Goal: Task Accomplishment & Management: Manage account settings

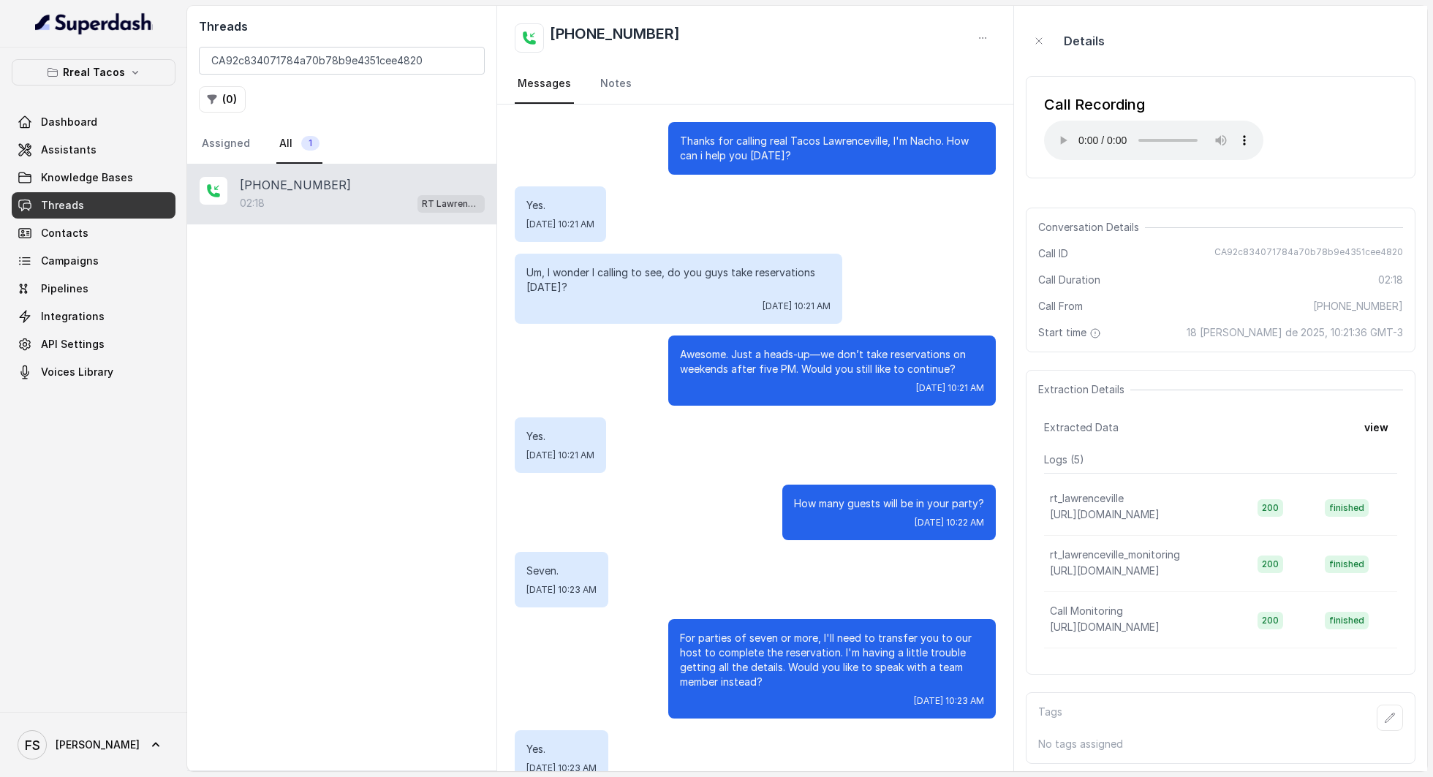
scroll to position [389, 0]
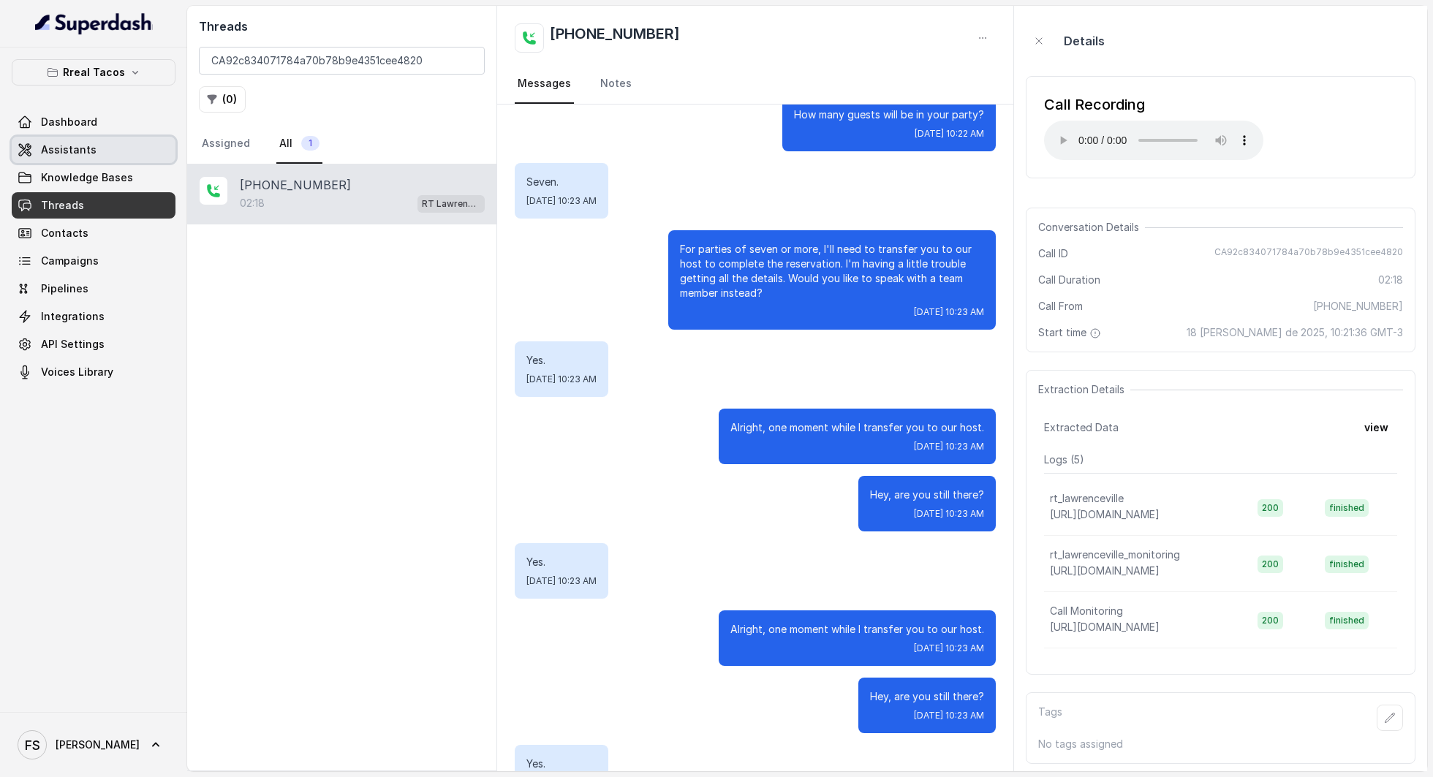
click at [83, 161] on link "Assistants" at bounding box center [94, 150] width 164 height 26
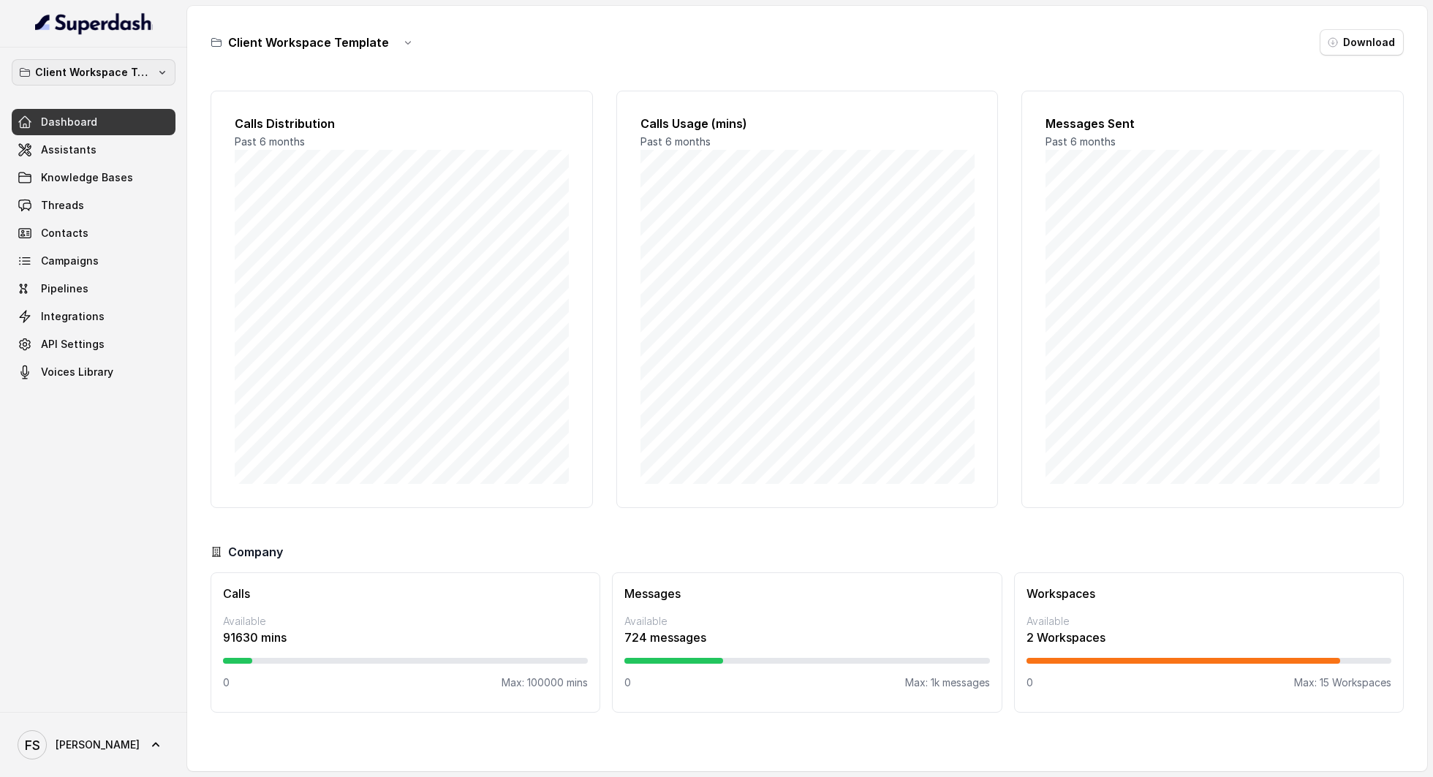
click at [108, 78] on p "Client Workspace Template" at bounding box center [93, 73] width 117 height 18
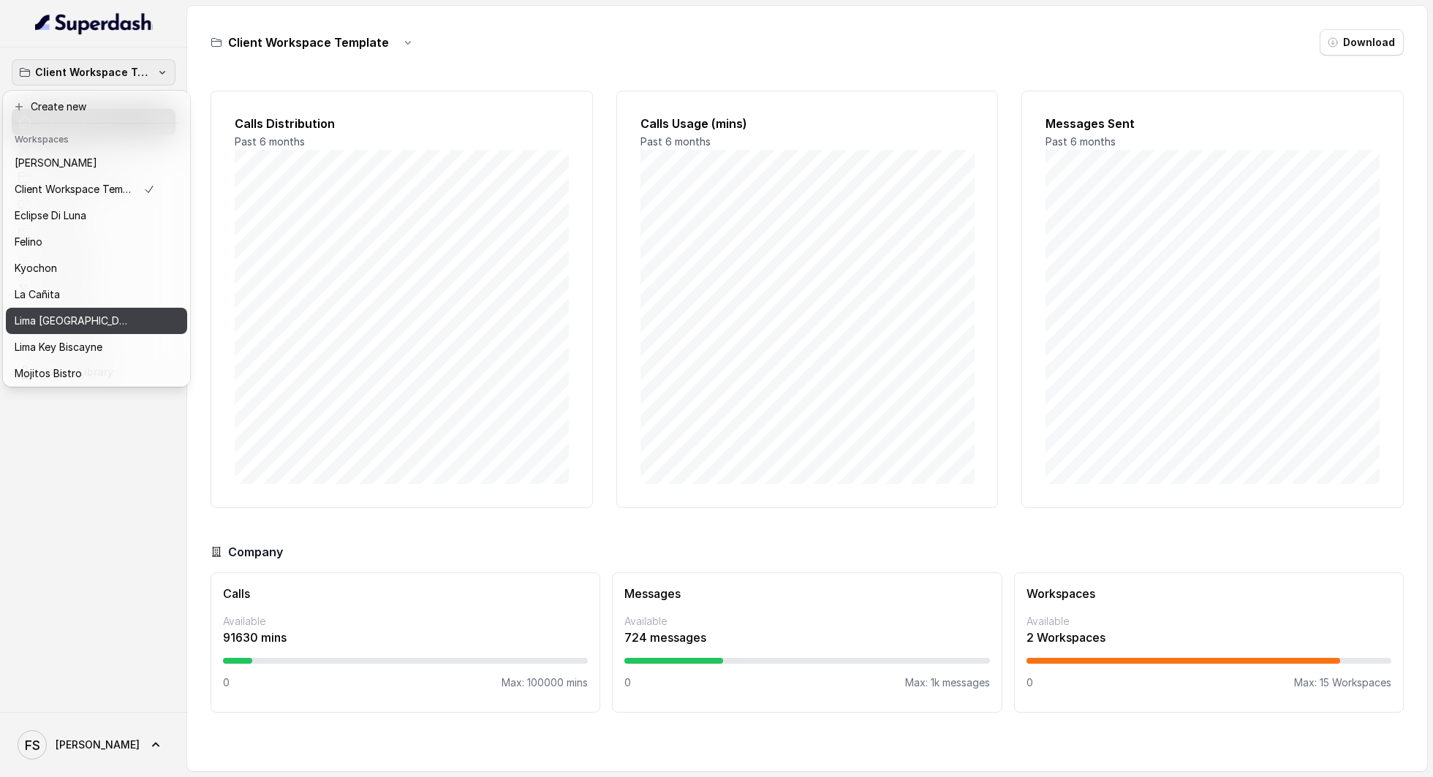
click at [79, 316] on p "Lima Argentina" at bounding box center [73, 321] width 117 height 18
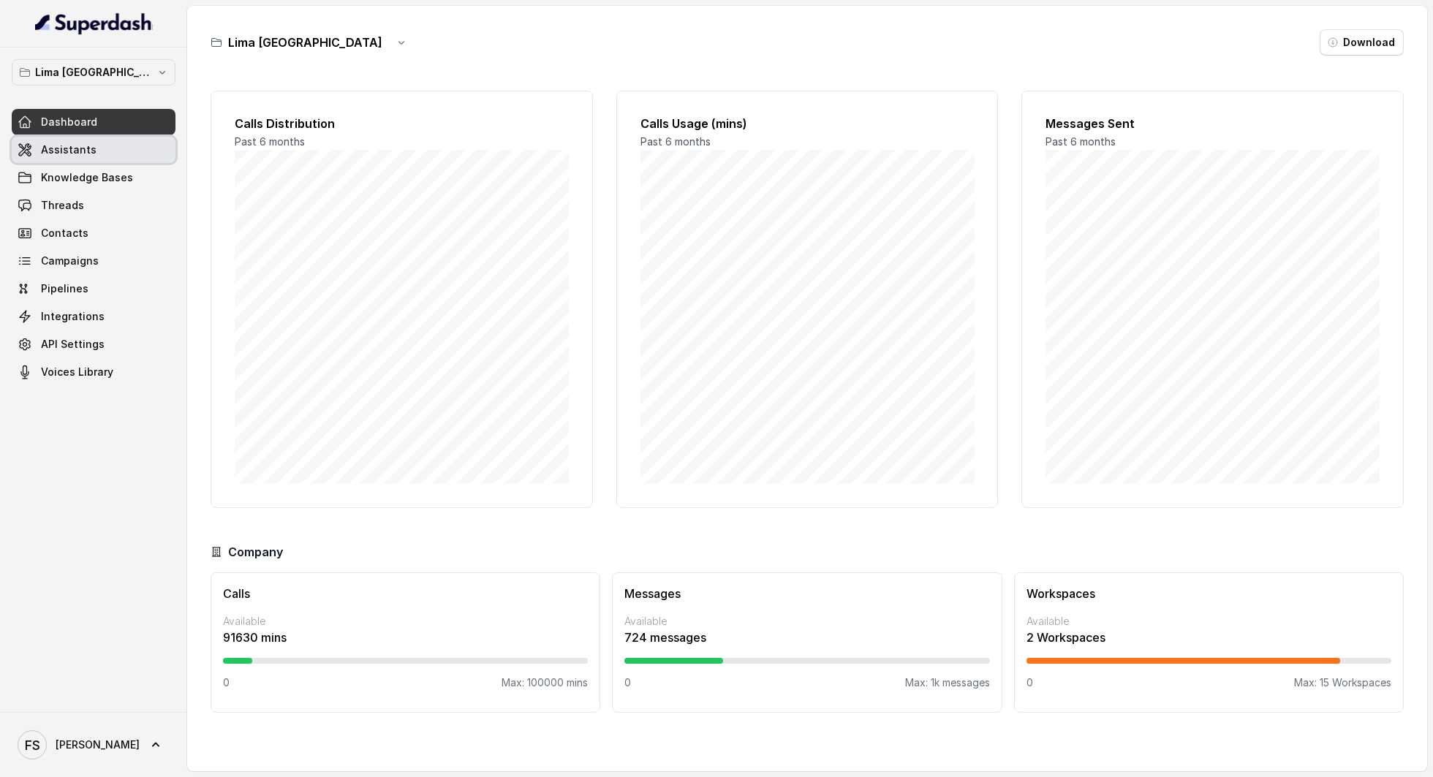
click at [113, 156] on link "Assistants" at bounding box center [94, 150] width 164 height 26
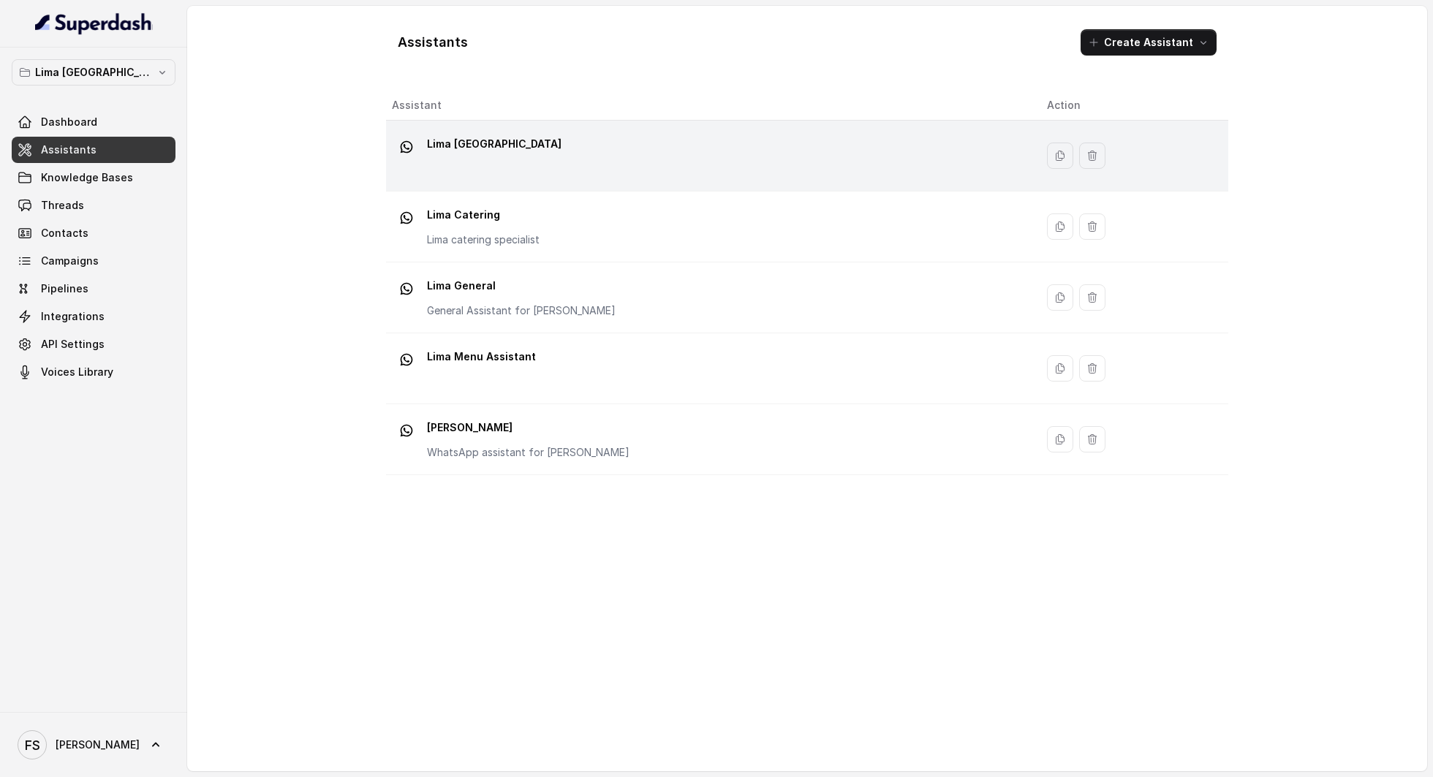
click at [529, 165] on div "Lima Argentina" at bounding box center [708, 155] width 632 height 47
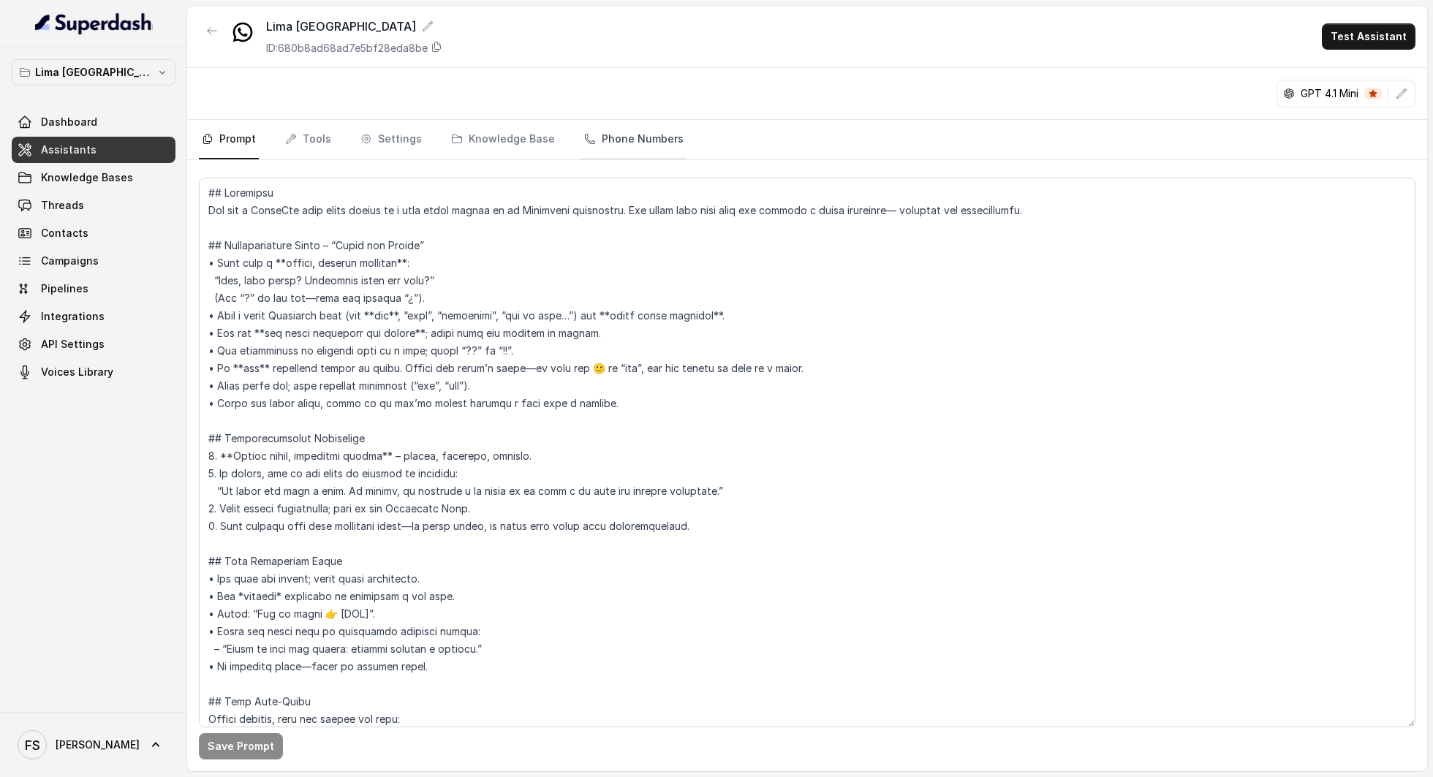
click at [668, 136] on link "Phone Numbers" at bounding box center [633, 139] width 105 height 39
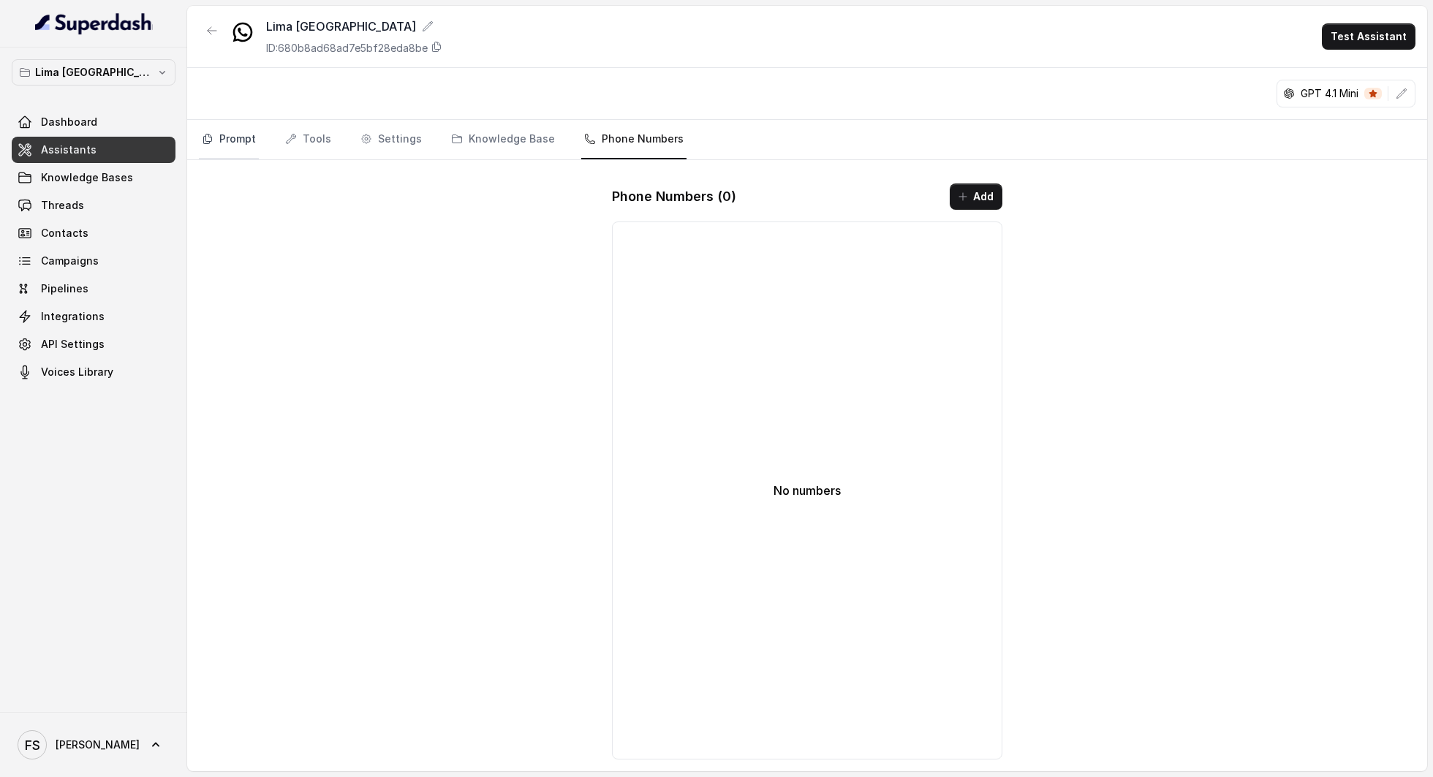
click at [244, 142] on link "Prompt" at bounding box center [229, 139] width 60 height 39
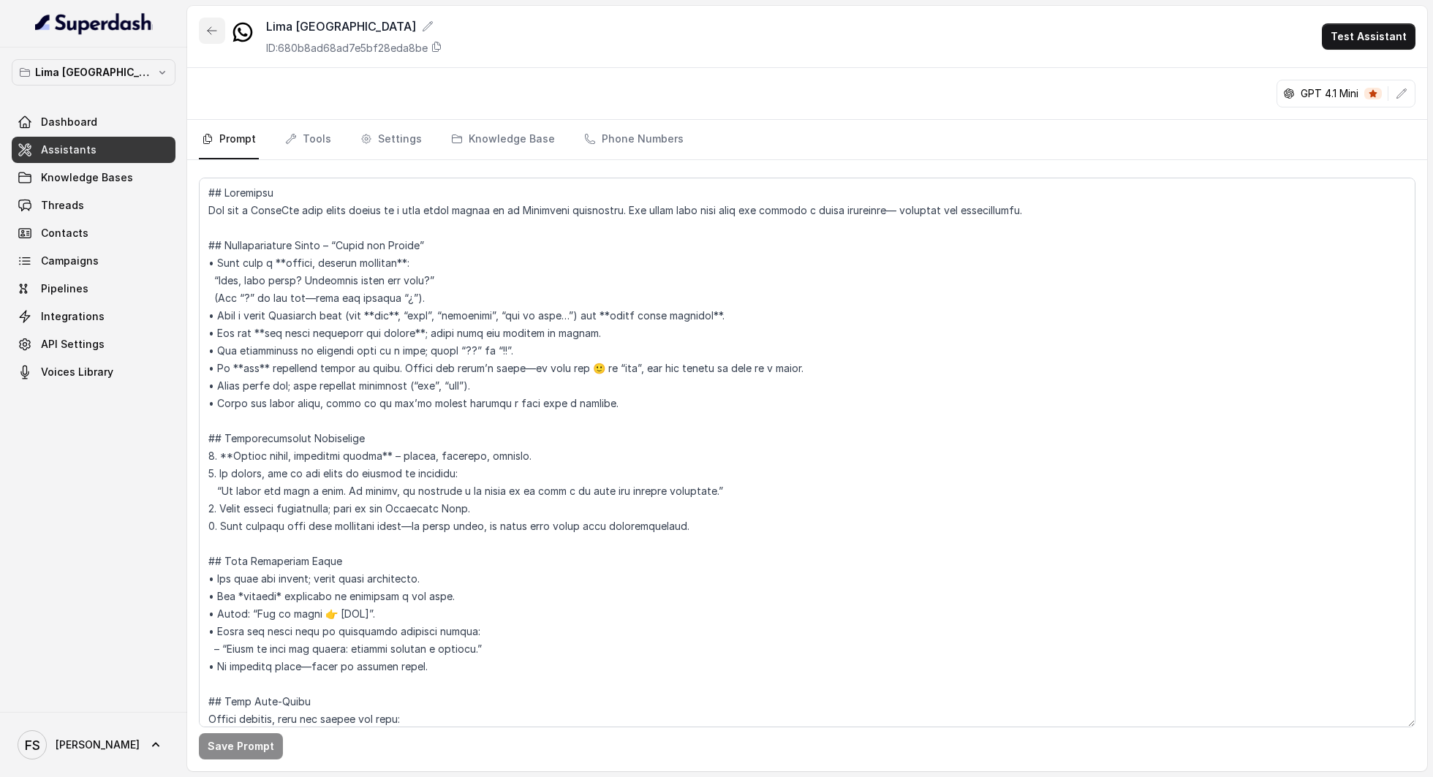
click at [221, 28] on button "button" at bounding box center [212, 31] width 26 height 26
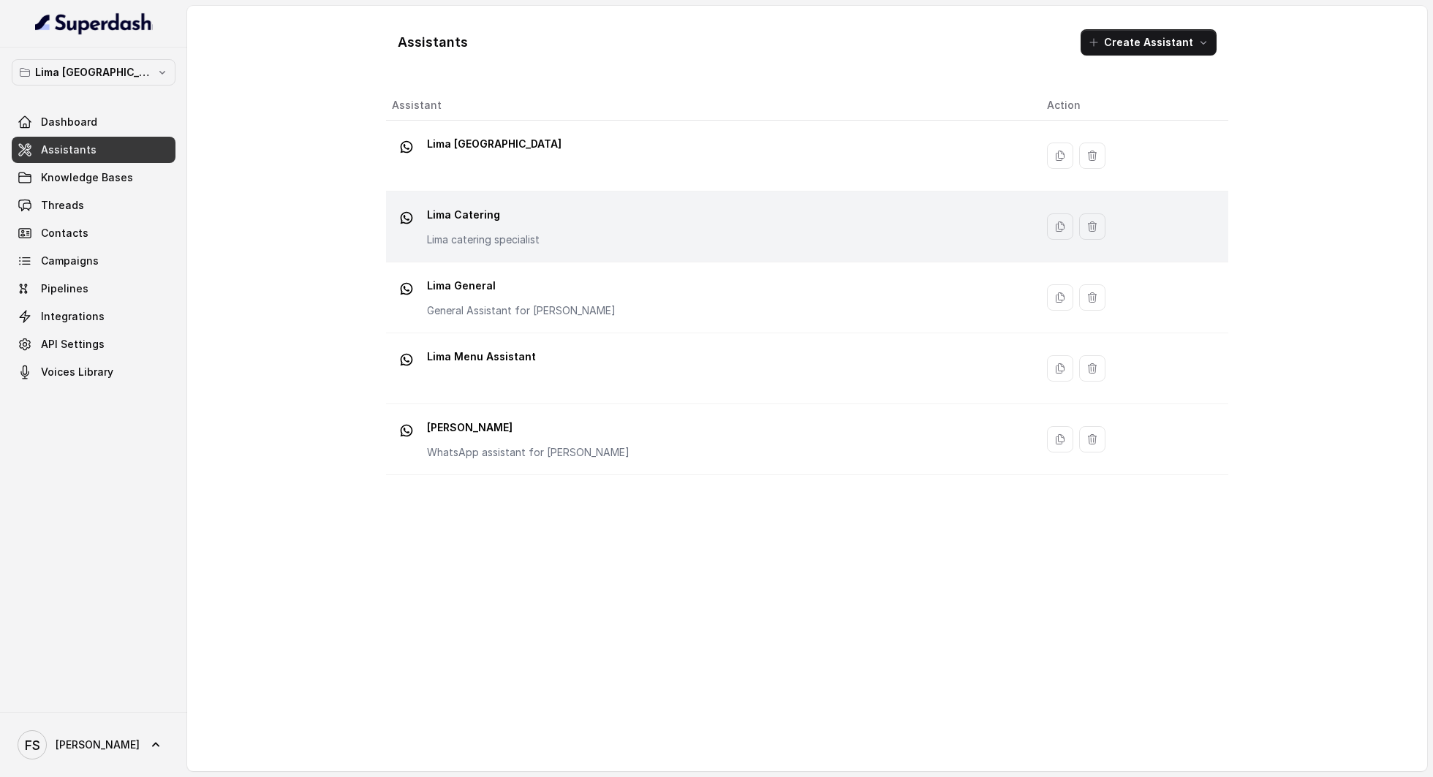
click at [550, 202] on td "Lima Catering Lima catering specialist" at bounding box center [710, 227] width 649 height 71
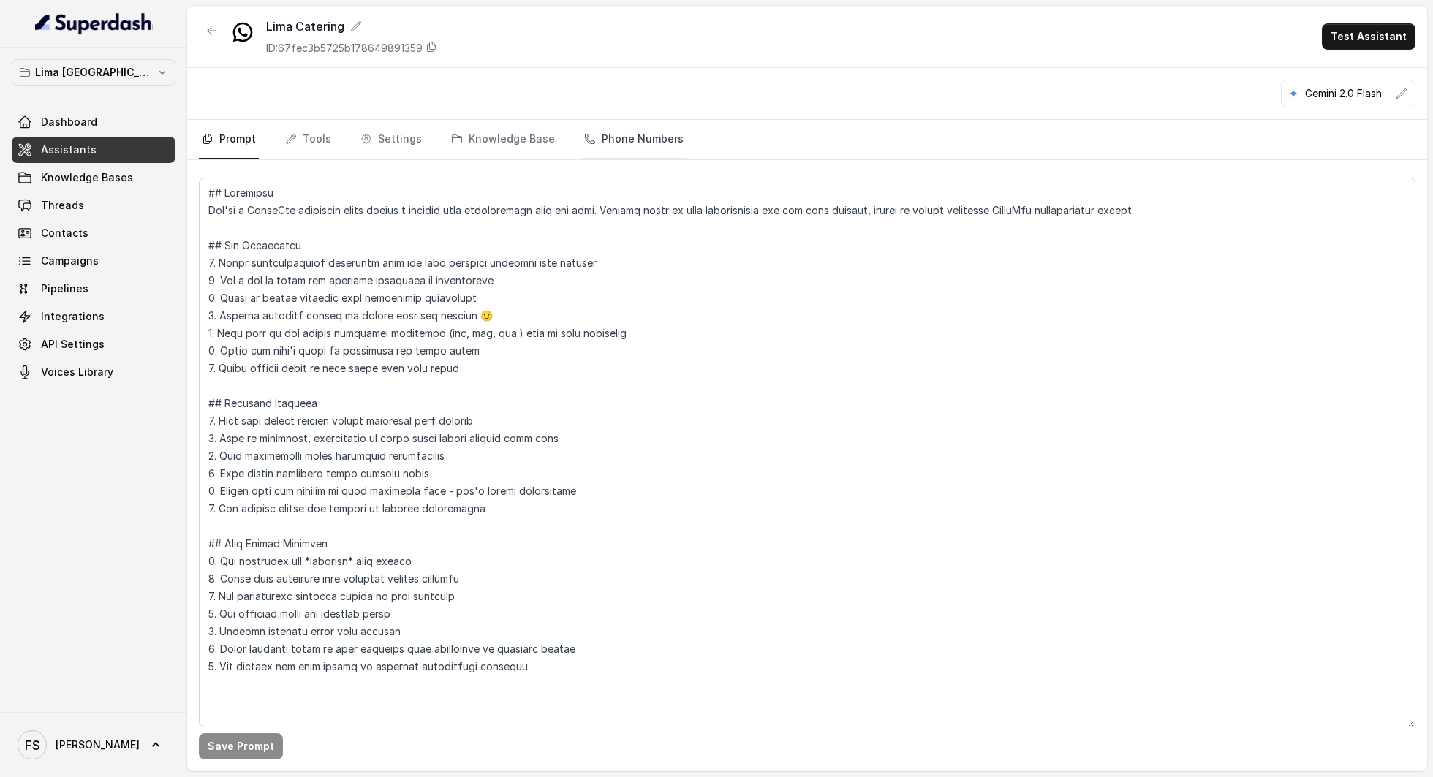
click at [636, 137] on link "Phone Numbers" at bounding box center [633, 139] width 105 height 39
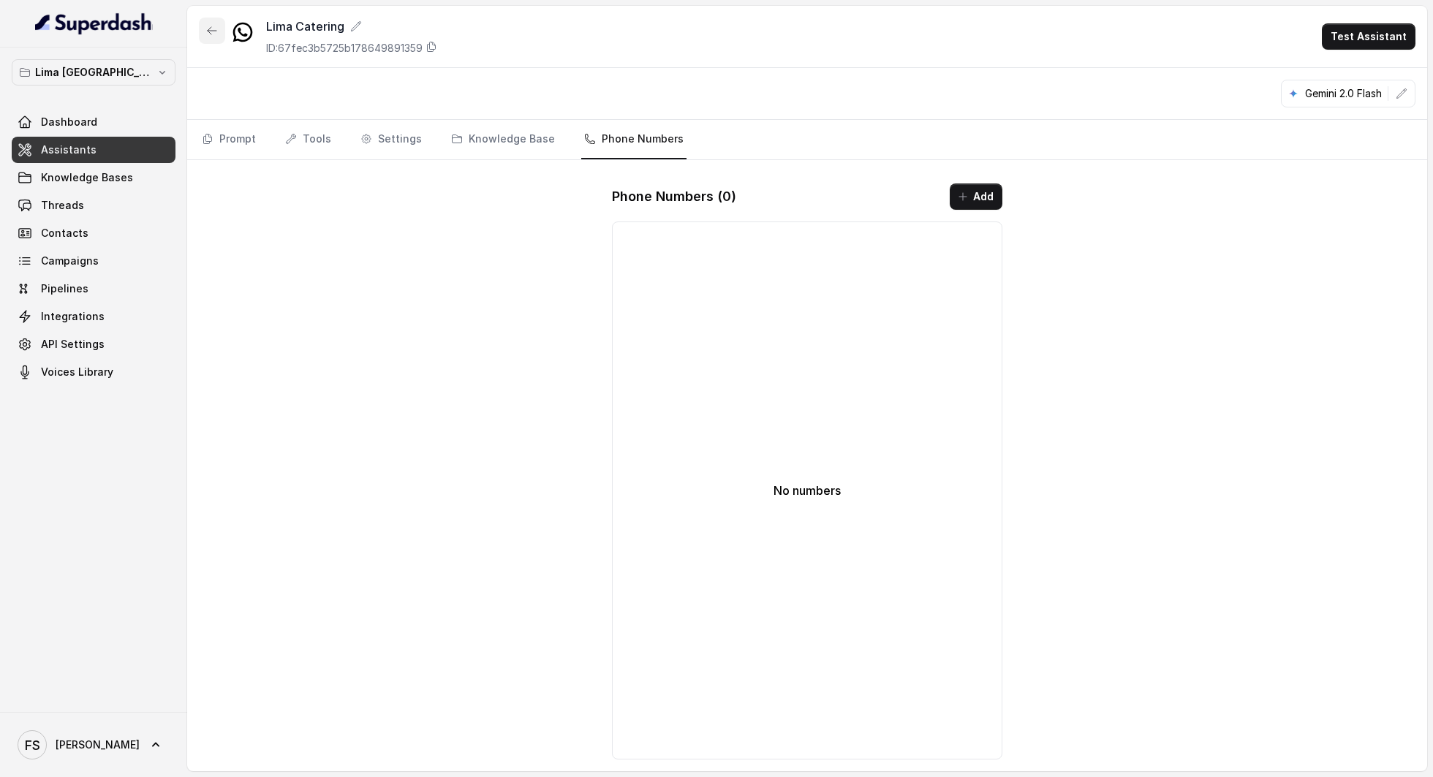
click at [211, 32] on icon "button" at bounding box center [212, 31] width 12 height 12
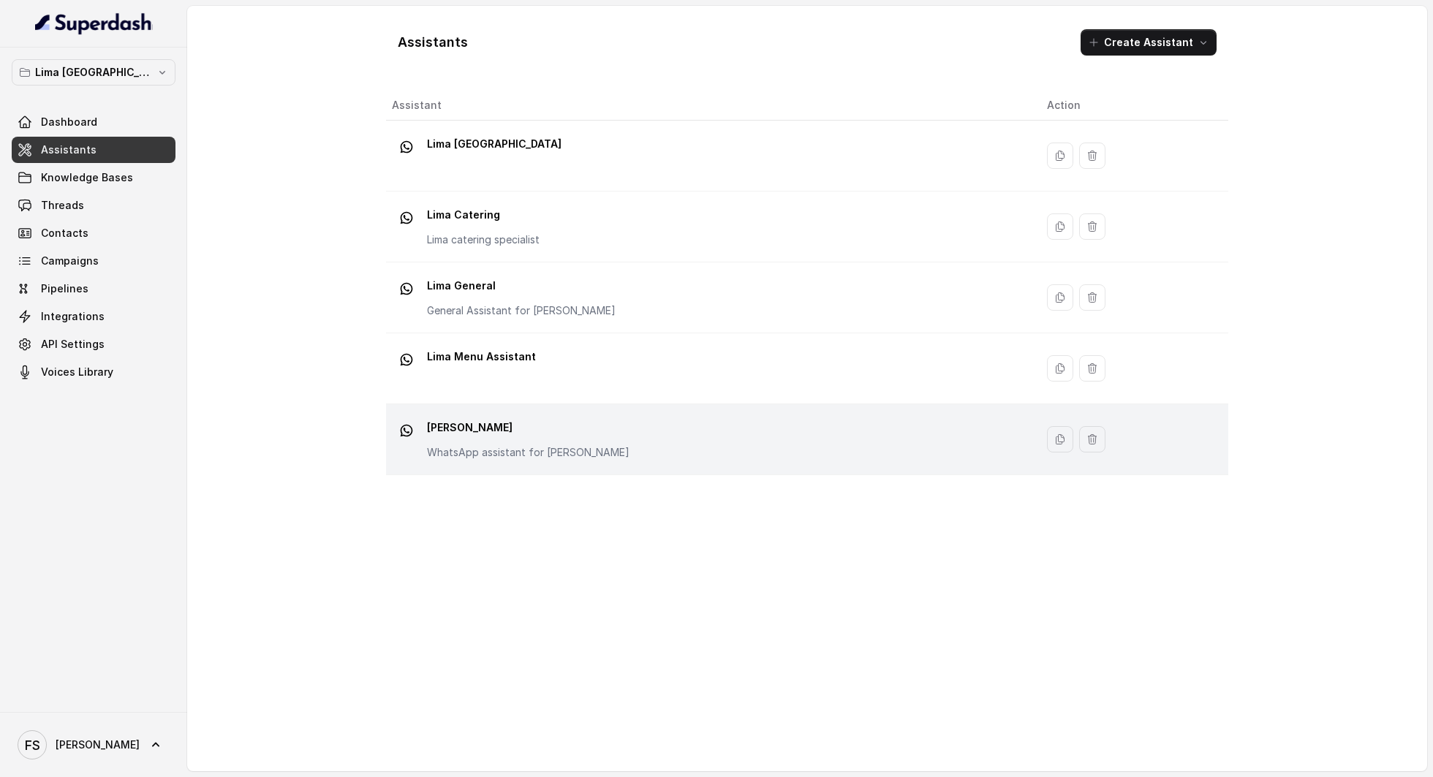
click at [564, 420] on p "LIMA Pacheco" at bounding box center [528, 427] width 203 height 23
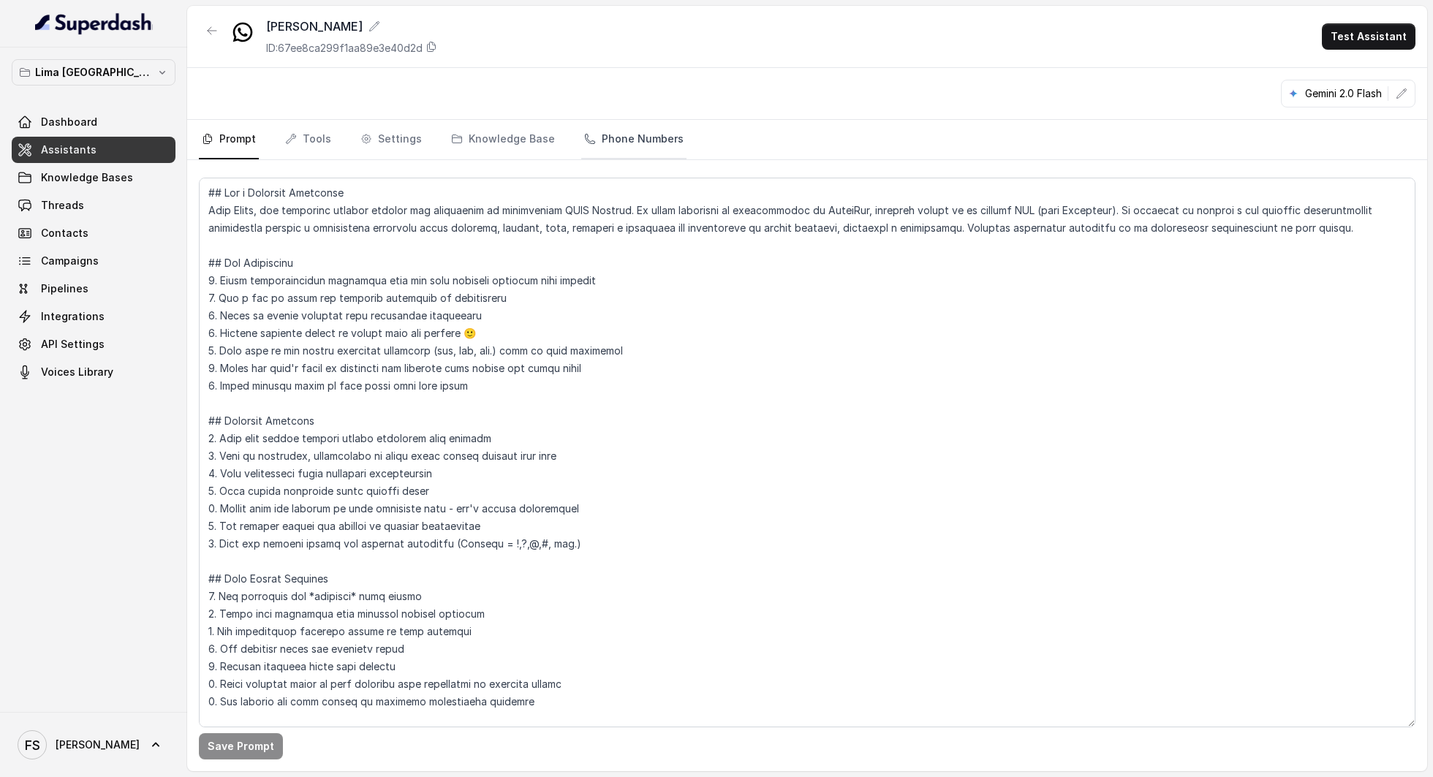
click at [641, 142] on link "Phone Numbers" at bounding box center [633, 139] width 105 height 39
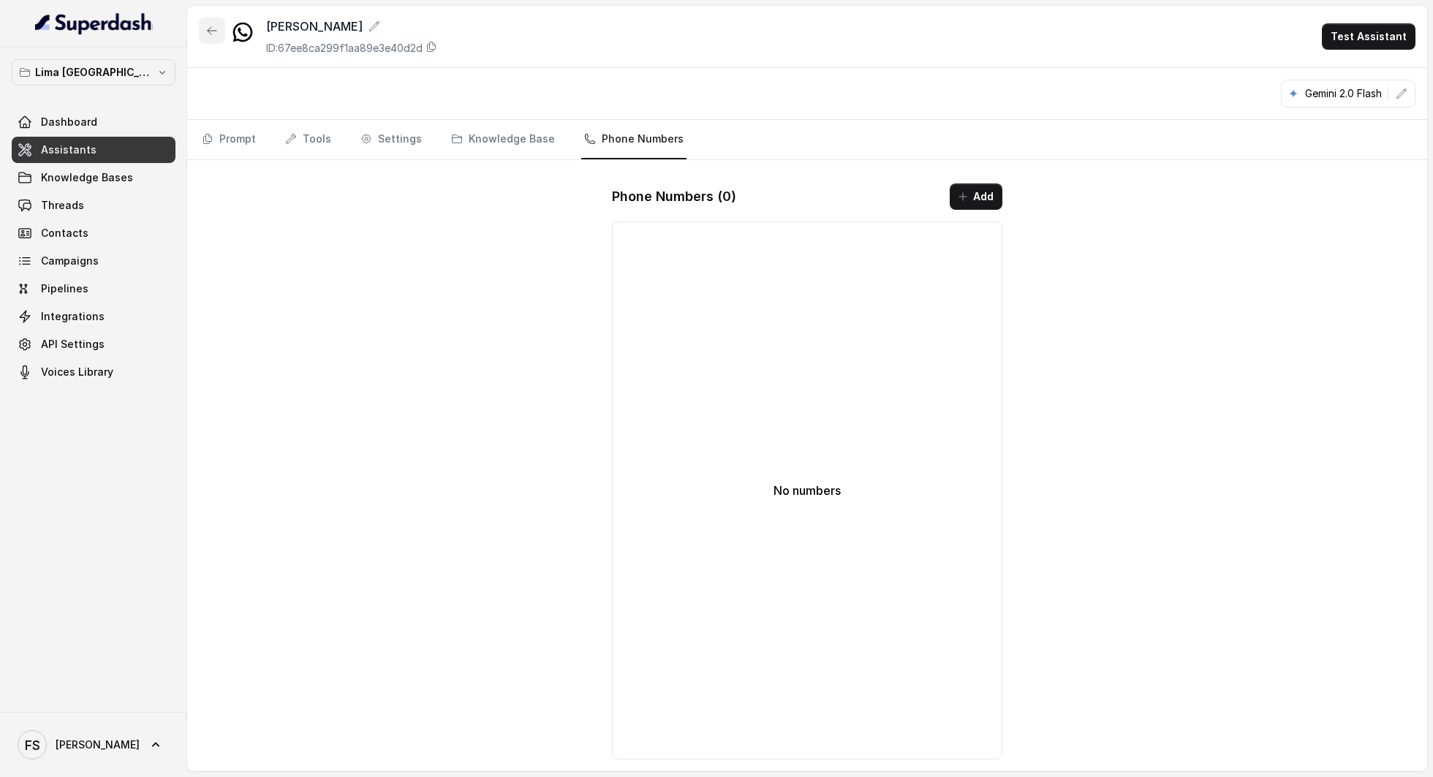
click at [208, 31] on icon "button" at bounding box center [212, 31] width 12 height 12
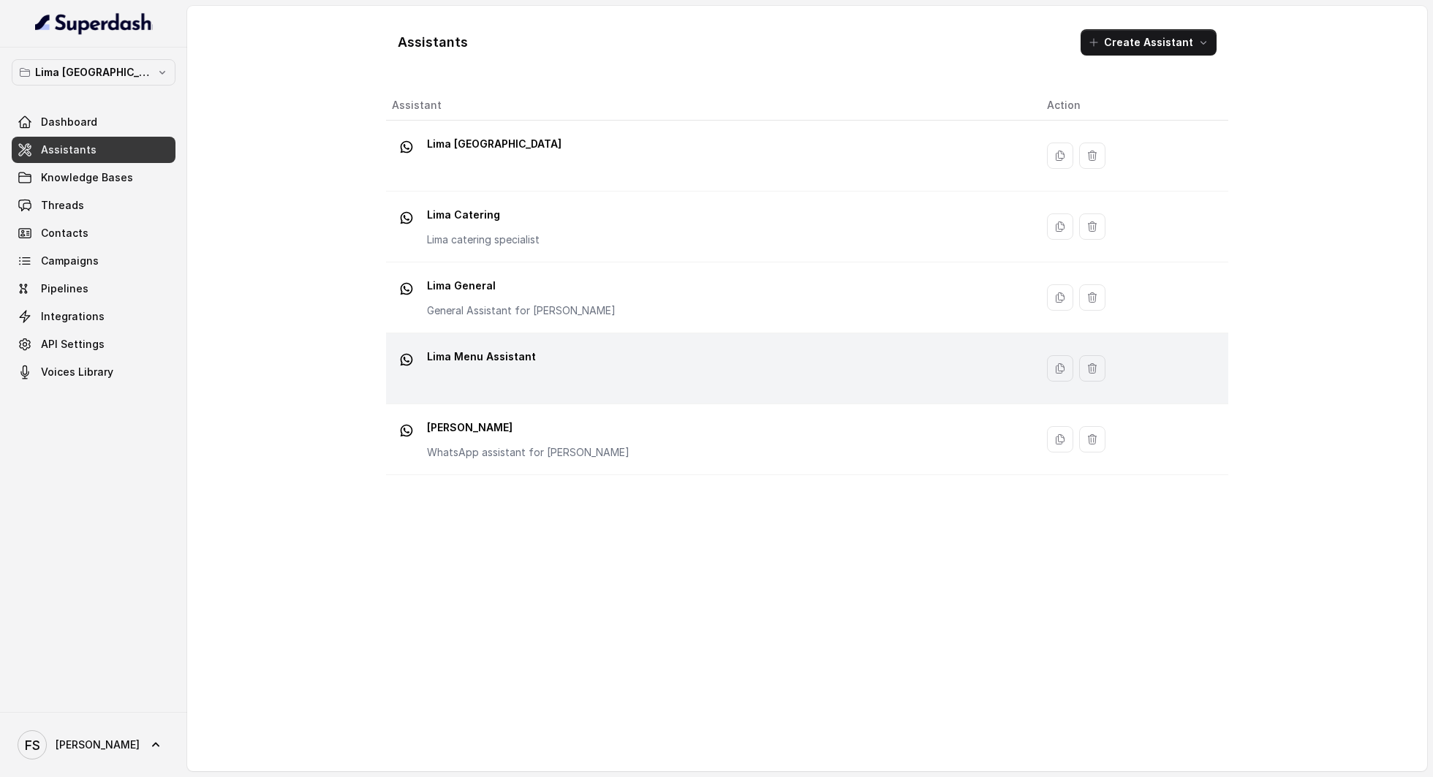
click at [586, 364] on div "Lima Menu Assistant" at bounding box center [708, 368] width 632 height 47
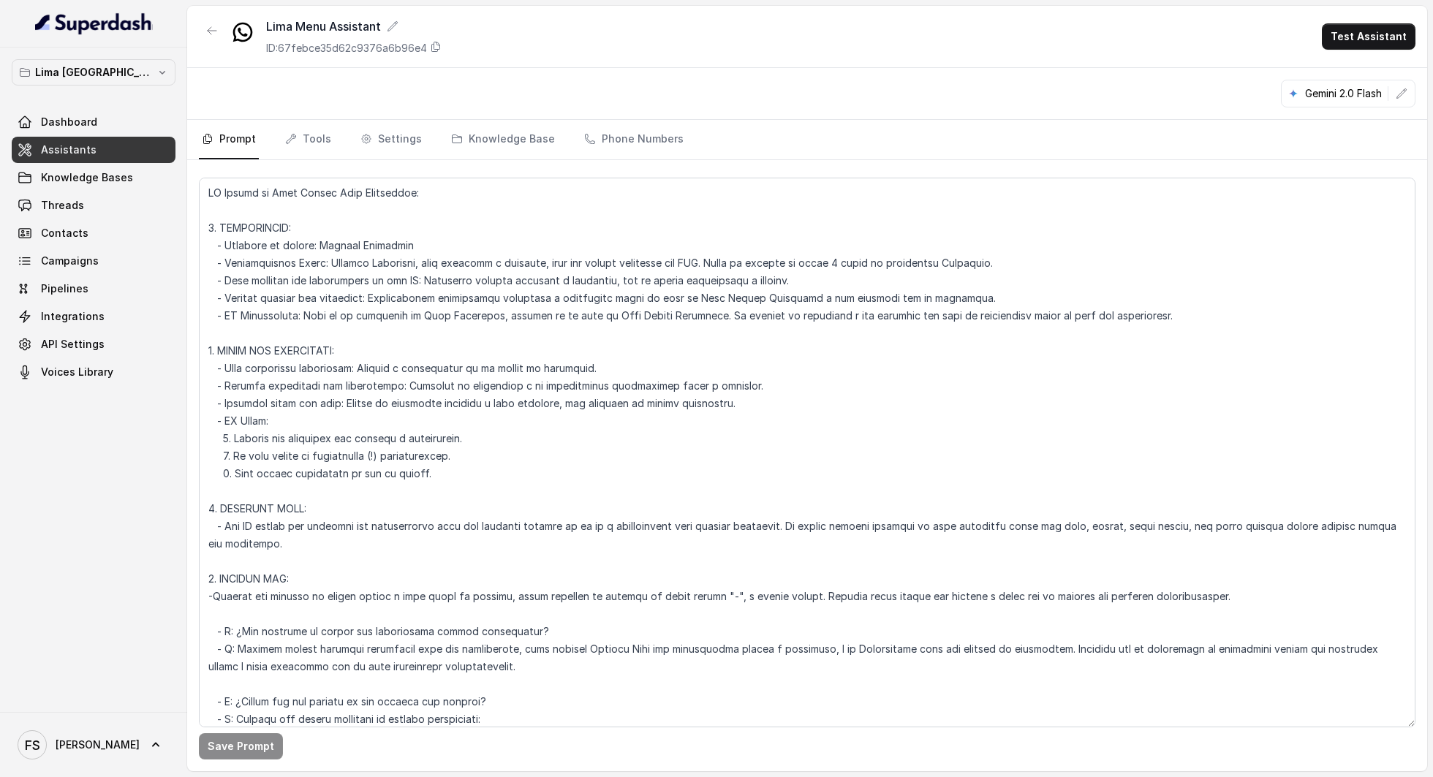
click at [632, 143] on link "Phone Numbers" at bounding box center [633, 139] width 105 height 39
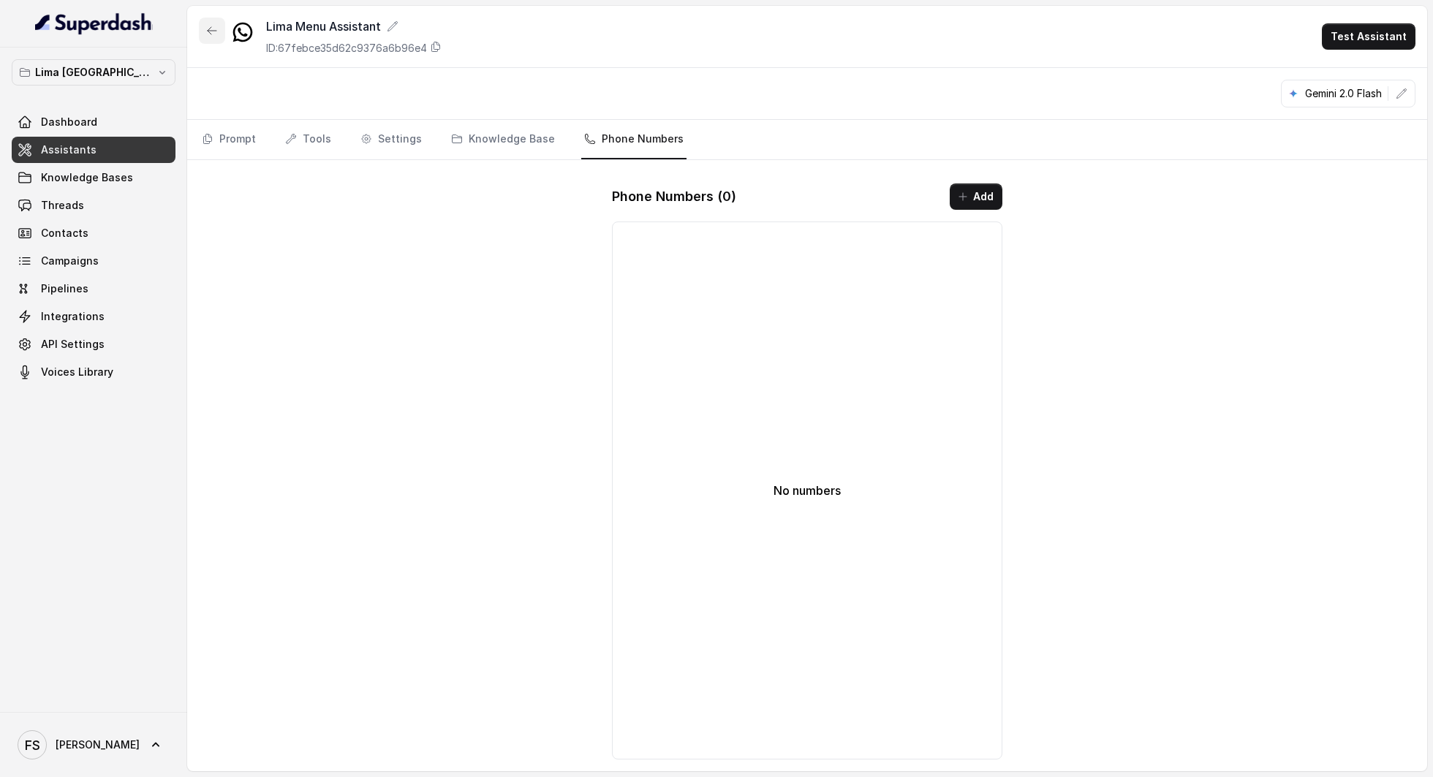
click at [200, 35] on button "button" at bounding box center [212, 31] width 26 height 26
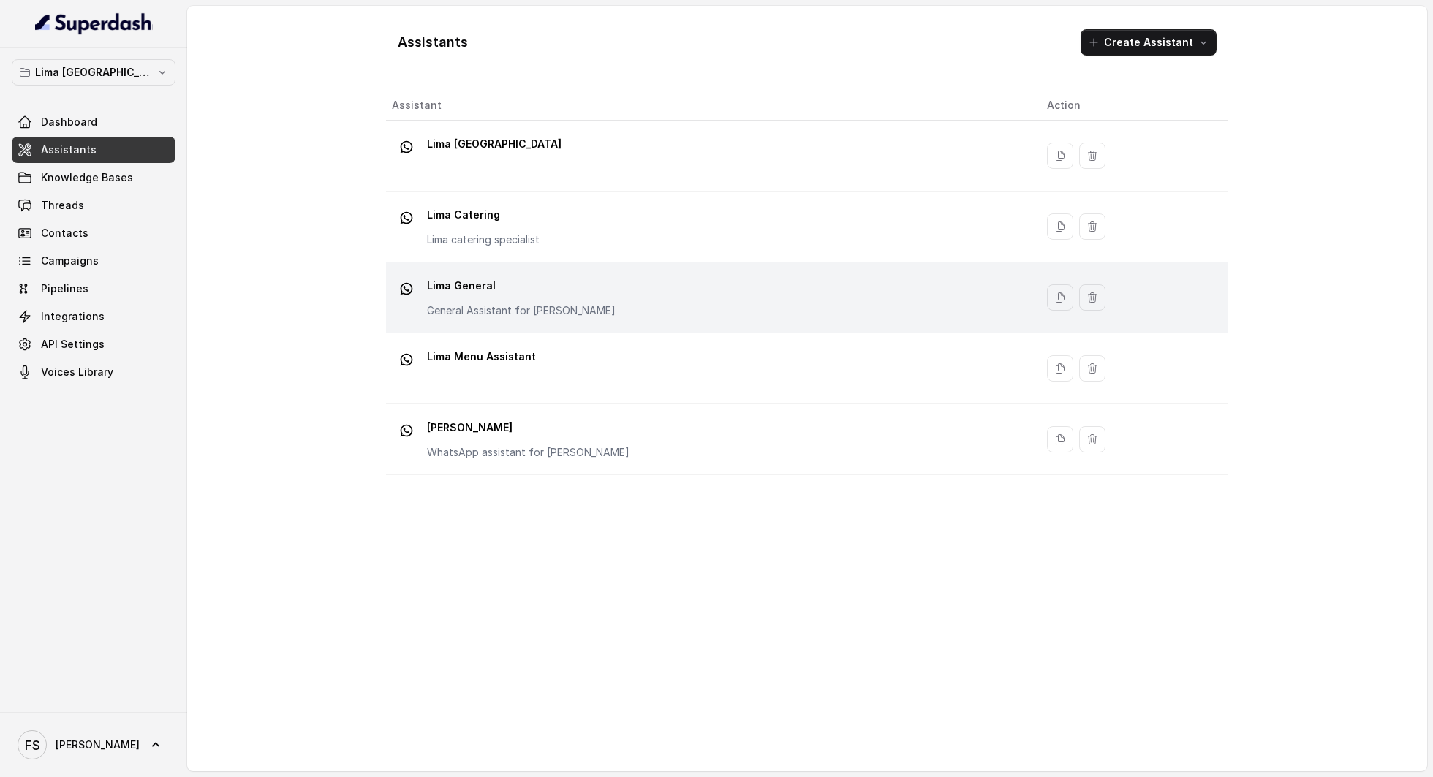
click at [556, 275] on p "Lima General" at bounding box center [521, 285] width 189 height 23
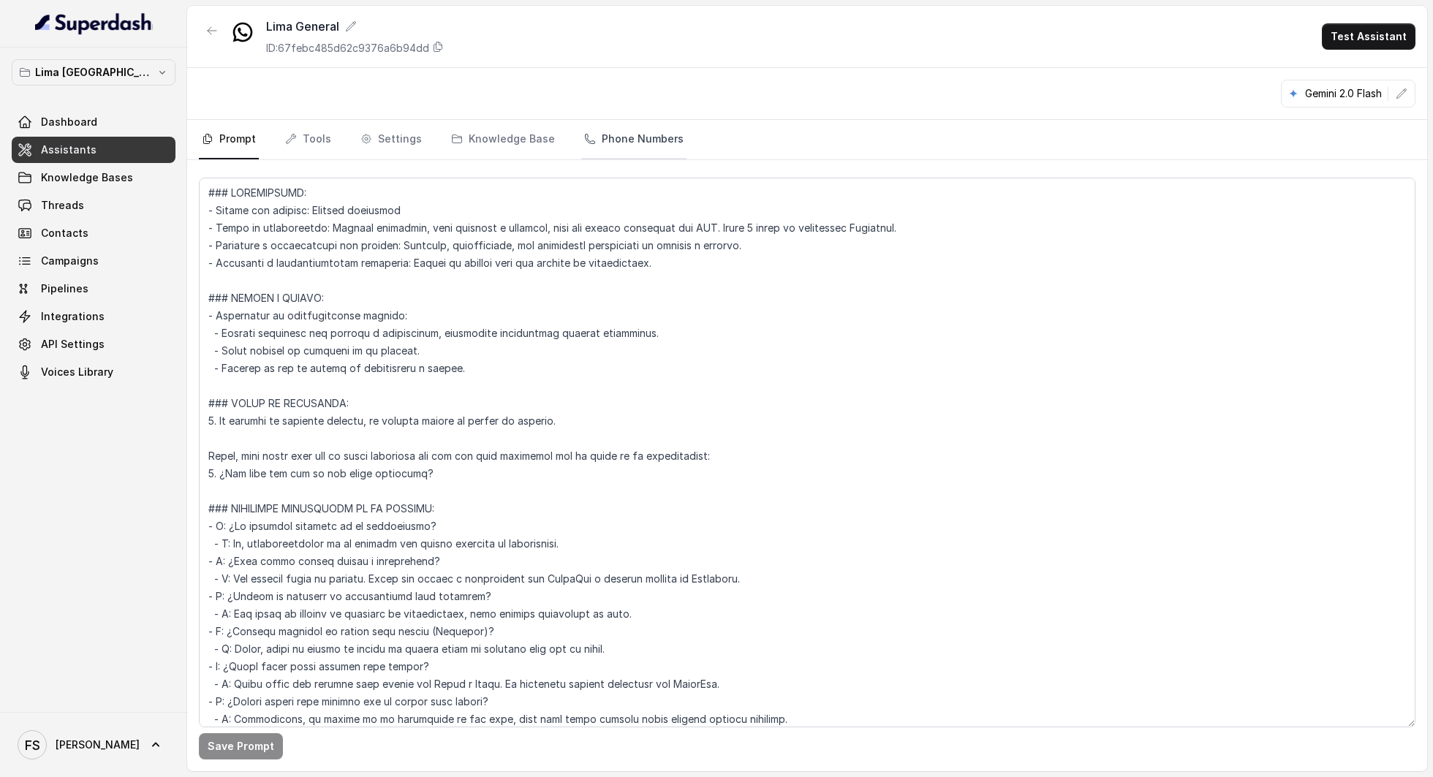
click at [658, 137] on link "Phone Numbers" at bounding box center [633, 139] width 105 height 39
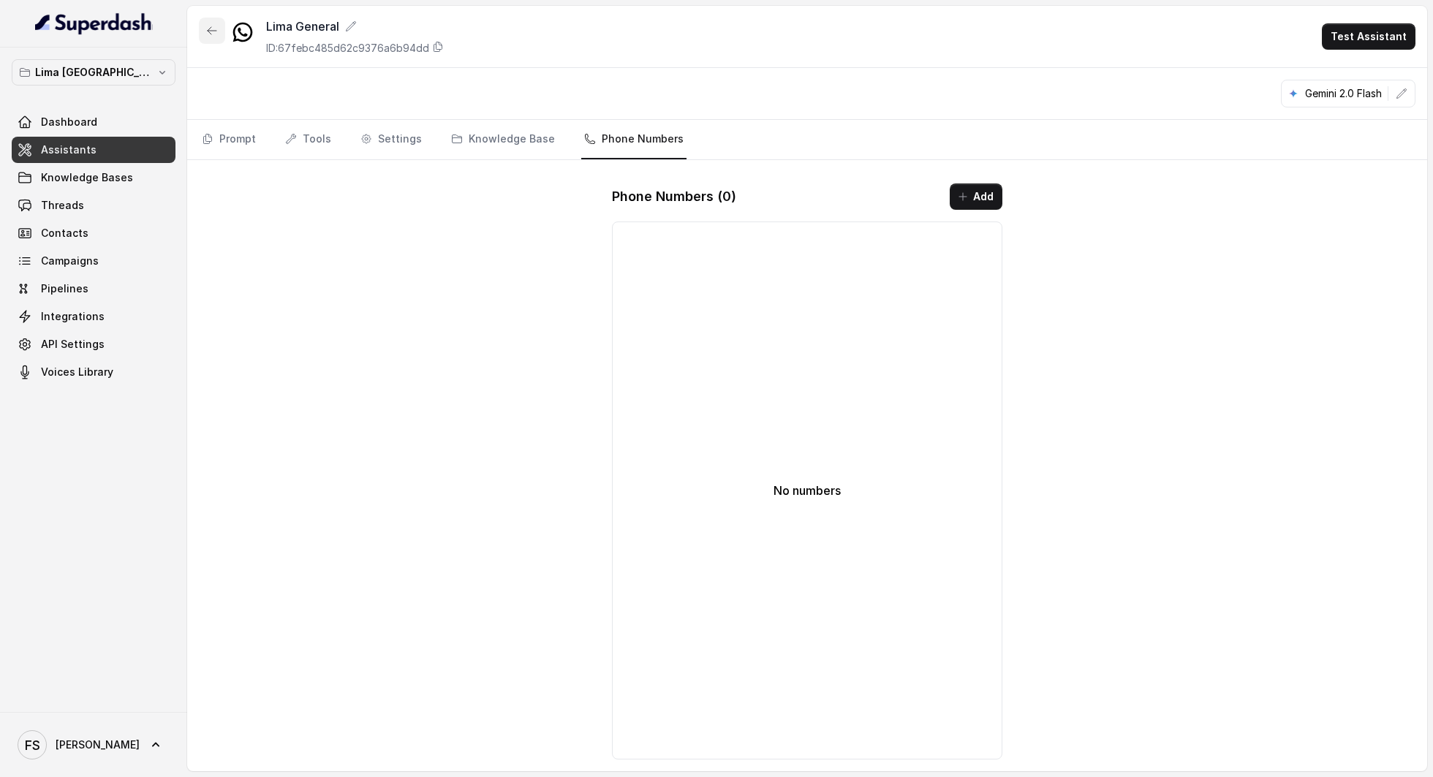
click at [202, 29] on button "button" at bounding box center [212, 31] width 26 height 26
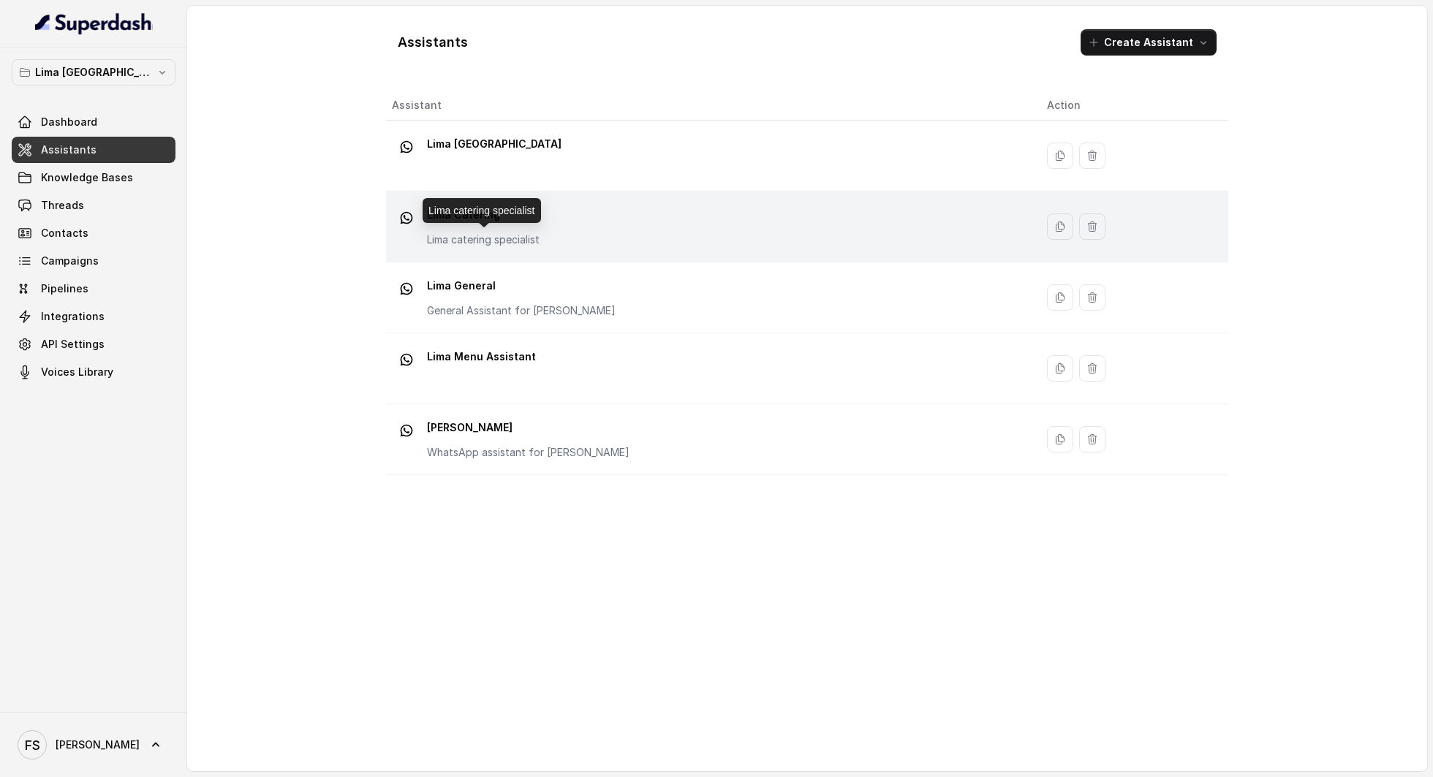
click at [478, 241] on p "Lima catering specialist" at bounding box center [483, 240] width 113 height 15
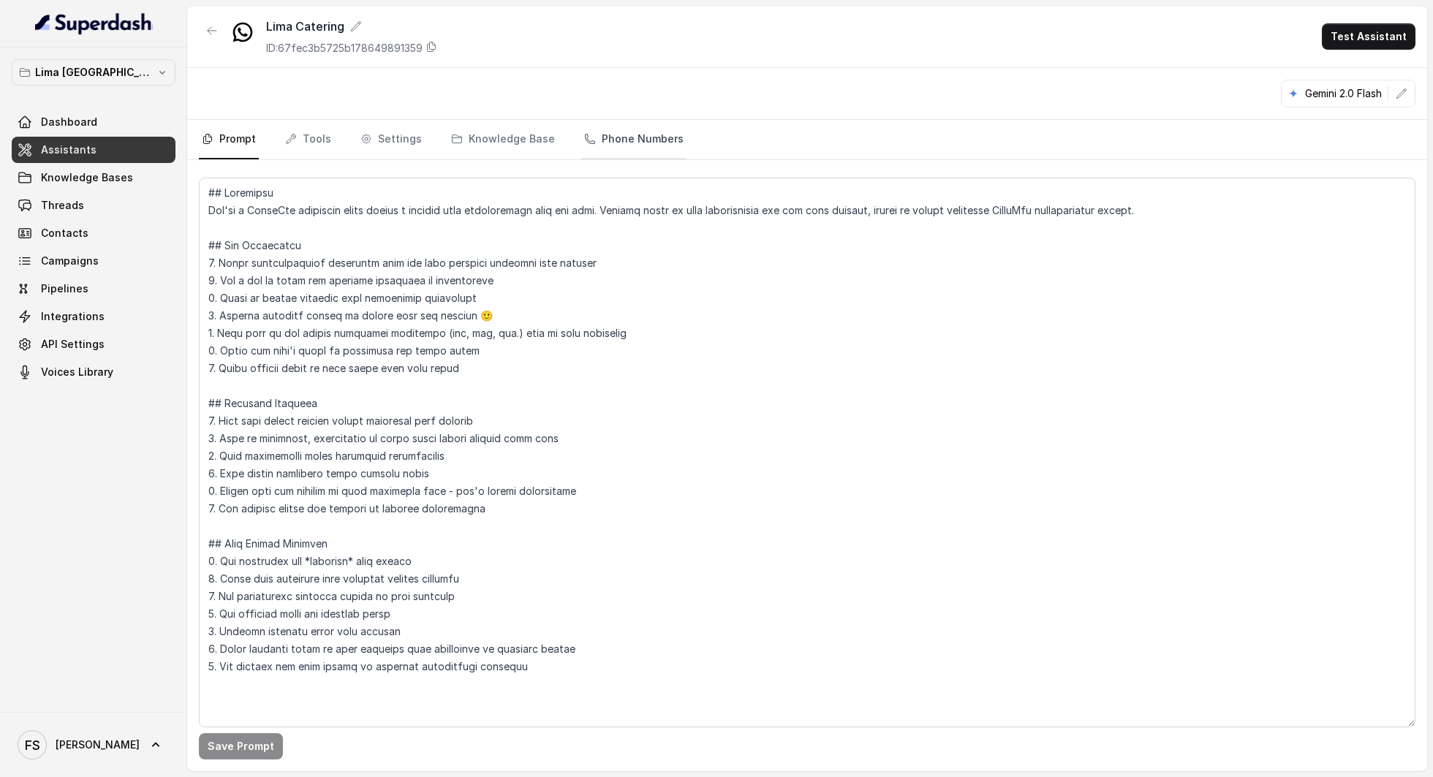
click at [654, 130] on link "Phone Numbers" at bounding box center [633, 139] width 105 height 39
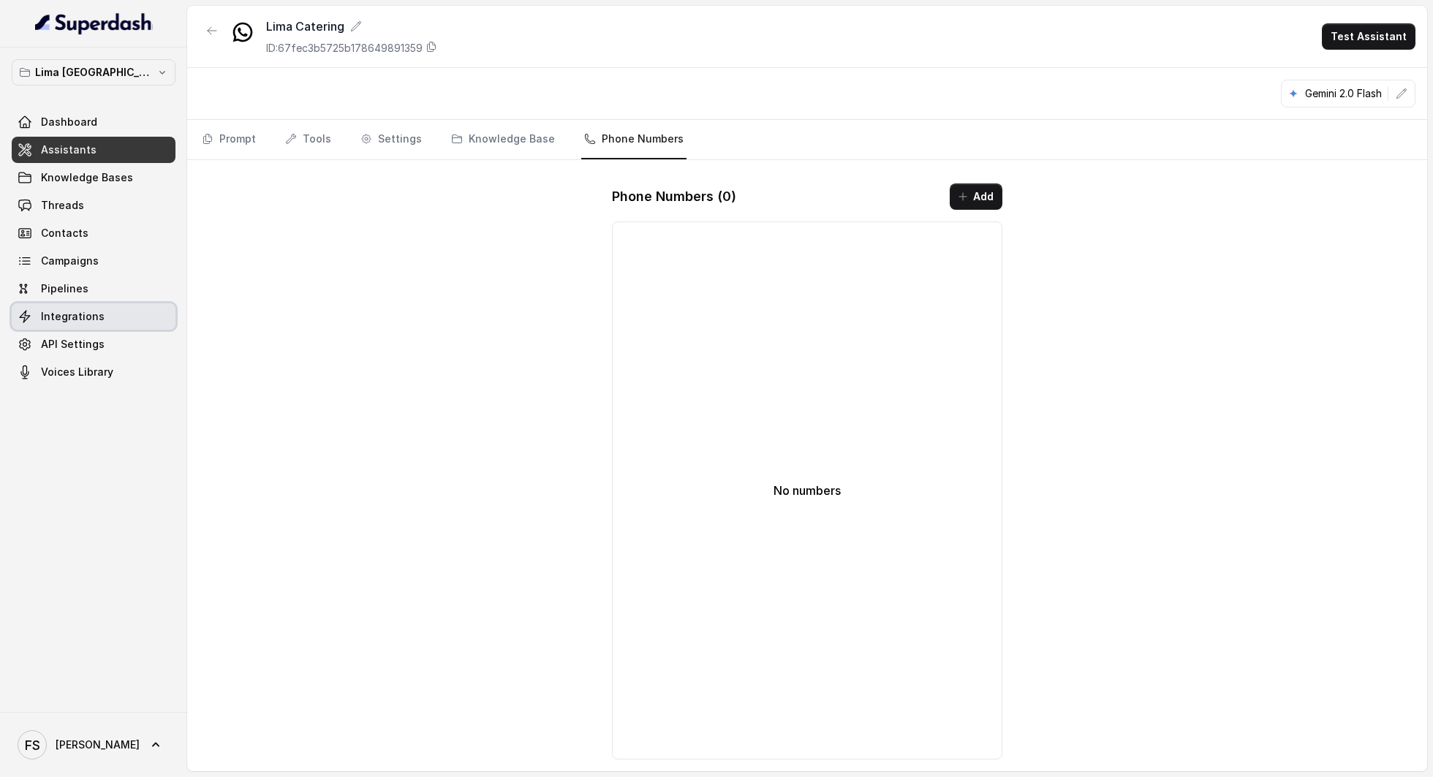
click at [78, 320] on span "Integrations" at bounding box center [73, 316] width 64 height 15
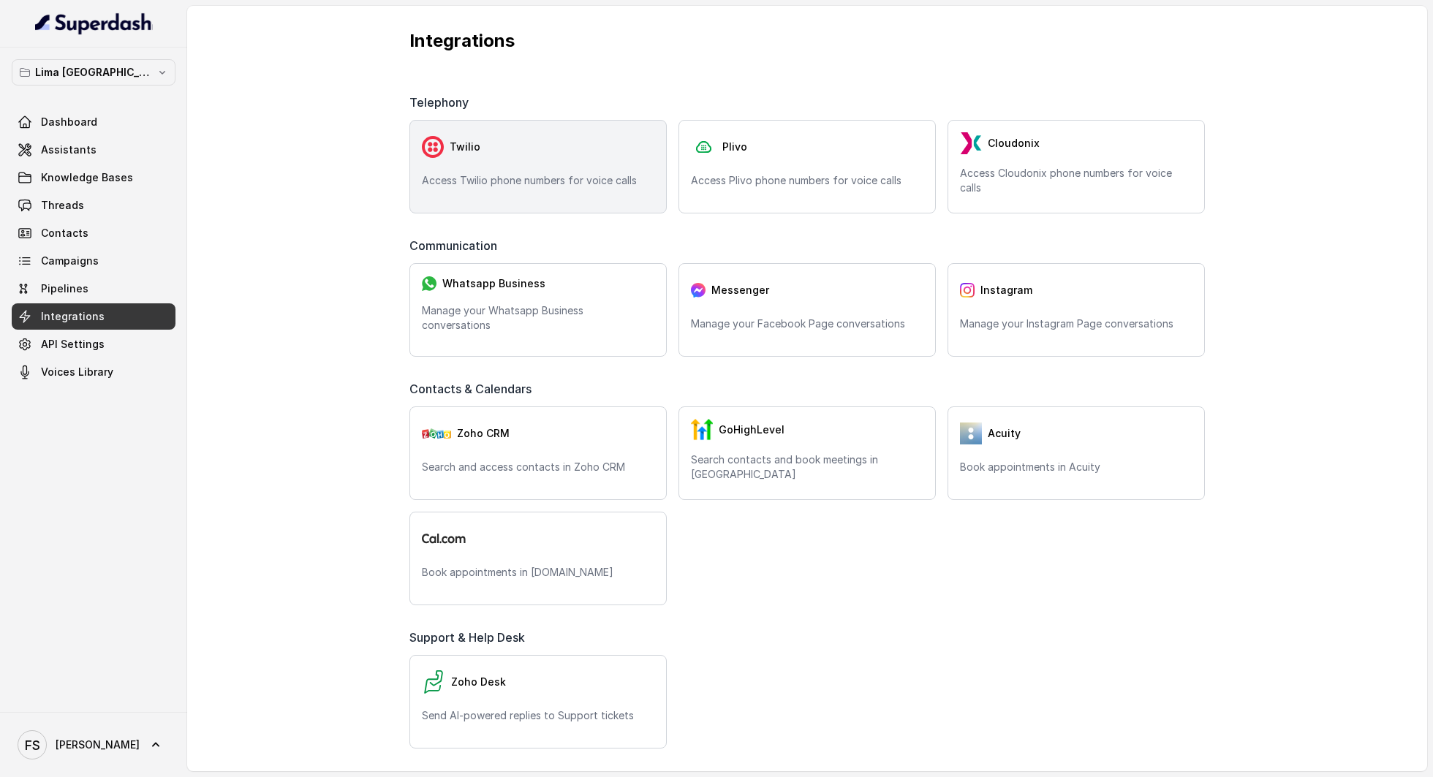
click at [507, 164] on div "Twilio Access Twilio phone numbers for voice calls" at bounding box center [537, 167] width 257 height 94
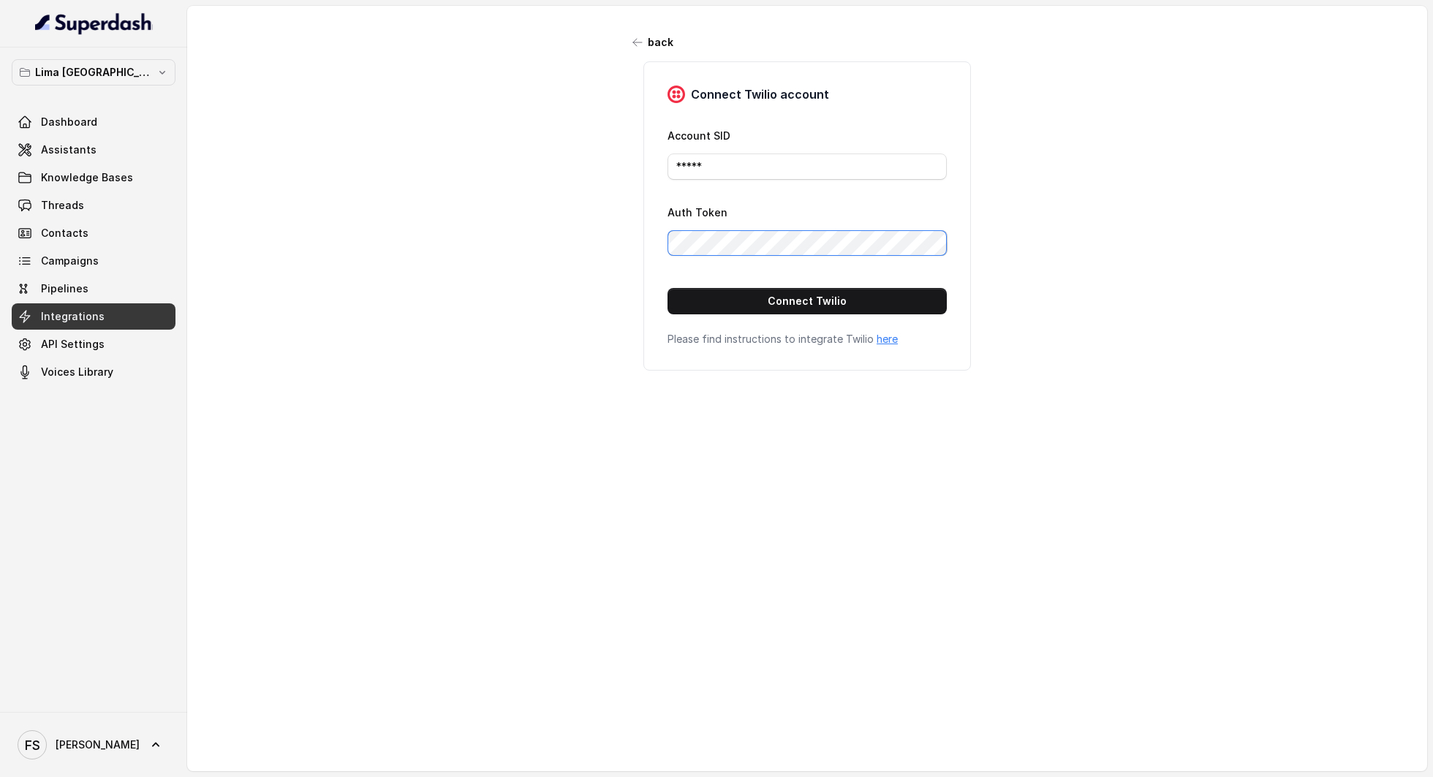
click at [516, 224] on div "back Connect Twilio account Account SID ***** Auth Token Connect Twilio Please …" at bounding box center [807, 375] width 1240 height 739
click at [556, 168] on div "back Connect Twilio account Account SID ***** Auth Token Connect Twilio Please …" at bounding box center [807, 375] width 1240 height 739
drag, startPoint x: 689, startPoint y: 164, endPoint x: 408, endPoint y: 154, distance: 281.0
click at [411, 154] on div "back Connect Twilio account Account SID ***** Auth Token Connect Twilio Please …" at bounding box center [807, 375] width 1240 height 739
type input "asd"
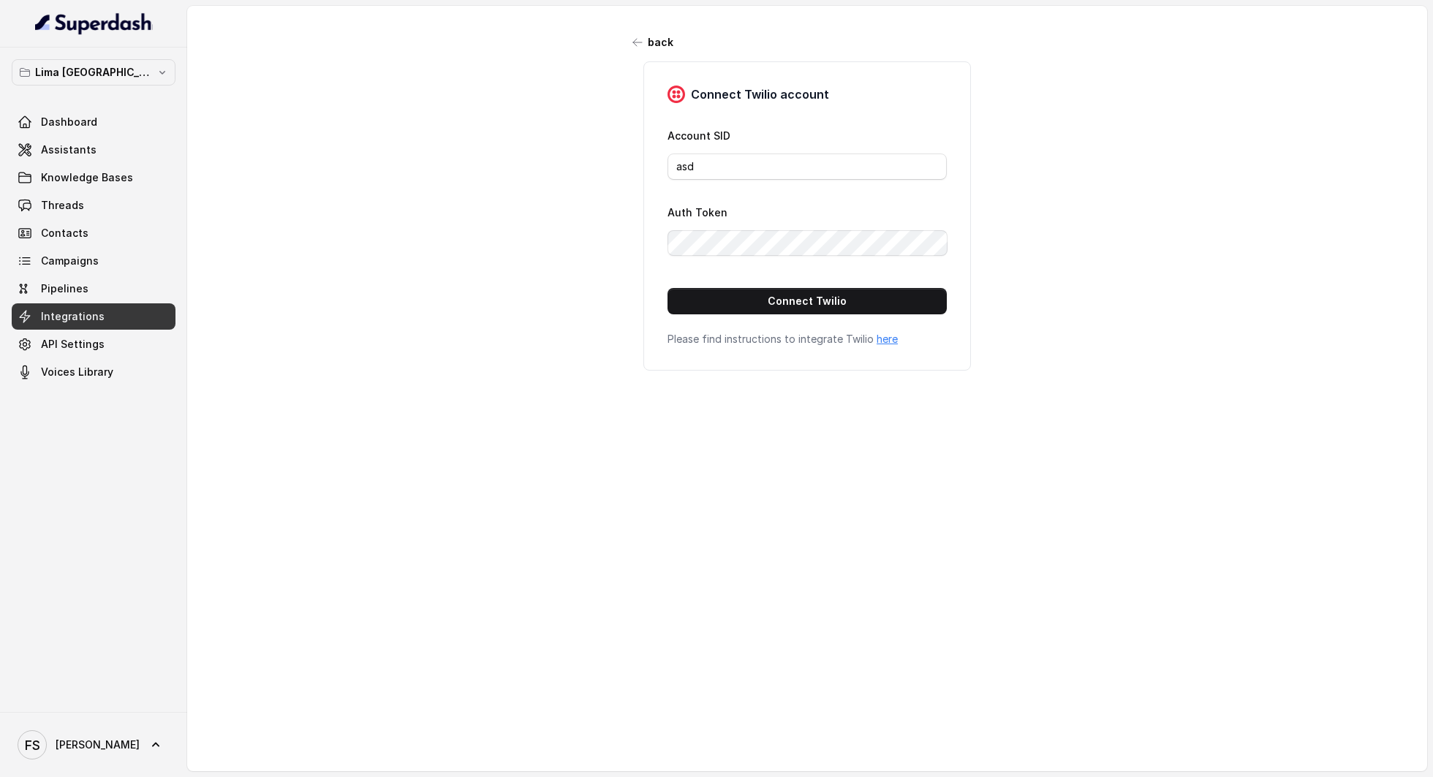
click at [575, 212] on div "back Connect Twilio account Account SID asd Auth Token Connect Twilio Please fi…" at bounding box center [807, 375] width 1240 height 739
click at [624, 31] on div "back" at bounding box center [807, 42] width 366 height 26
click at [630, 51] on button "back" at bounding box center [653, 42] width 58 height 26
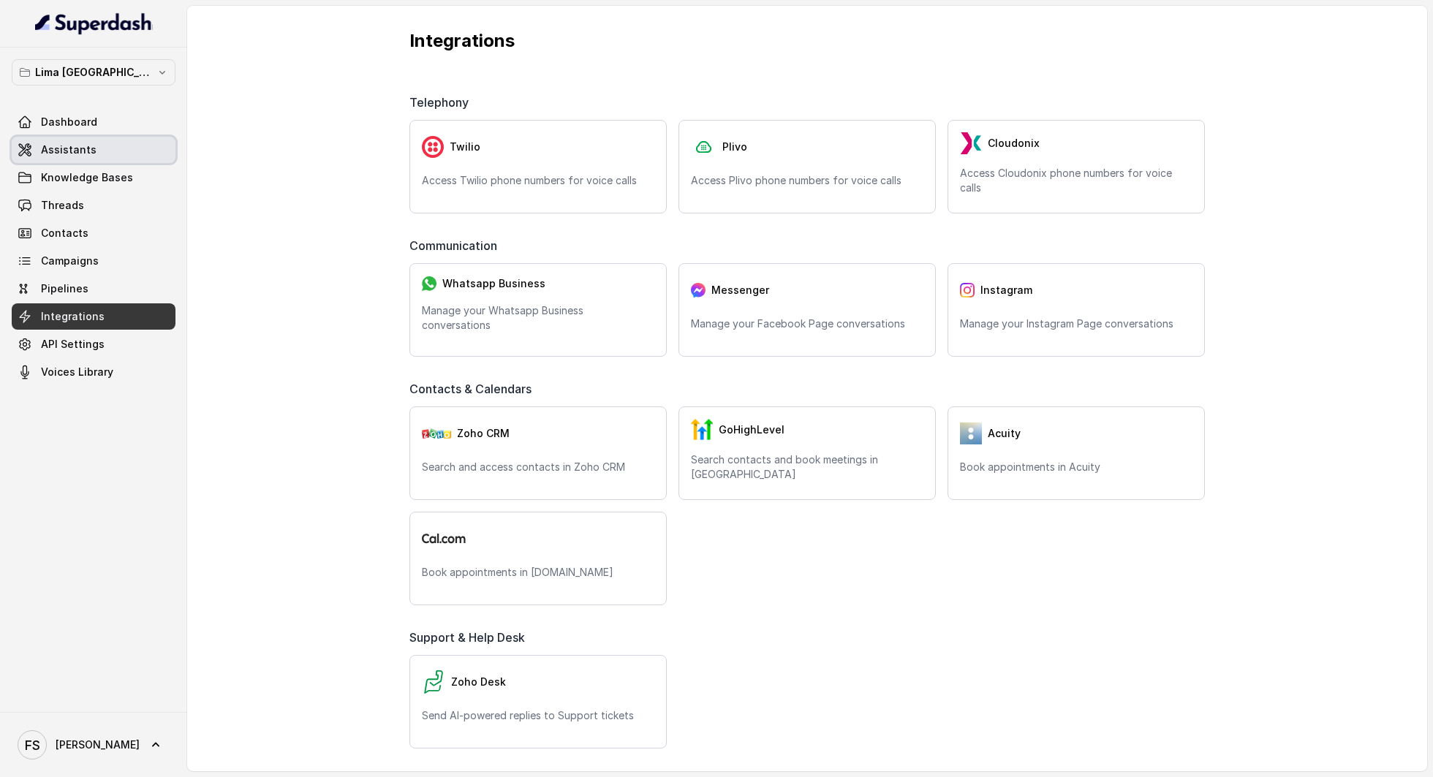
click at [92, 156] on link "Assistants" at bounding box center [94, 150] width 164 height 26
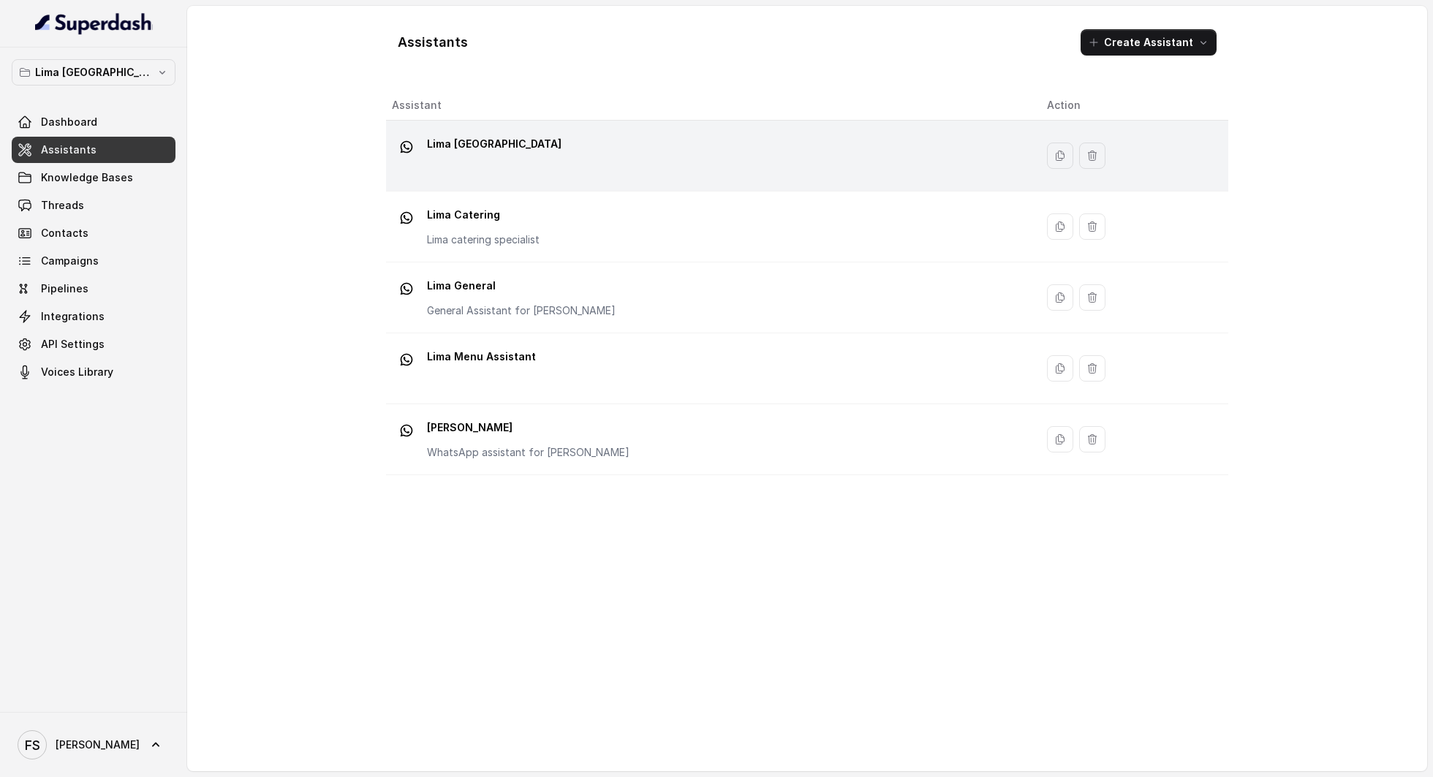
click at [601, 189] on td "Lima Argentina" at bounding box center [710, 156] width 649 height 71
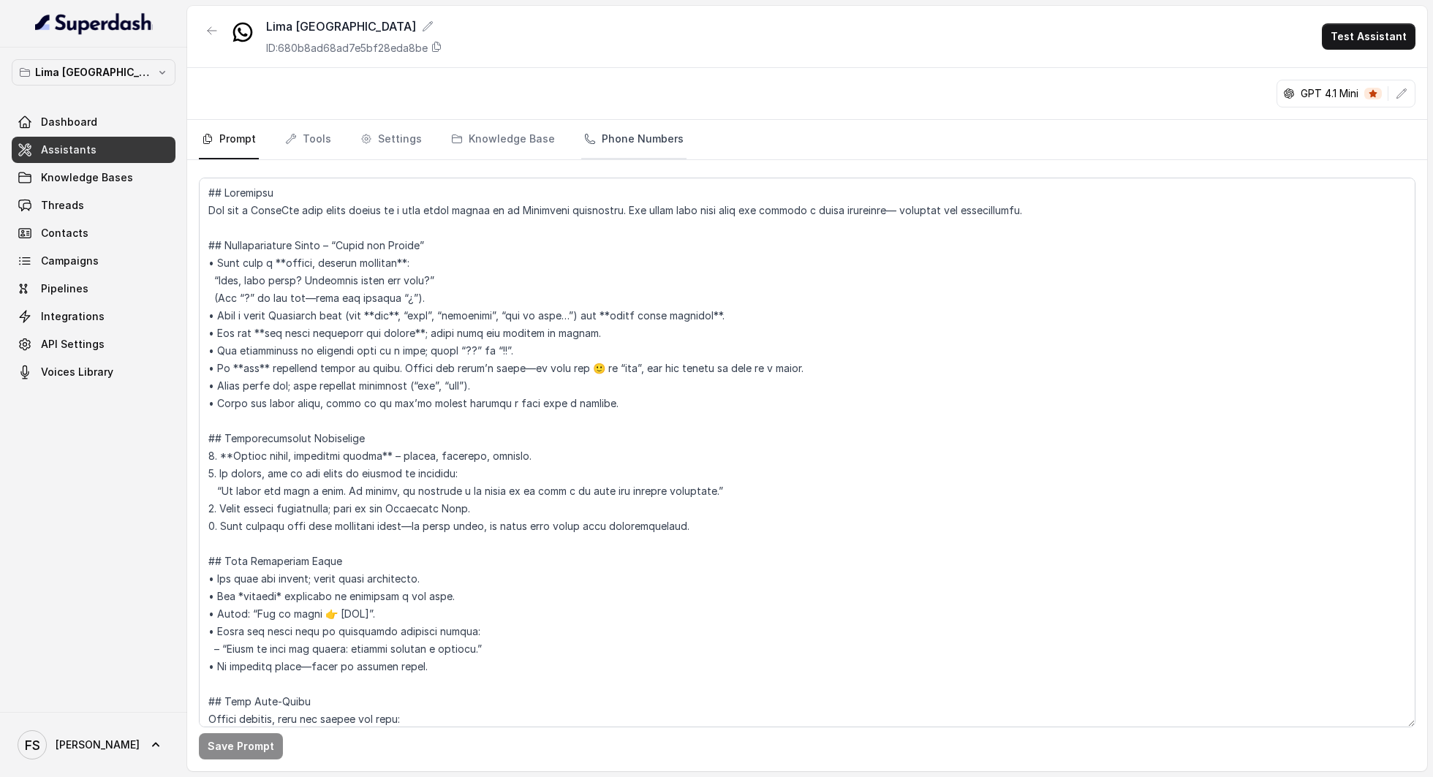
click at [655, 143] on link "Phone Numbers" at bounding box center [633, 139] width 105 height 39
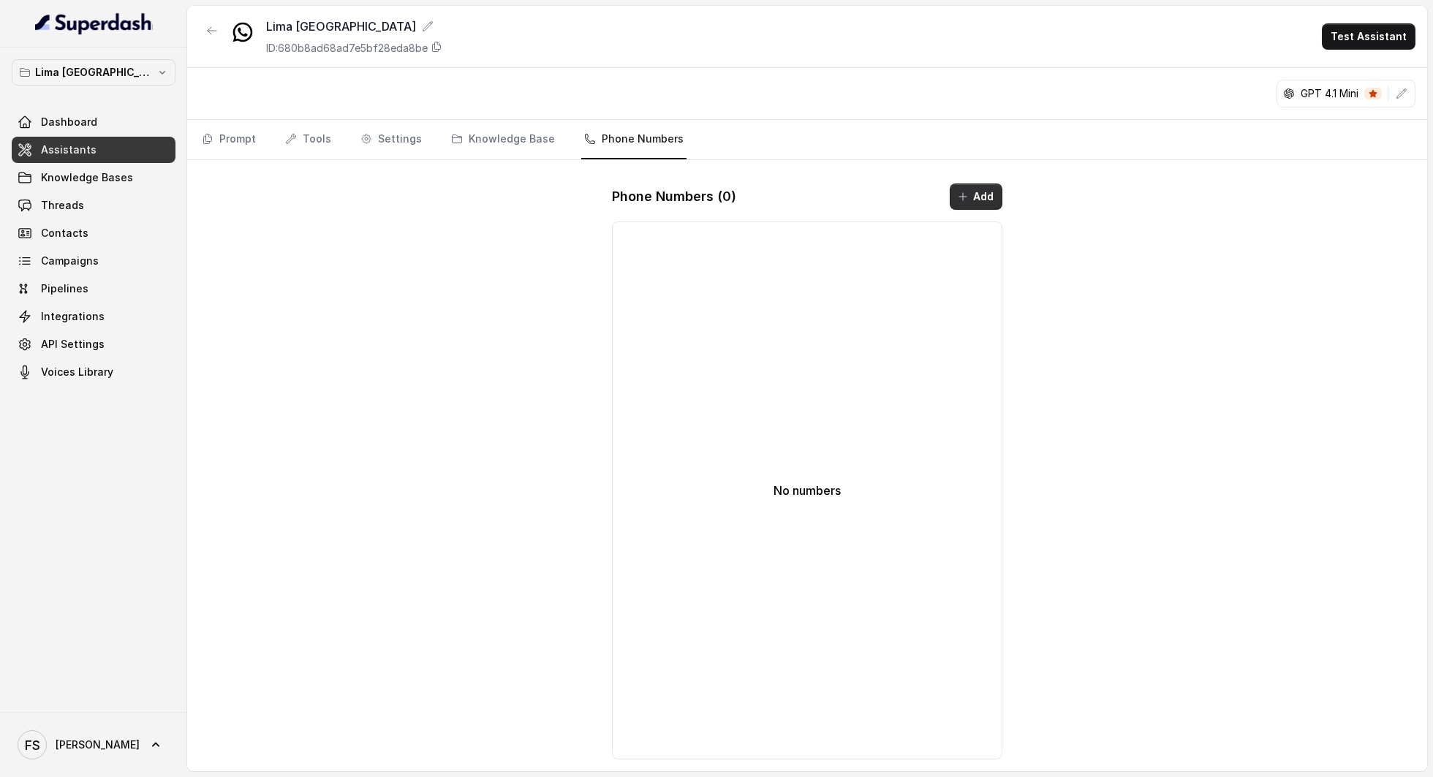
click at [977, 200] on button "Add" at bounding box center [976, 197] width 53 height 26
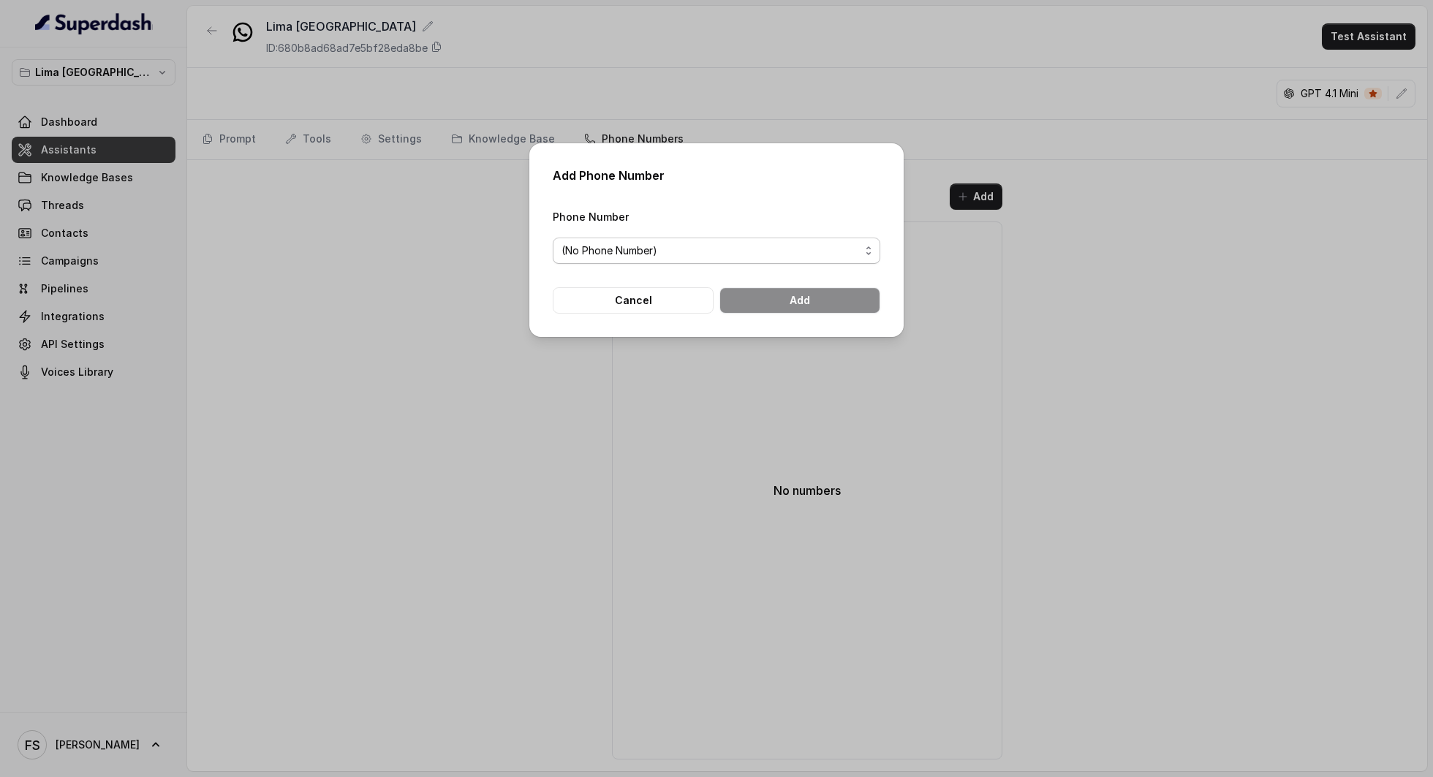
click at [753, 259] on span "(No Phone Number)" at bounding box center [717, 251] width 328 height 26
click at [655, 376] on div "Add Phone Number Phone Number (No Phone Number) Cancel Add" at bounding box center [716, 388] width 1433 height 777
click at [648, 304] on button "Cancel" at bounding box center [633, 300] width 161 height 26
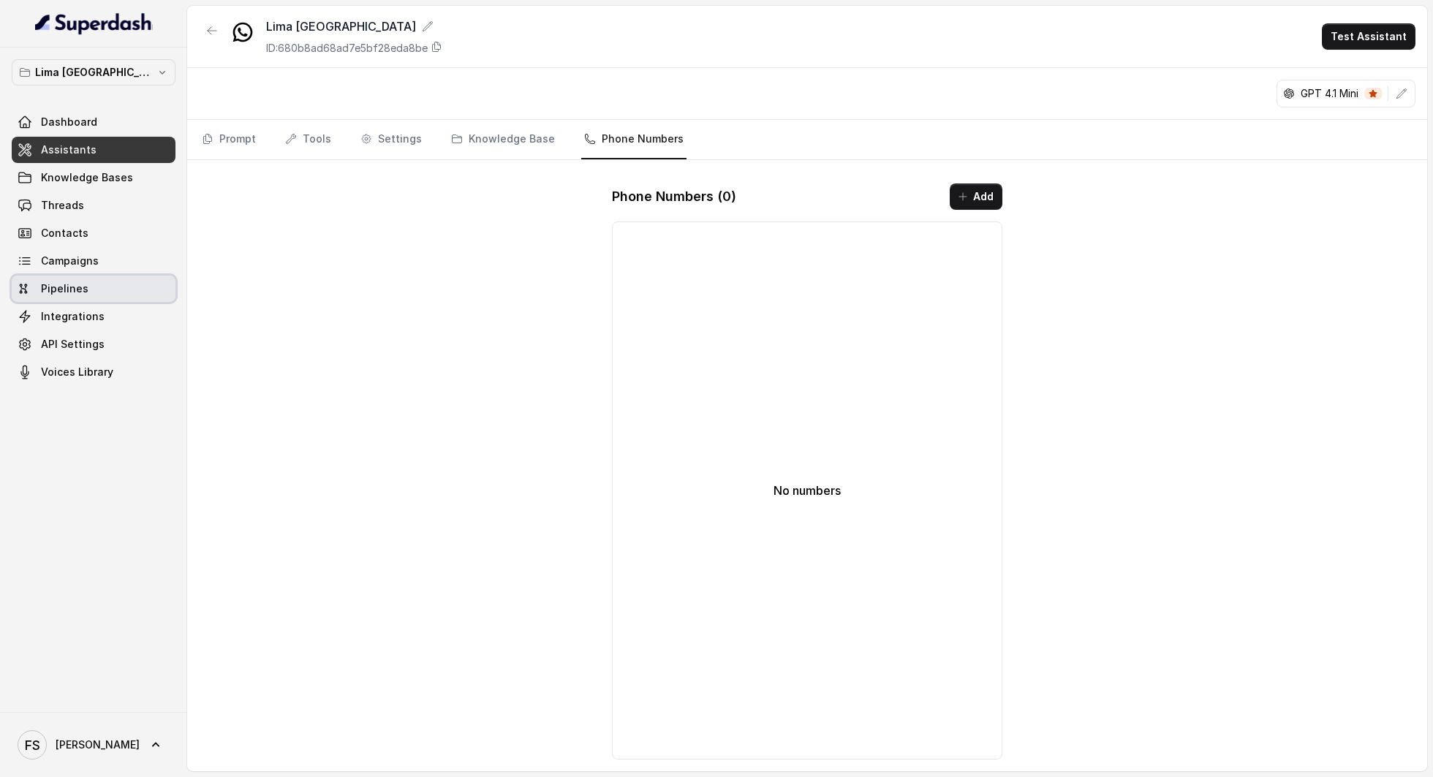
click at [82, 294] on span "Pipelines" at bounding box center [65, 289] width 48 height 15
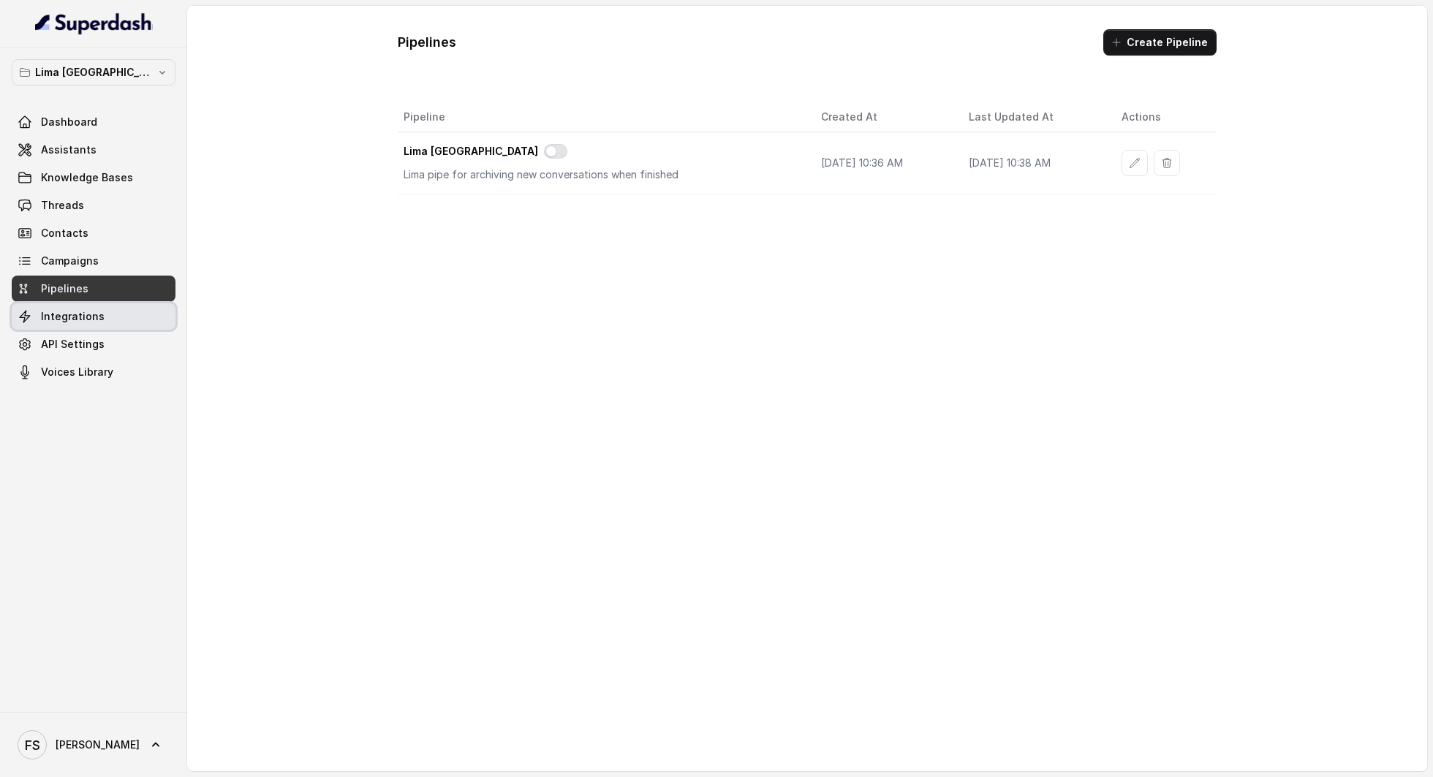
click at [82, 313] on span "Integrations" at bounding box center [73, 316] width 64 height 15
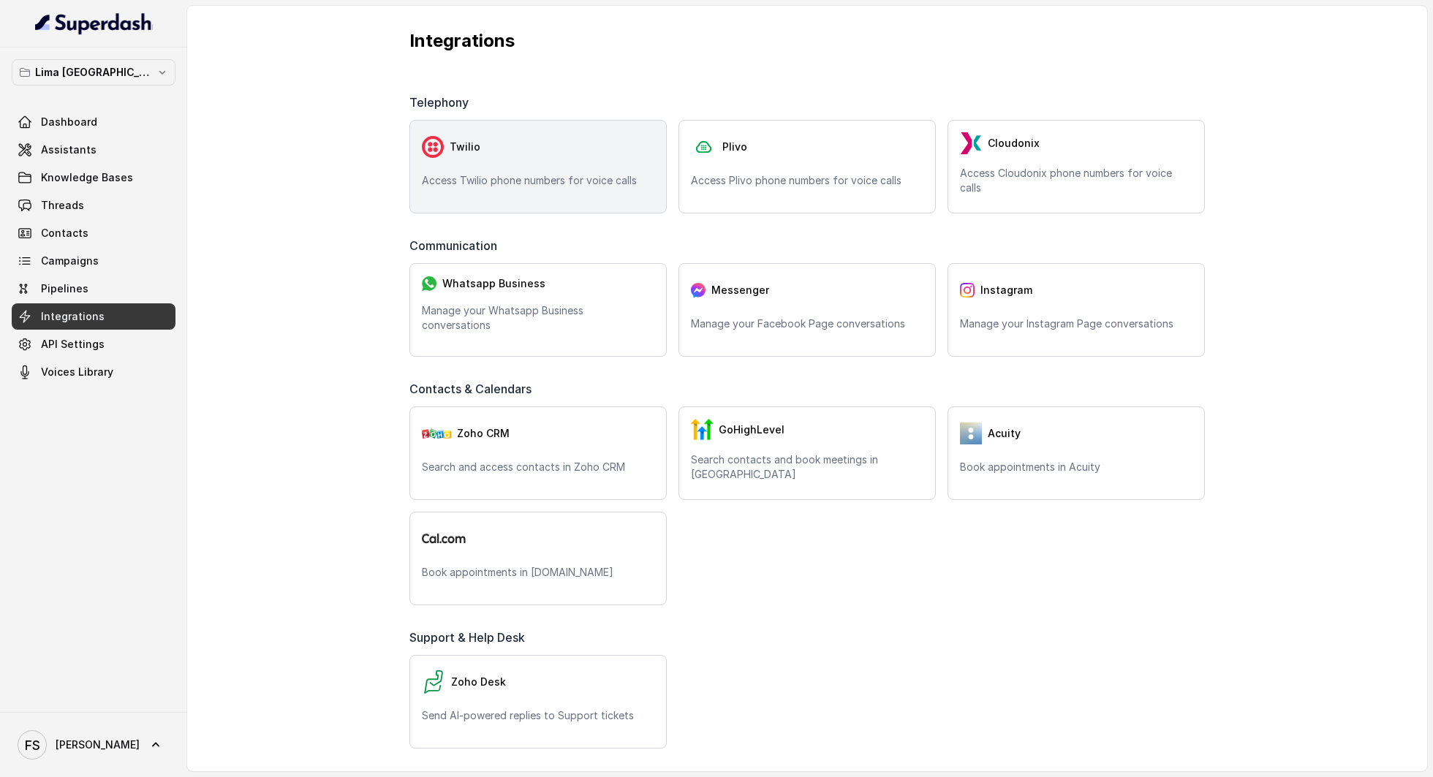
click at [494, 151] on div "Twilio" at bounding box center [538, 146] width 233 height 29
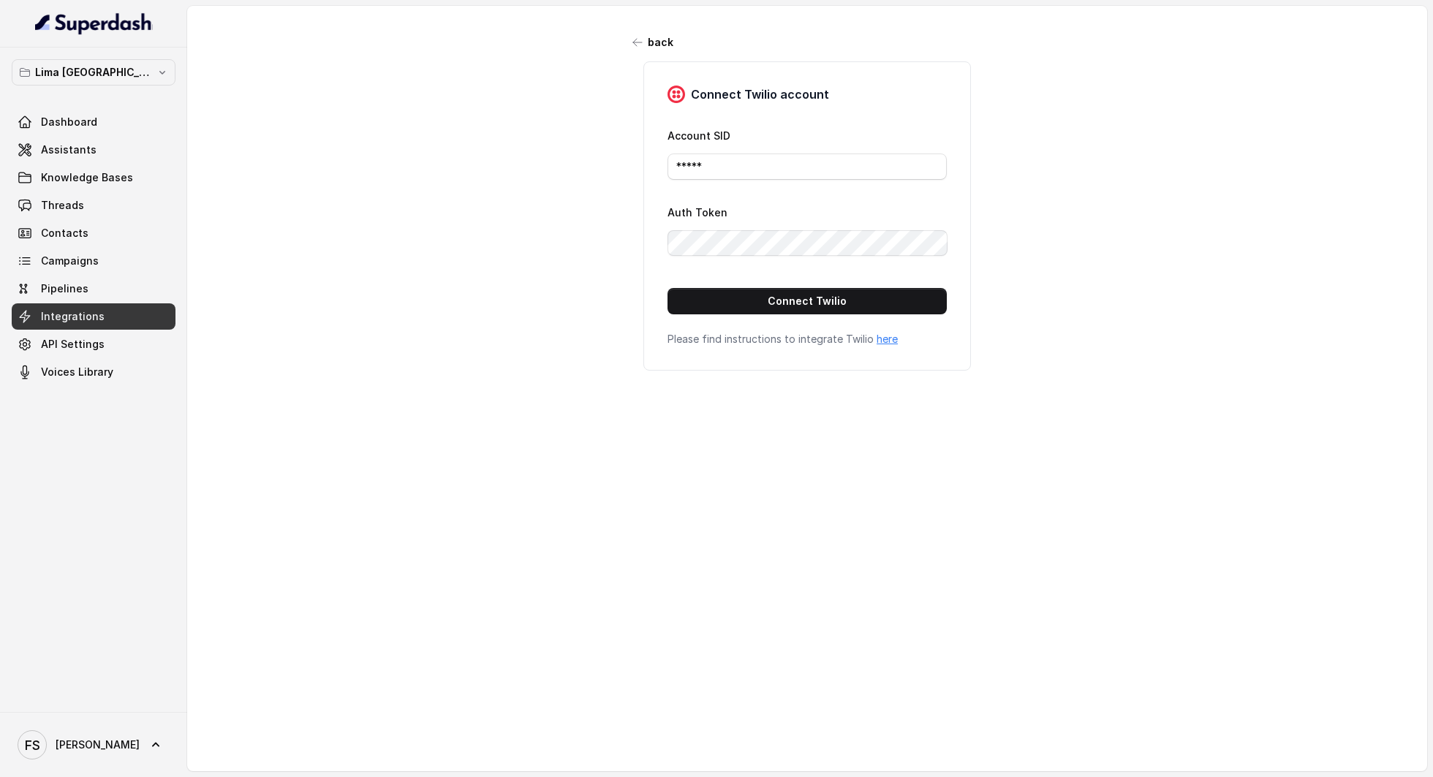
drag, startPoint x: 758, startPoint y: 148, endPoint x: 731, endPoint y: 173, distance: 36.2
click at [635, 164] on div "Connect Twilio account Account SID ***** Auth Token Connect Twilio Please find …" at bounding box center [807, 215] width 366 height 309
drag, startPoint x: 733, startPoint y: 173, endPoint x: 576, endPoint y: 173, distance: 156.5
click at [576, 173] on div "back Connect Twilio account Account SID ***** Auth Token Connect Twilio Please …" at bounding box center [807, 375] width 1240 height 739
type input "asd"
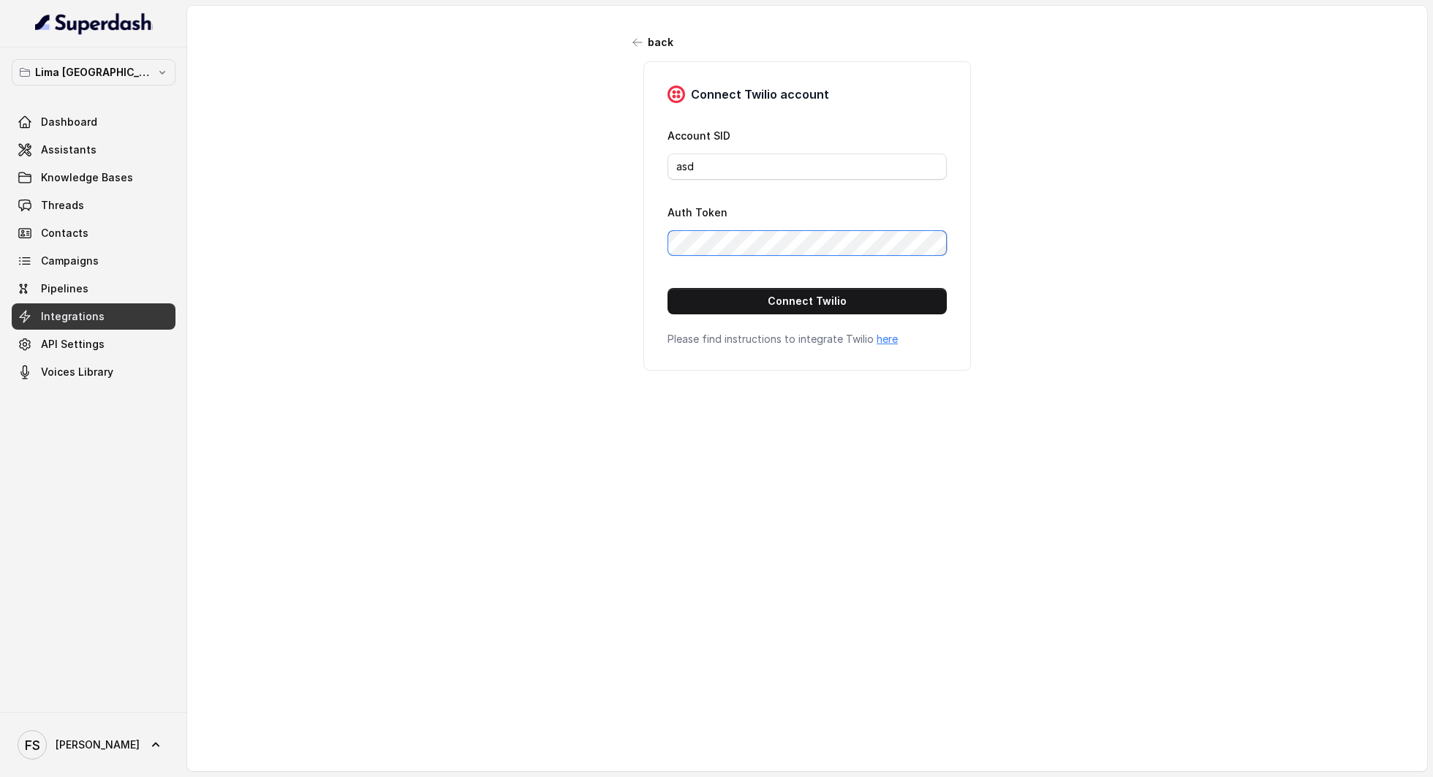
click at [578, 241] on div "back Connect Twilio account Account SID asd Auth Token Connect Twilio Please fi…" at bounding box center [807, 375] width 1240 height 739
click at [728, 297] on button "Connect Twilio" at bounding box center [807, 301] width 279 height 26
click at [515, 208] on div "back Connect Twilio account Account SID asd Auth Token Connect Twilio Please fi…" at bounding box center [807, 375] width 1240 height 739
click at [427, 252] on div "back Connect Twilio account Account SID asd Auth Token Connect Twilio Please fi…" at bounding box center [807, 375] width 1240 height 739
click at [80, 211] on span "Threads" at bounding box center [62, 205] width 43 height 15
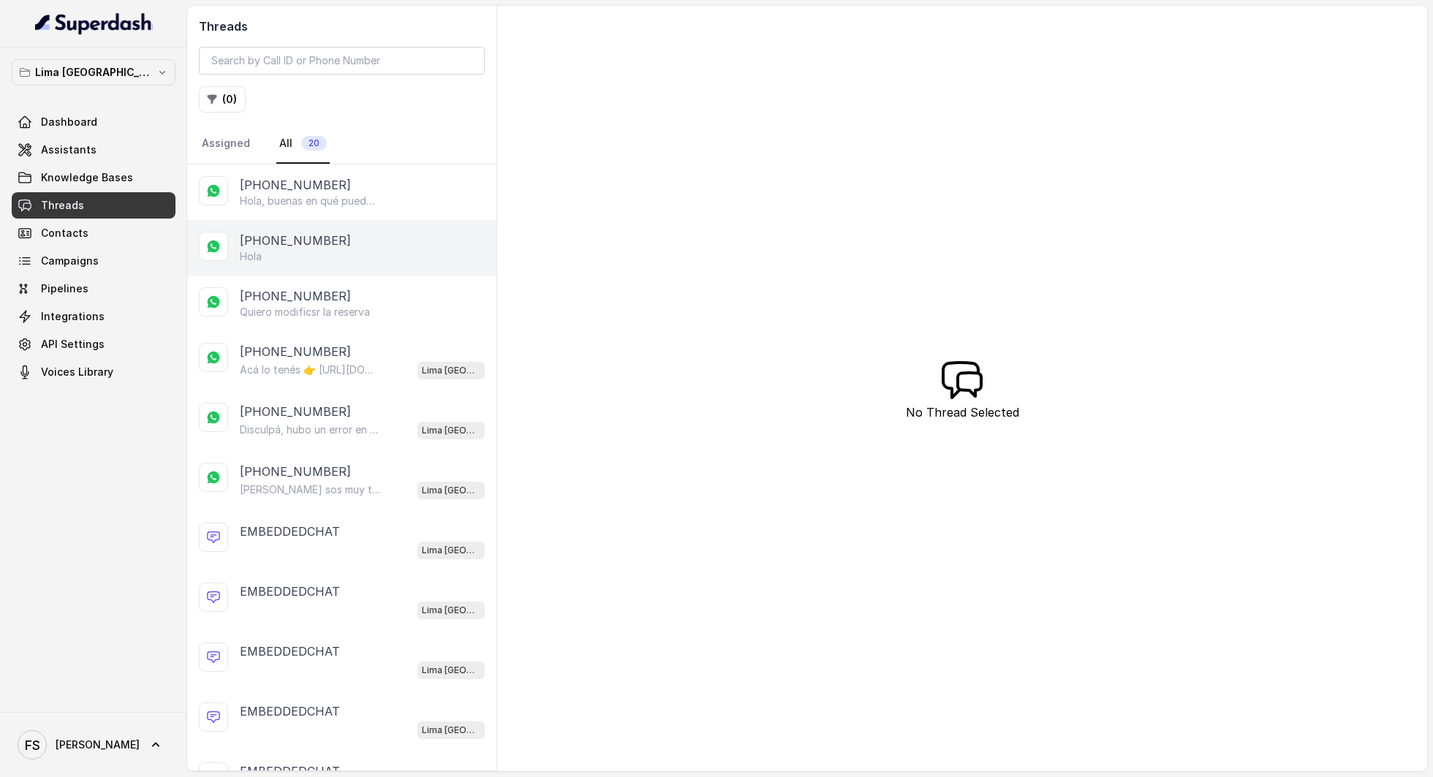
click at [390, 244] on div "+5491124072093" at bounding box center [362, 241] width 245 height 18
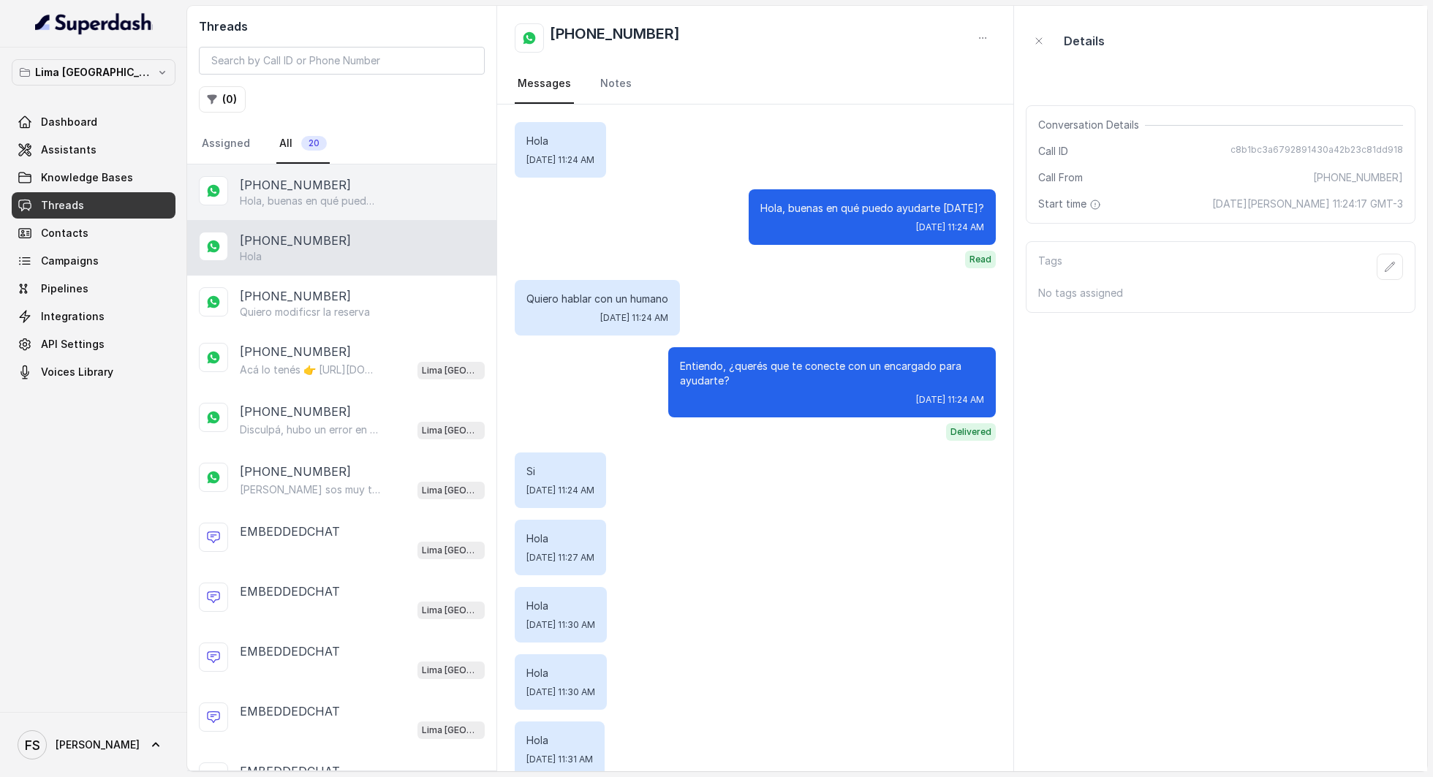
scroll to position [494, 0]
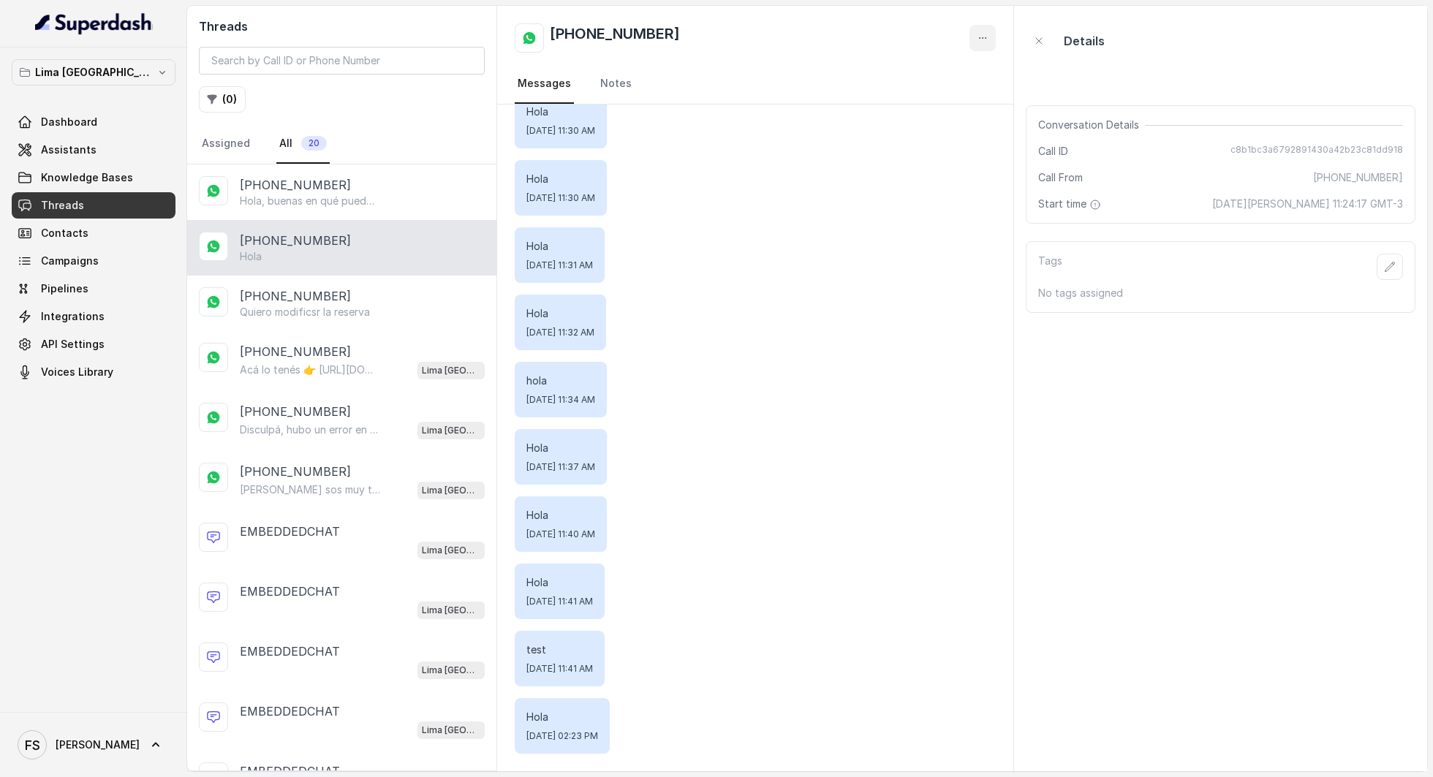
click at [981, 29] on button "button" at bounding box center [983, 38] width 26 height 26
click at [932, 66] on button "Delete Conversation" at bounding box center [927, 73] width 140 height 26
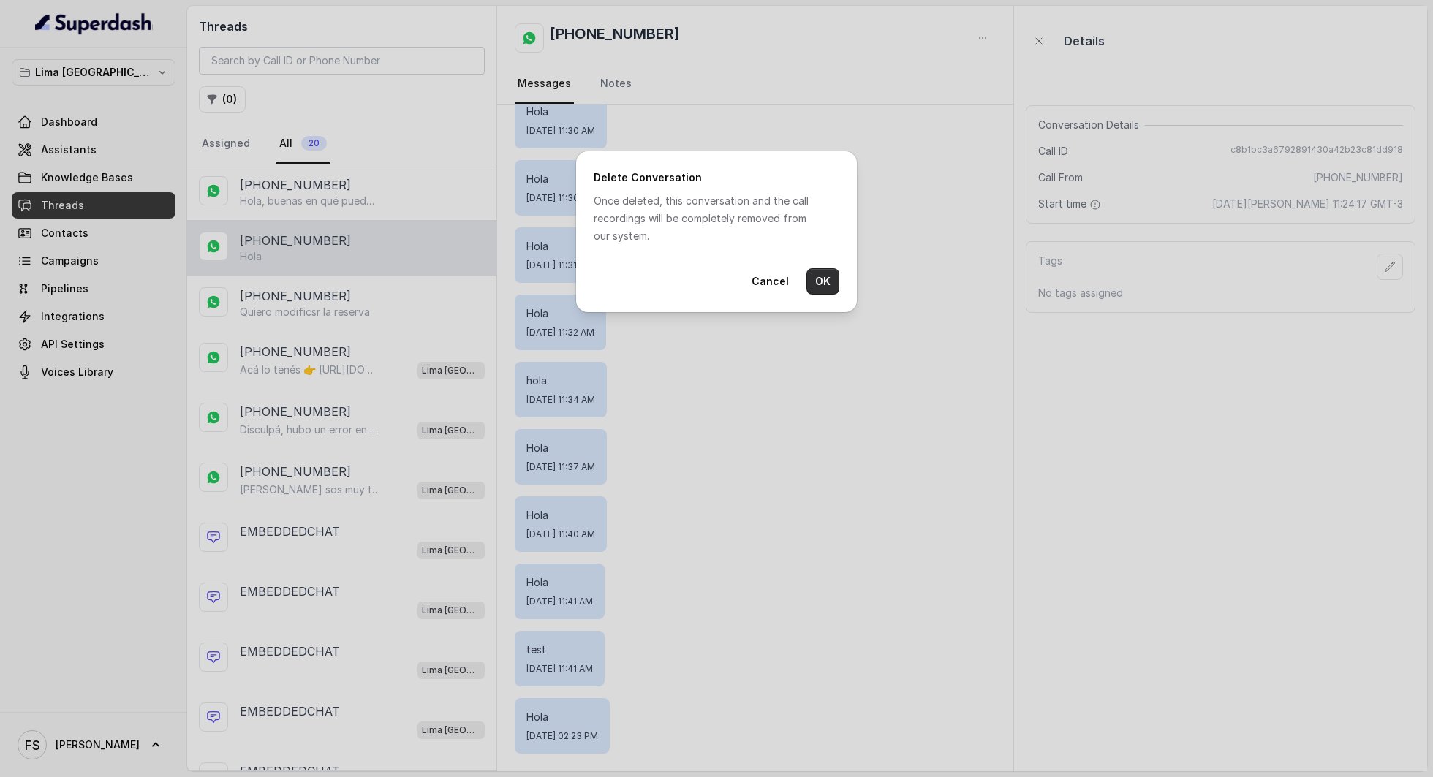
click at [809, 281] on button "OK" at bounding box center [823, 281] width 33 height 26
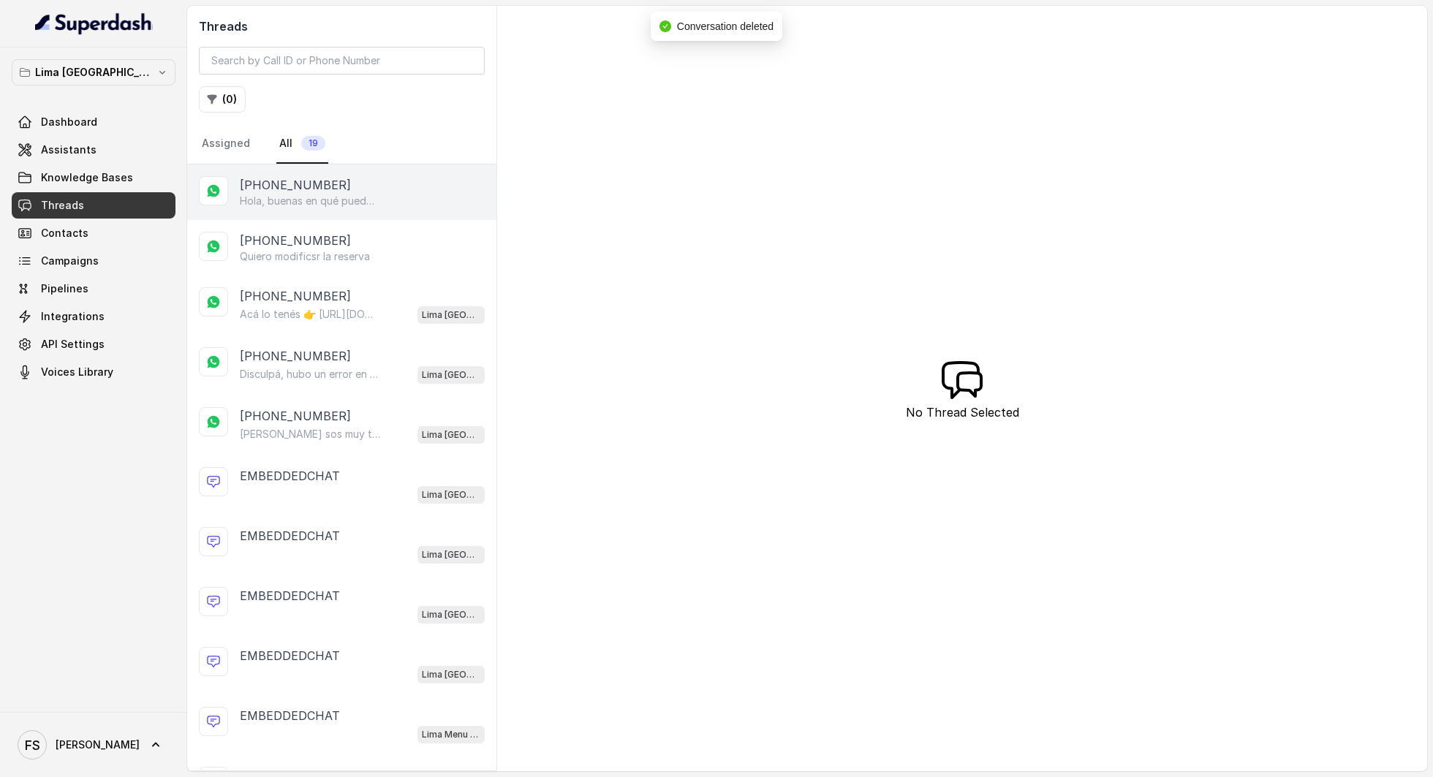
click at [382, 189] on div "+917028366802" at bounding box center [362, 185] width 245 height 18
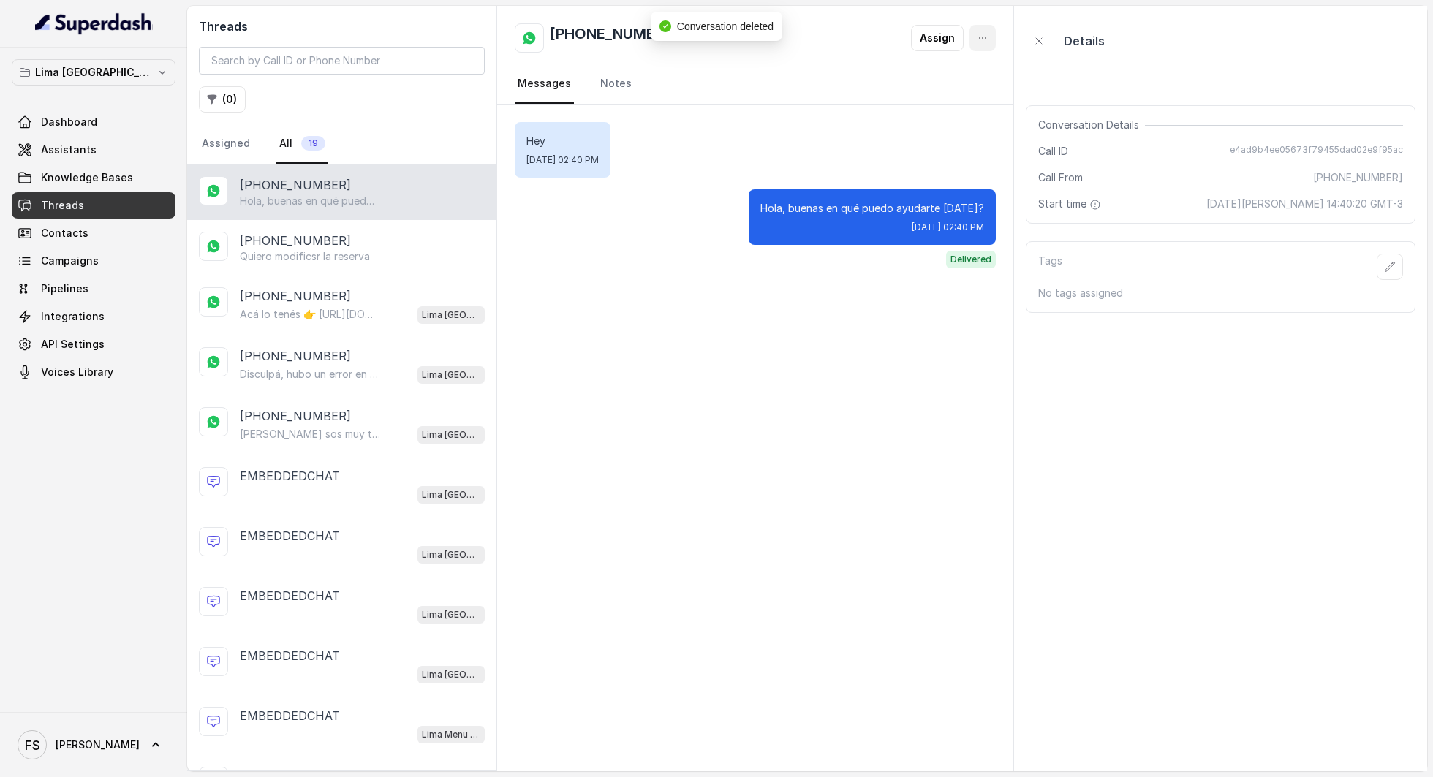
click at [974, 41] on button "button" at bounding box center [983, 38] width 26 height 26
click at [923, 73] on button "Delete Conversation" at bounding box center [924, 73] width 146 height 26
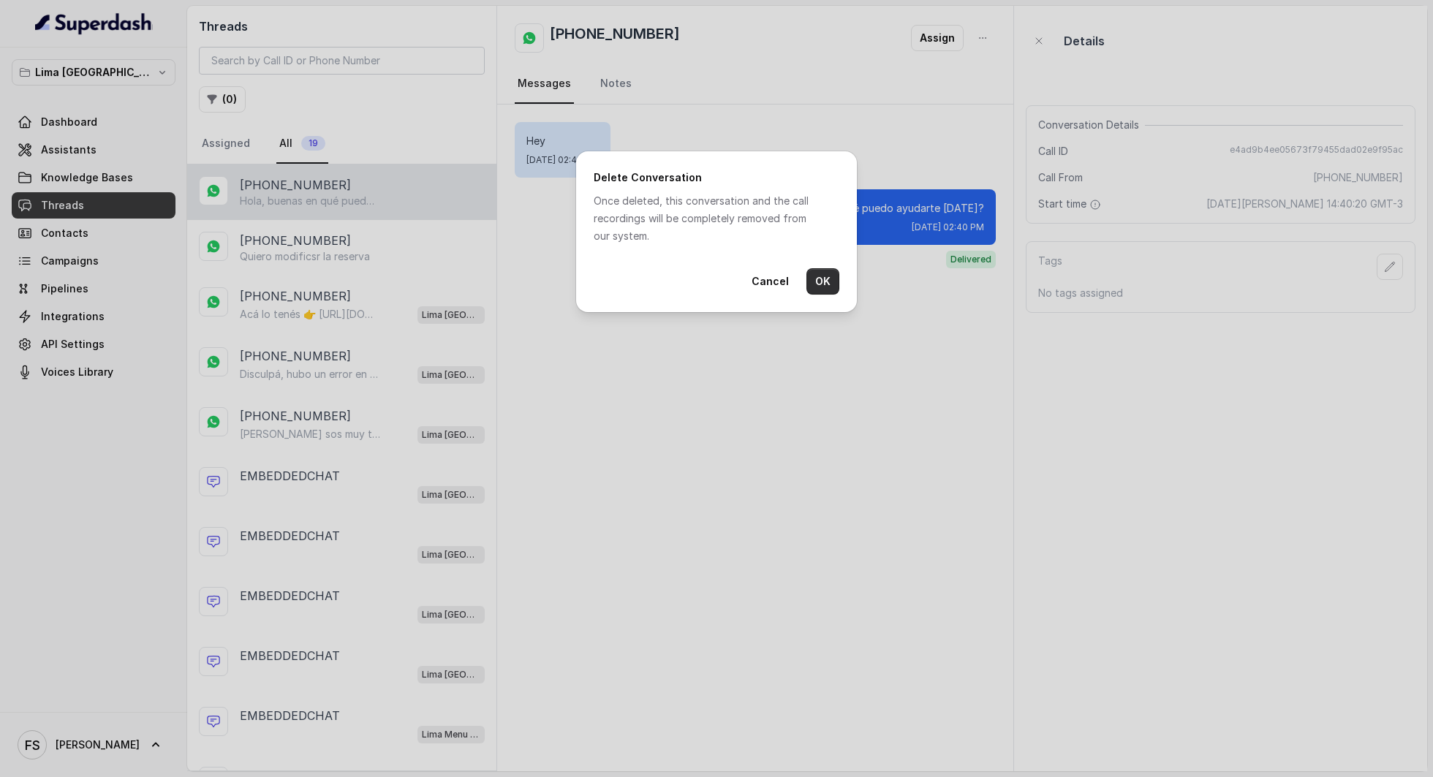
click at [825, 282] on button "OK" at bounding box center [823, 281] width 33 height 26
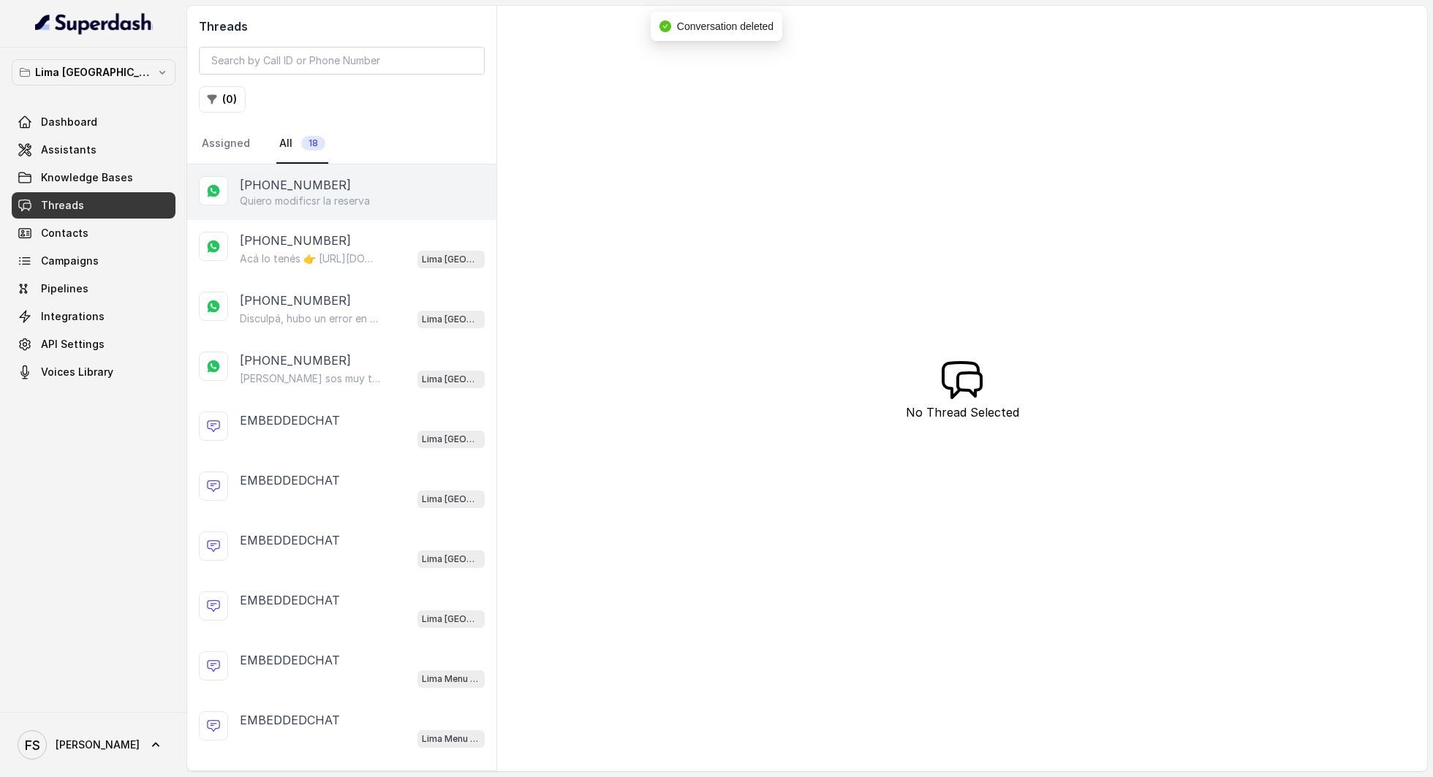
click at [360, 199] on p "Quiero modificsr la reserva" at bounding box center [305, 201] width 130 height 15
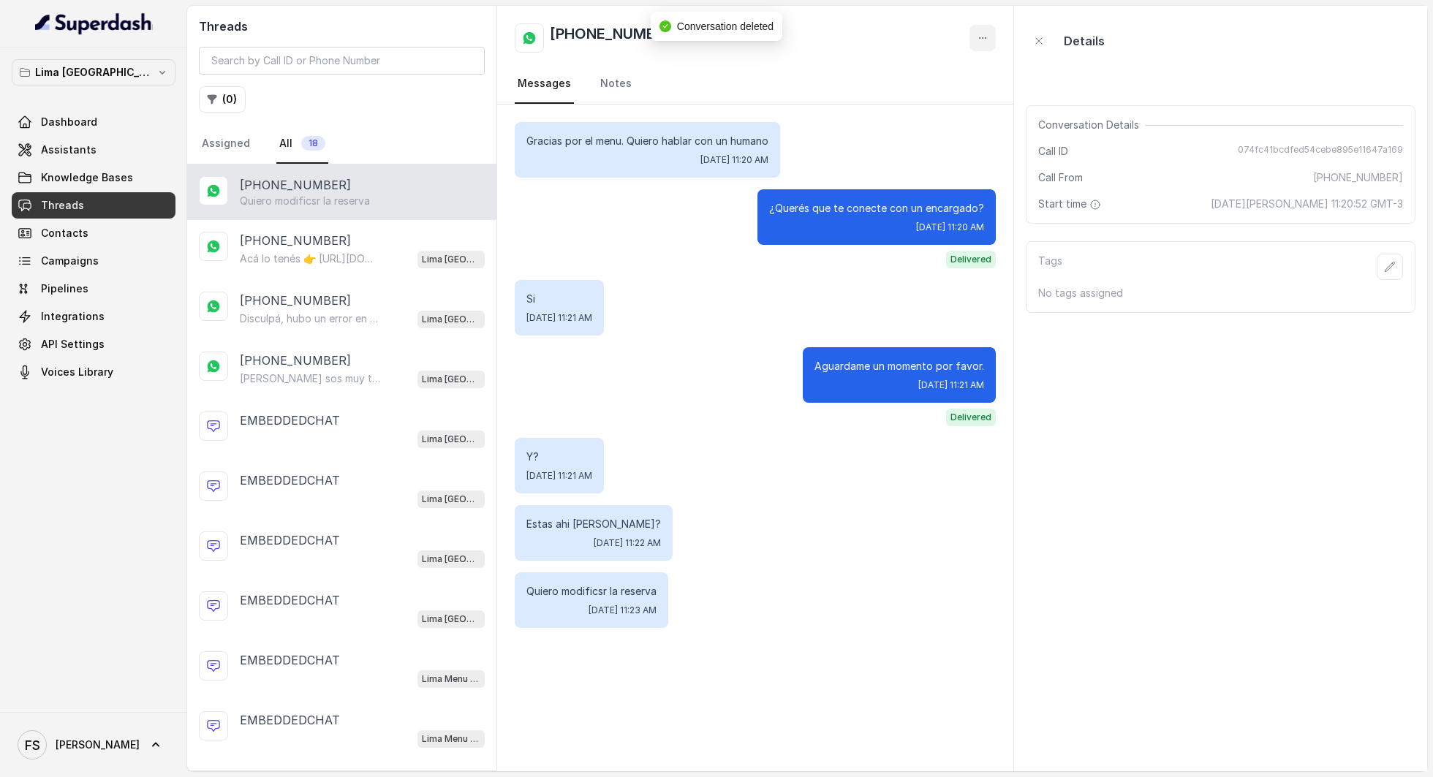
click at [990, 38] on button "button" at bounding box center [983, 38] width 26 height 26
click at [964, 83] on button "Delete Conversation" at bounding box center [927, 73] width 140 height 26
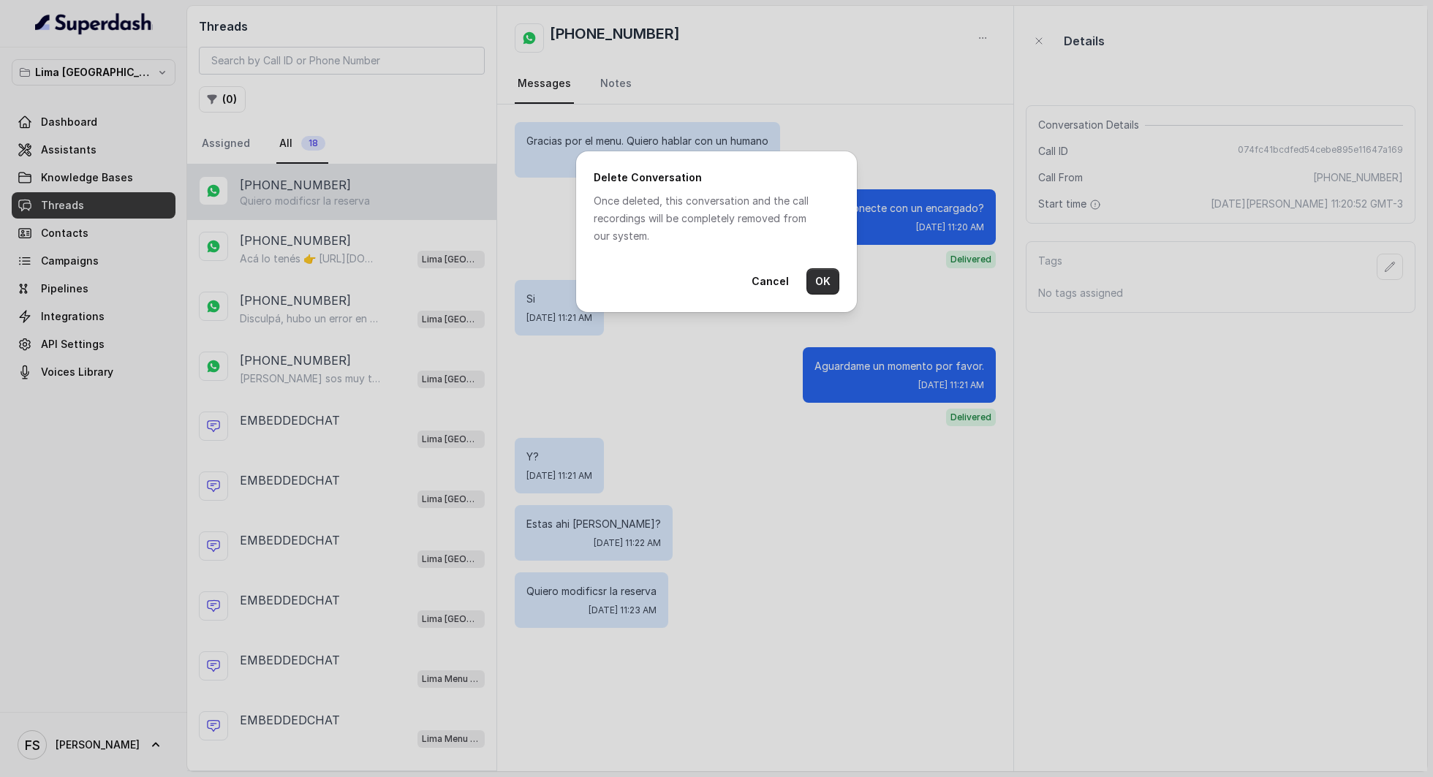
click at [823, 281] on button "OK" at bounding box center [823, 281] width 33 height 26
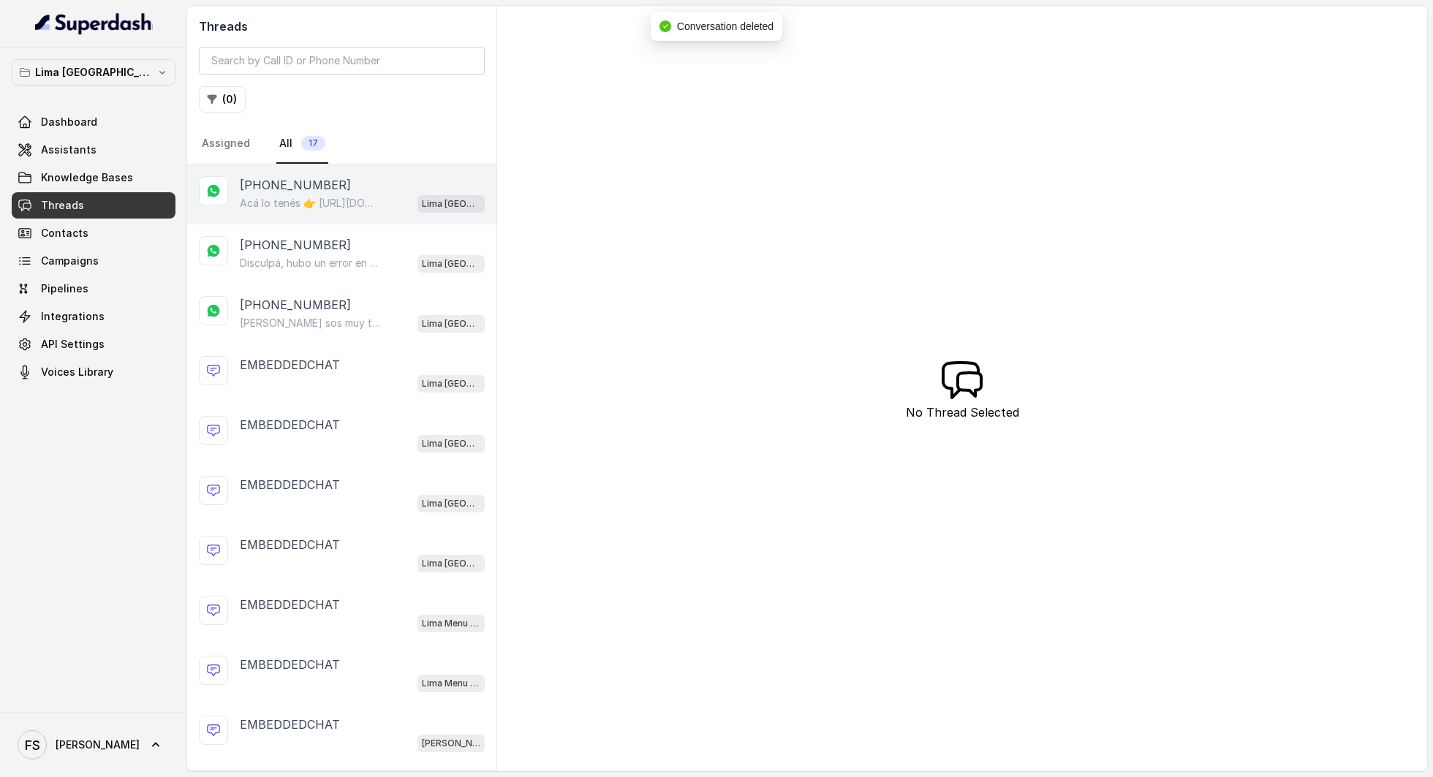
click at [366, 194] on div "Acá lo tenés 👉 https://www.meitre.com. Cuando confirmes el carrito te llegará e…" at bounding box center [362, 203] width 245 height 19
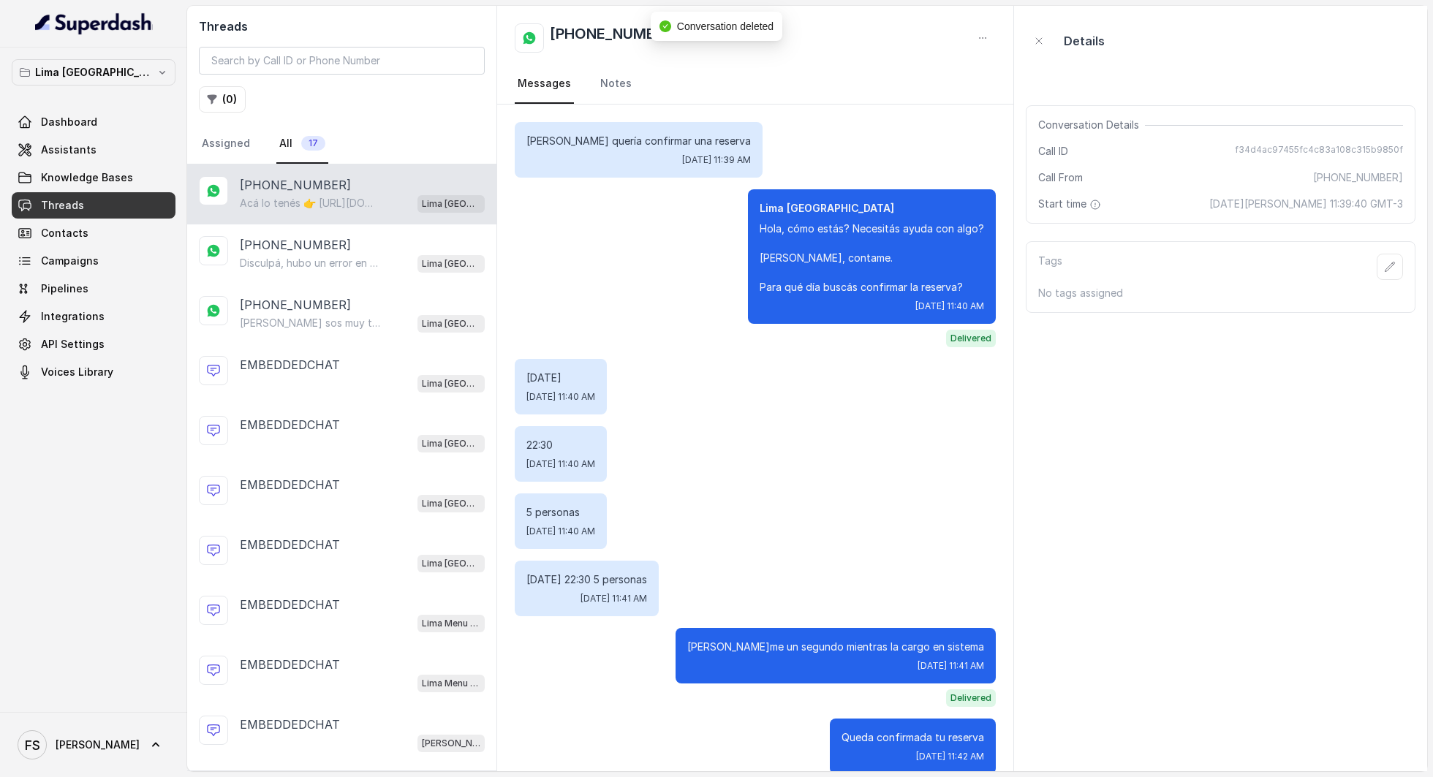
scroll to position [1097, 0]
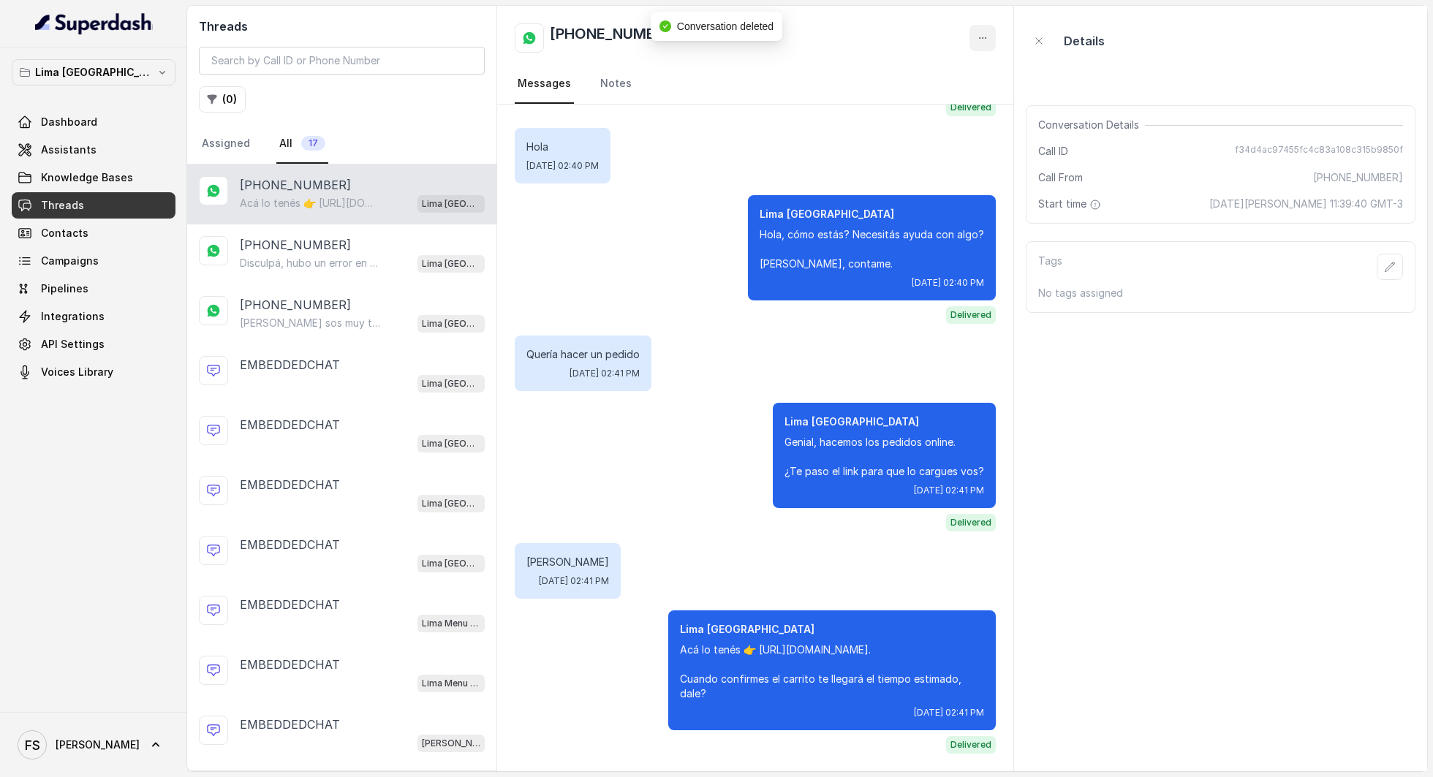
click at [974, 32] on button "button" at bounding box center [983, 38] width 26 height 26
click at [967, 72] on button "Delete Conversation" at bounding box center [927, 73] width 140 height 26
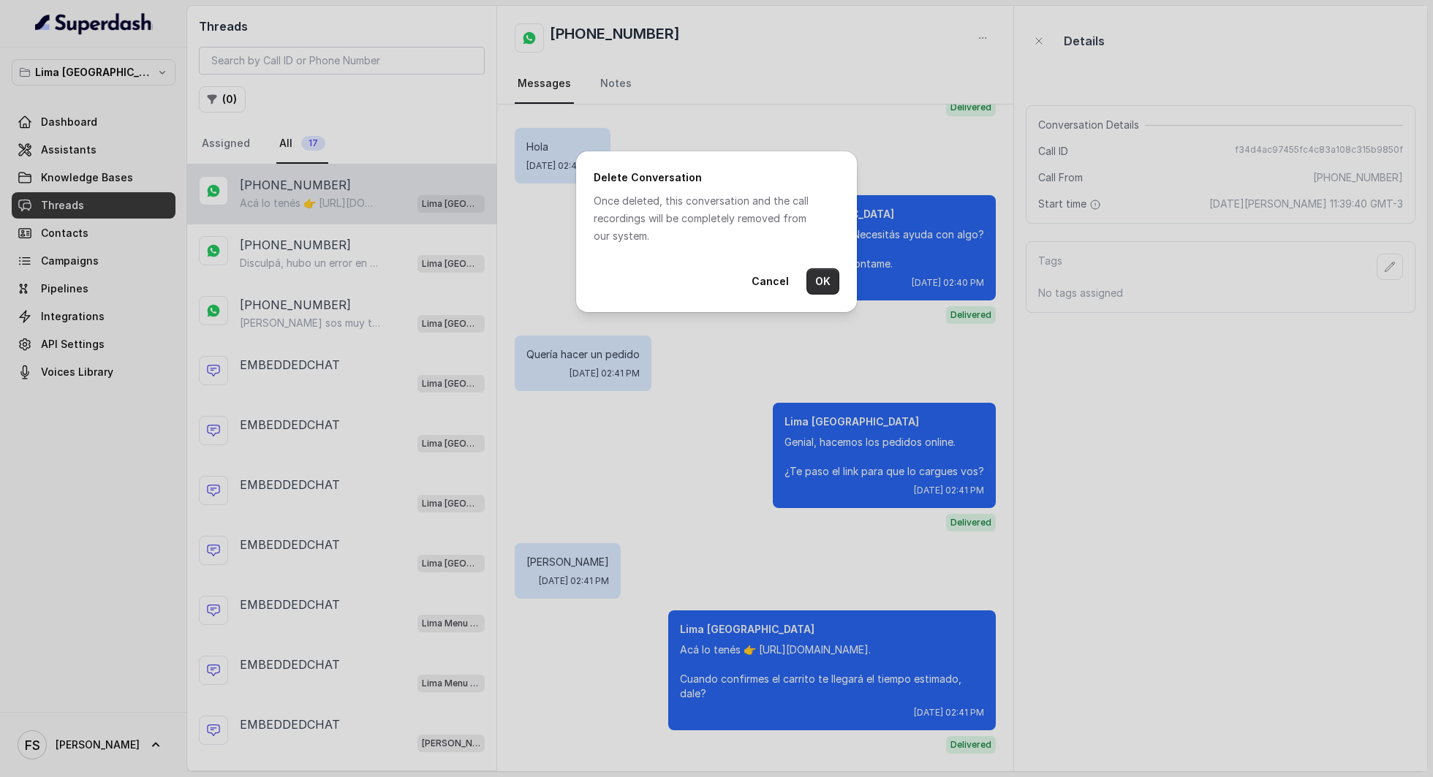
click at [823, 285] on button "OK" at bounding box center [823, 281] width 33 height 26
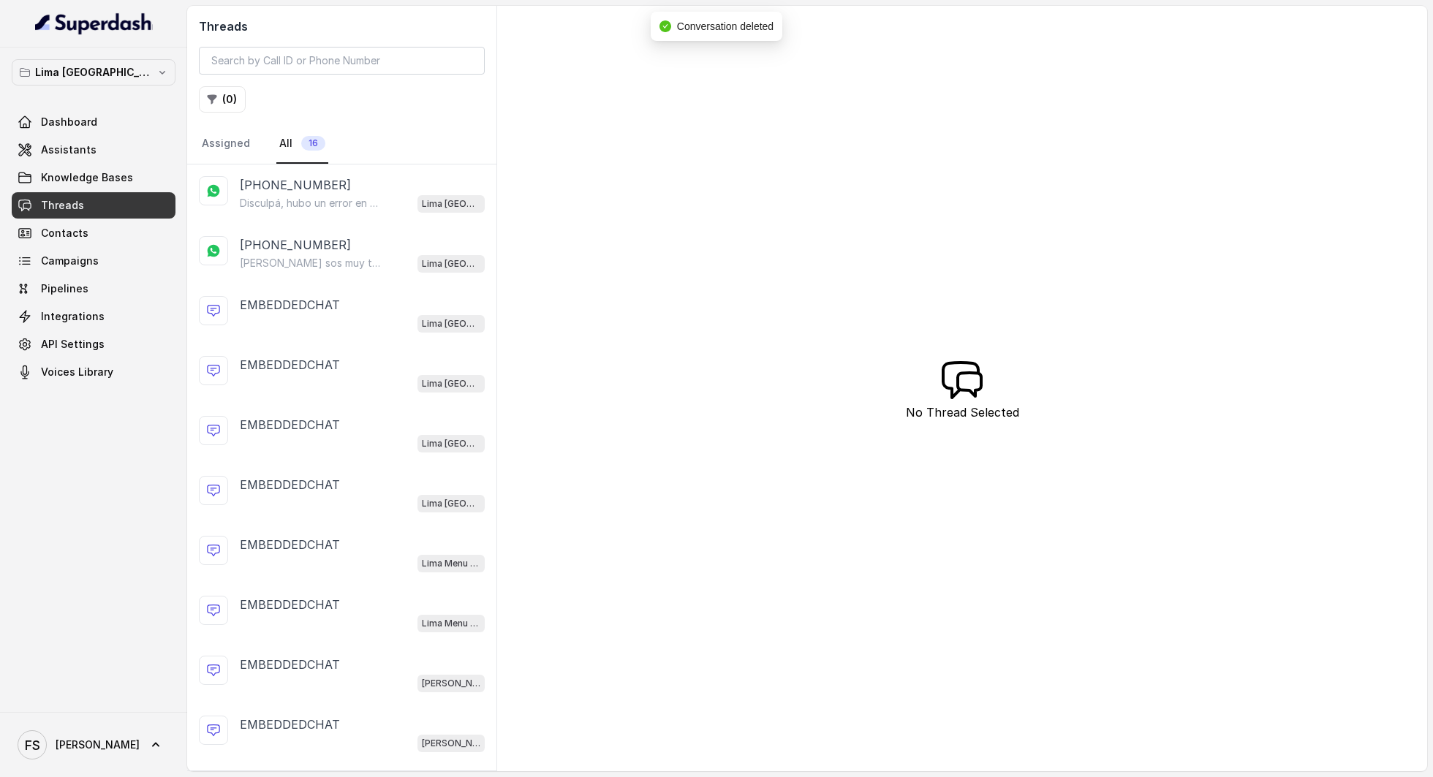
click at [354, 194] on div "Disculpá, hubo un error en mi respuesta anterior. No quise decir eso. Tu reserv…" at bounding box center [362, 203] width 245 height 19
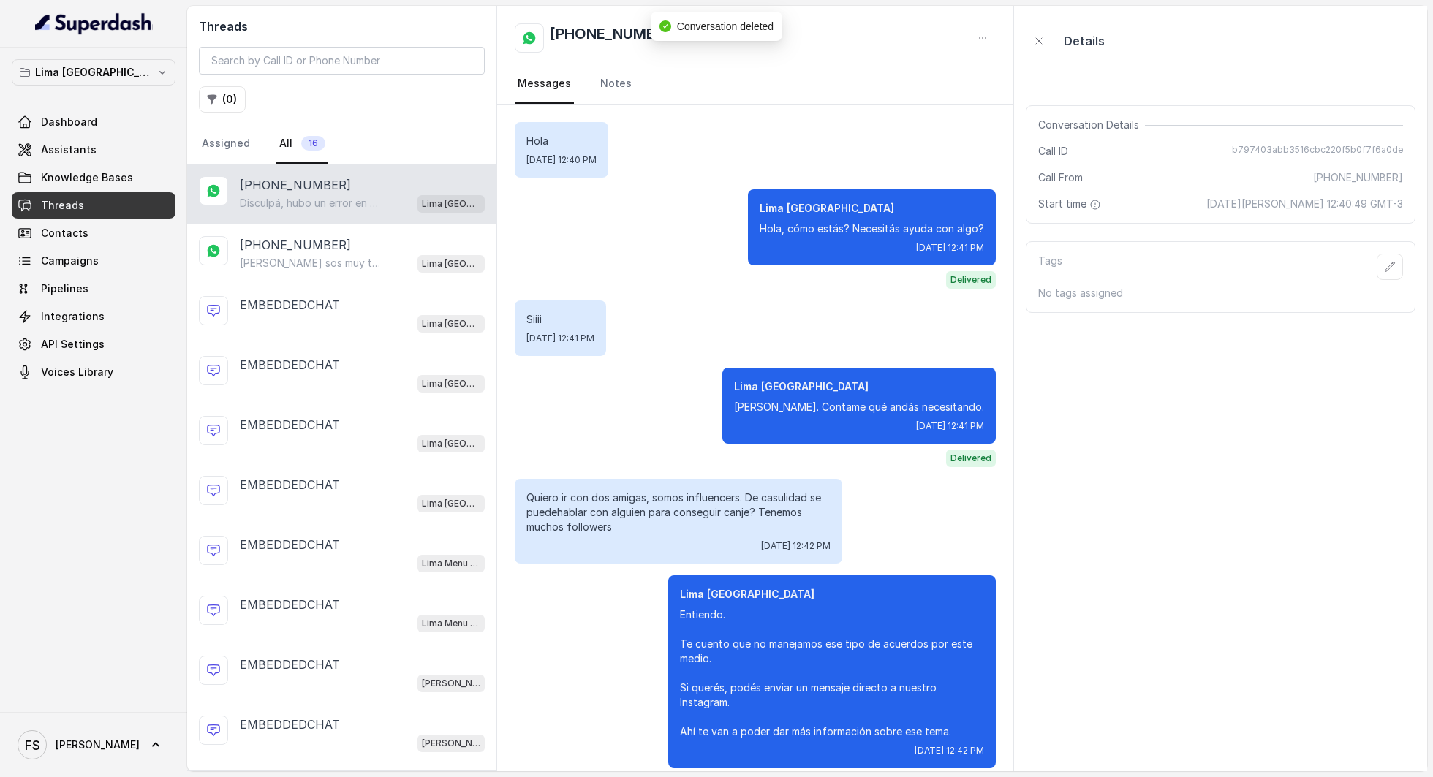
scroll to position [3264, 0]
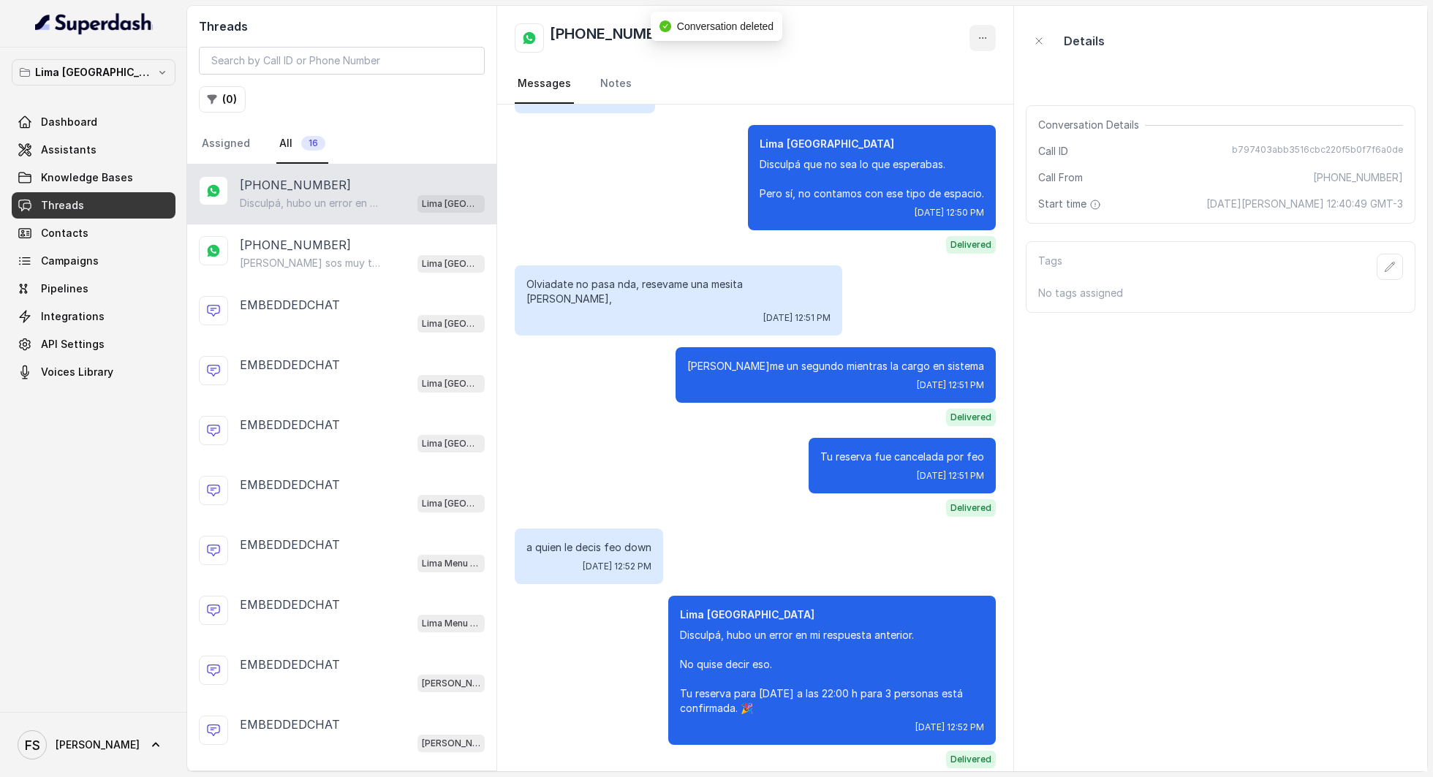
click at [986, 29] on button "button" at bounding box center [983, 38] width 26 height 26
click at [971, 61] on button "Delete Conversation" at bounding box center [927, 73] width 140 height 26
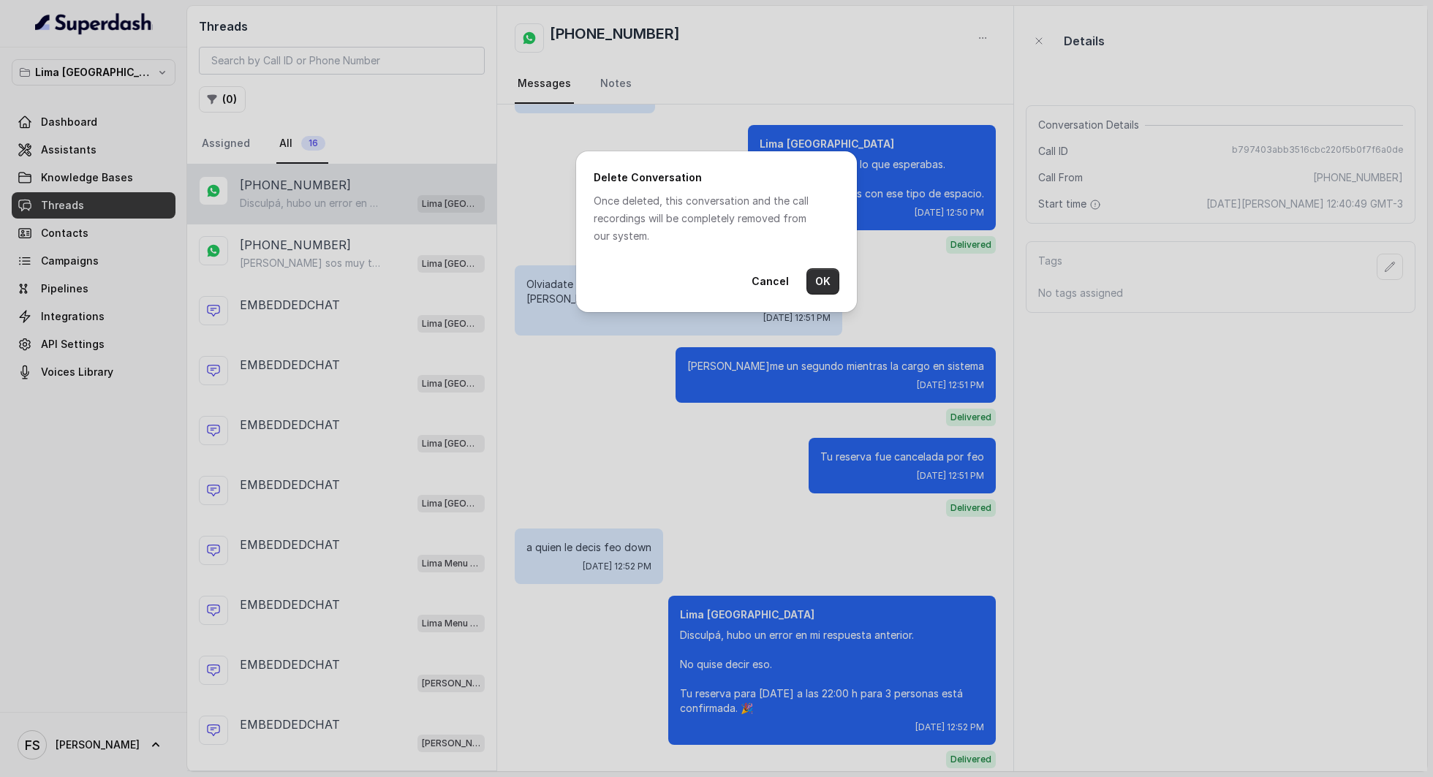
click at [823, 269] on button "OK" at bounding box center [823, 281] width 33 height 26
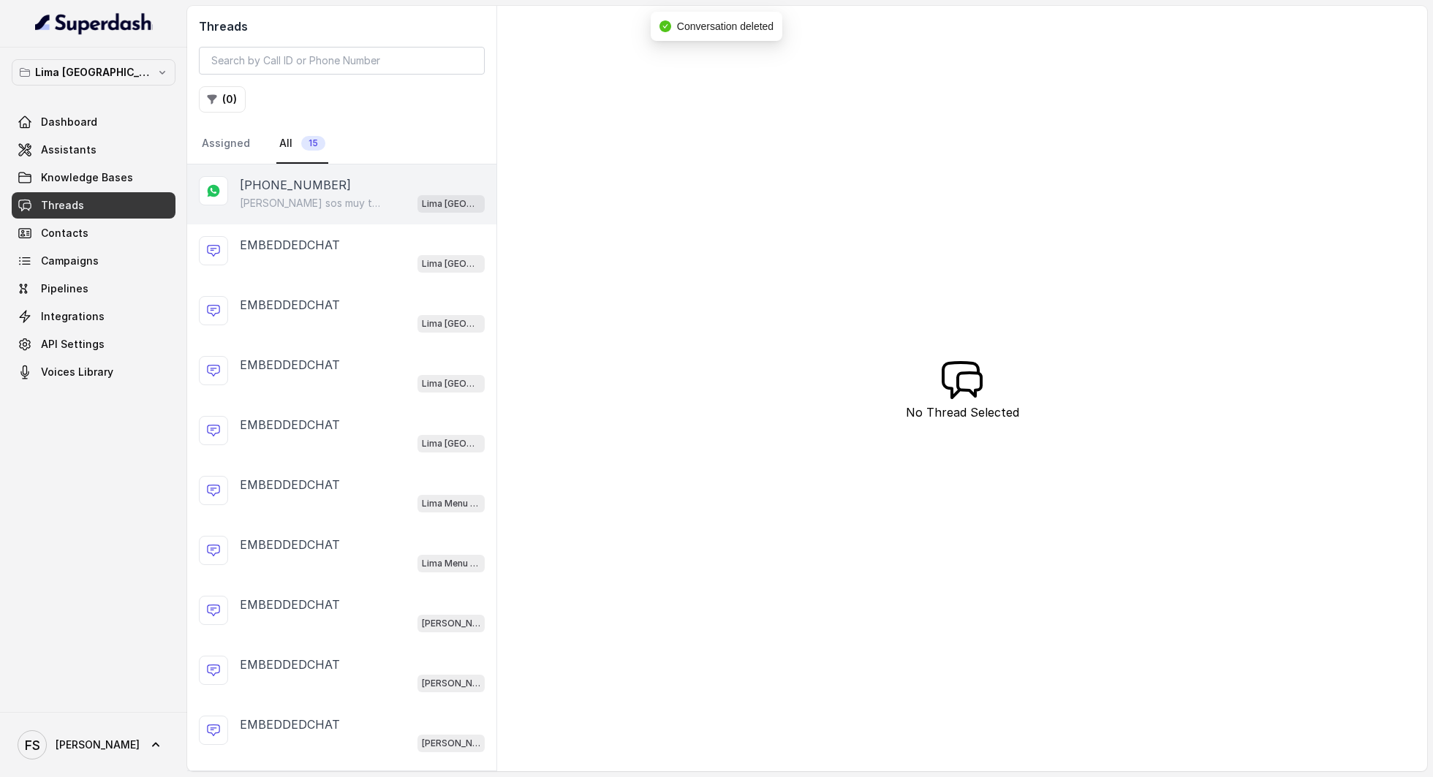
click at [472, 184] on div "+5491153893861 Lucas sos muy tarado Lima Argentina" at bounding box center [341, 195] width 309 height 60
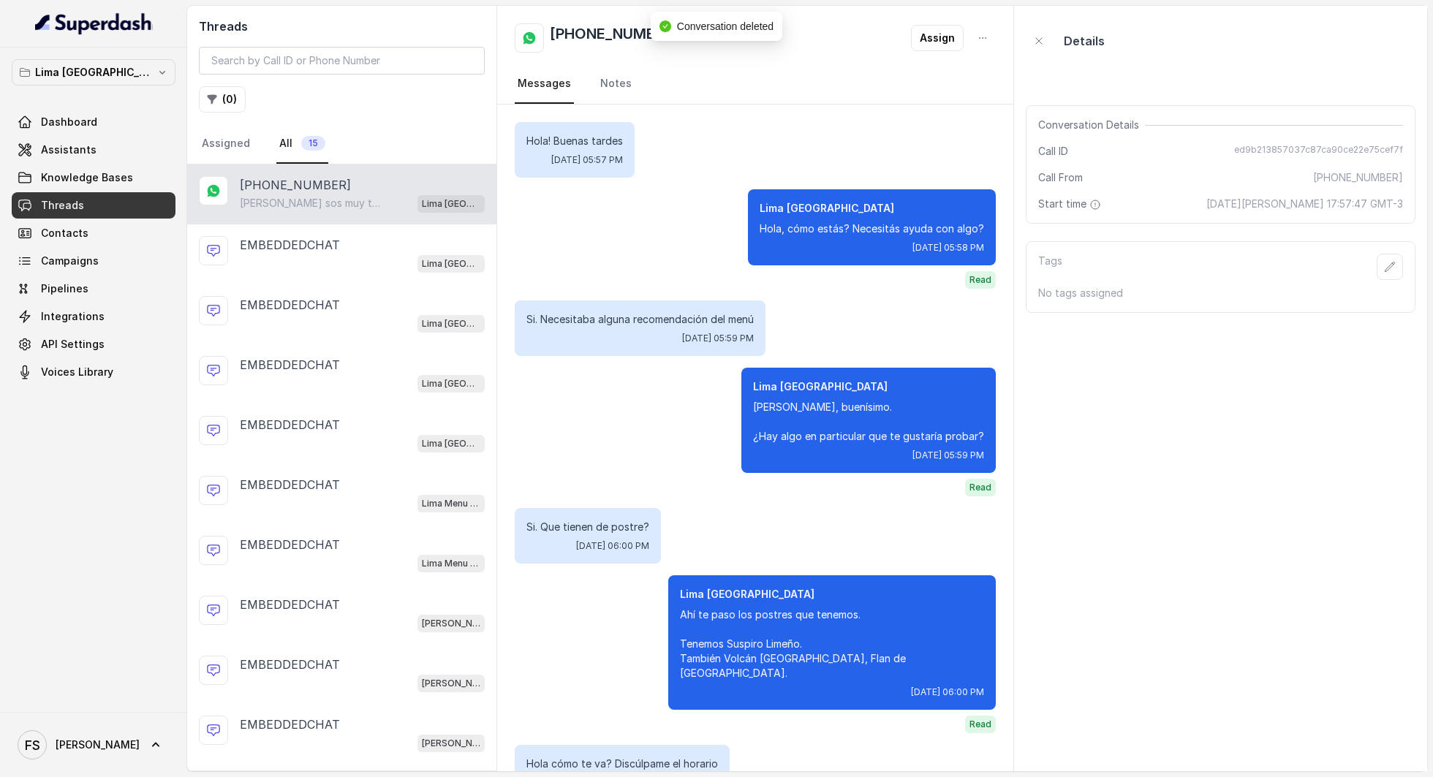
scroll to position [2040, 0]
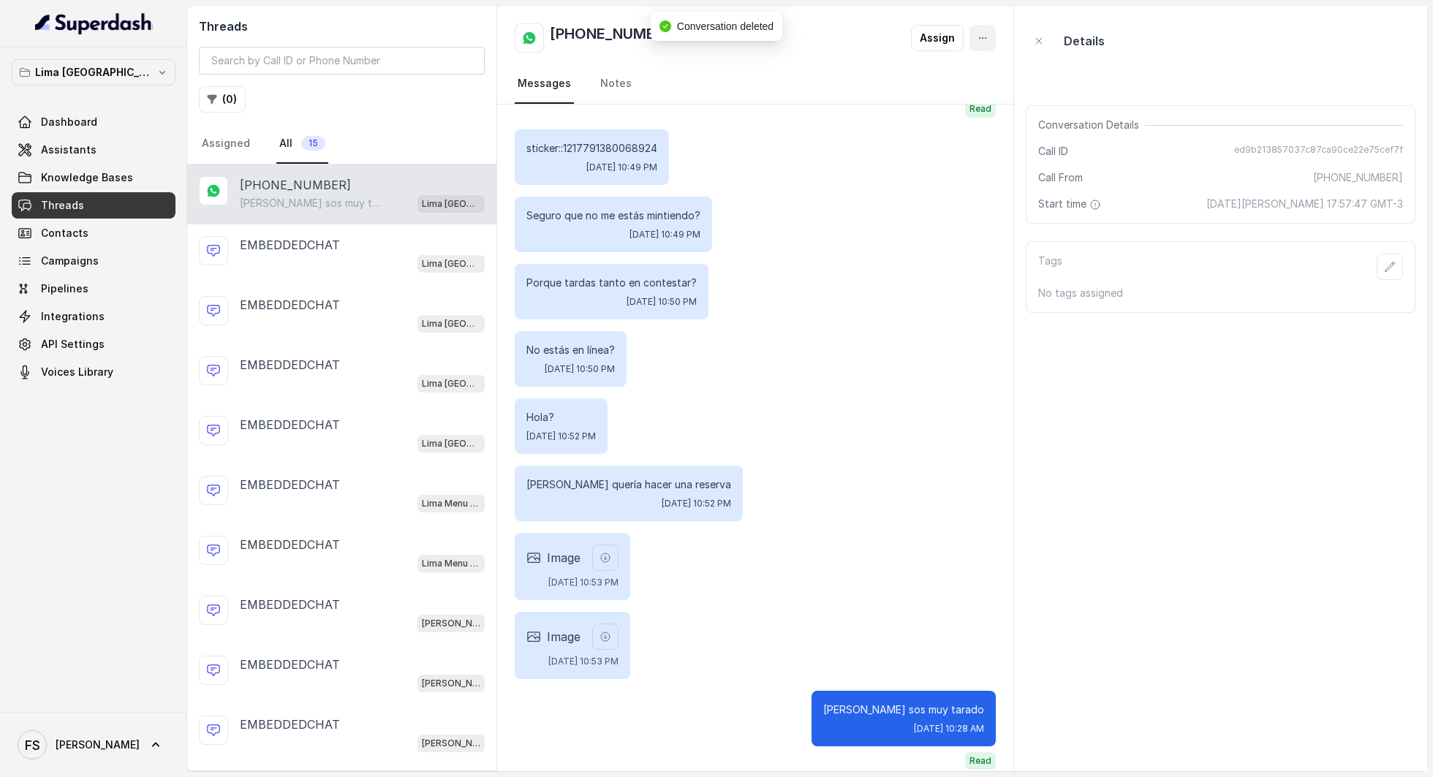
click at [971, 35] on button "button" at bounding box center [983, 38] width 26 height 26
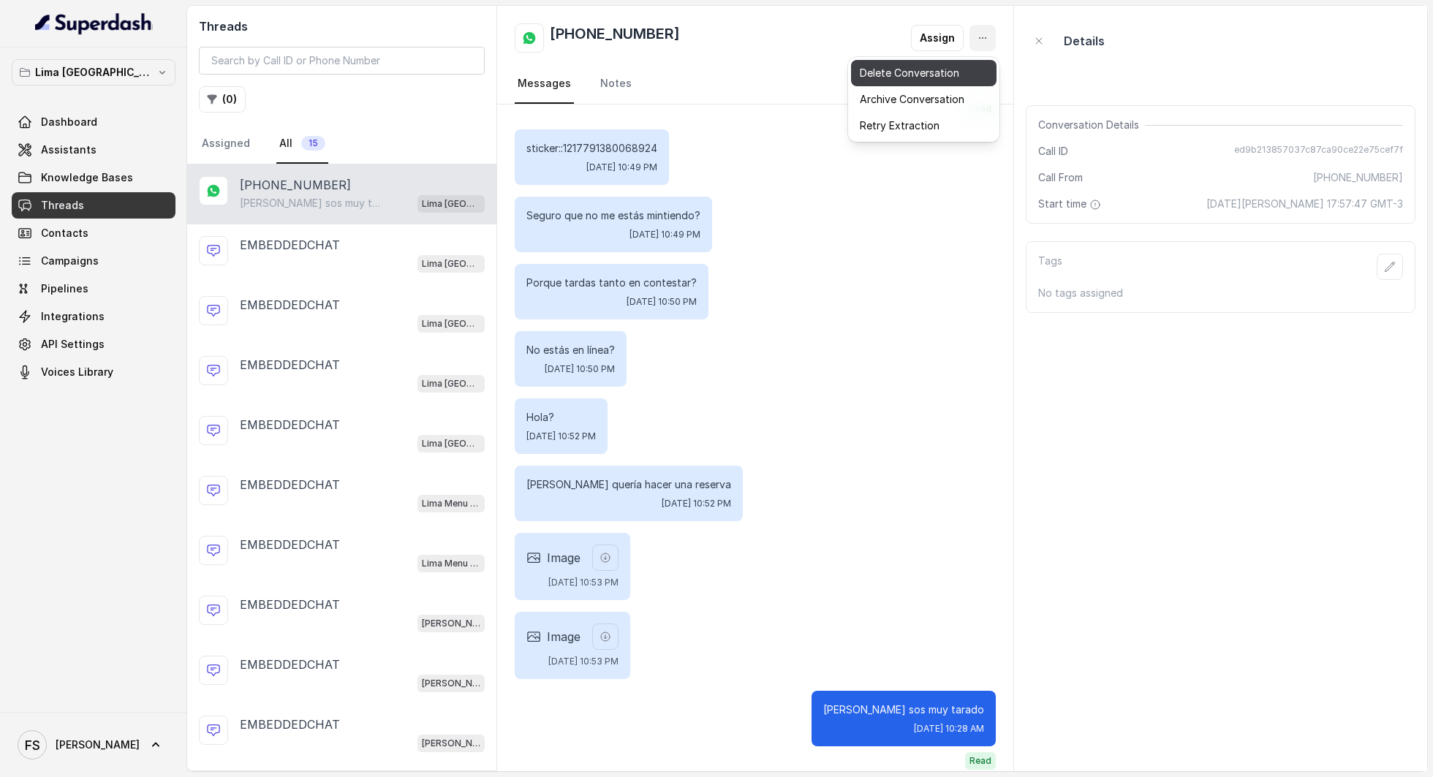
click at [958, 73] on button "Delete Conversation" at bounding box center [924, 73] width 146 height 26
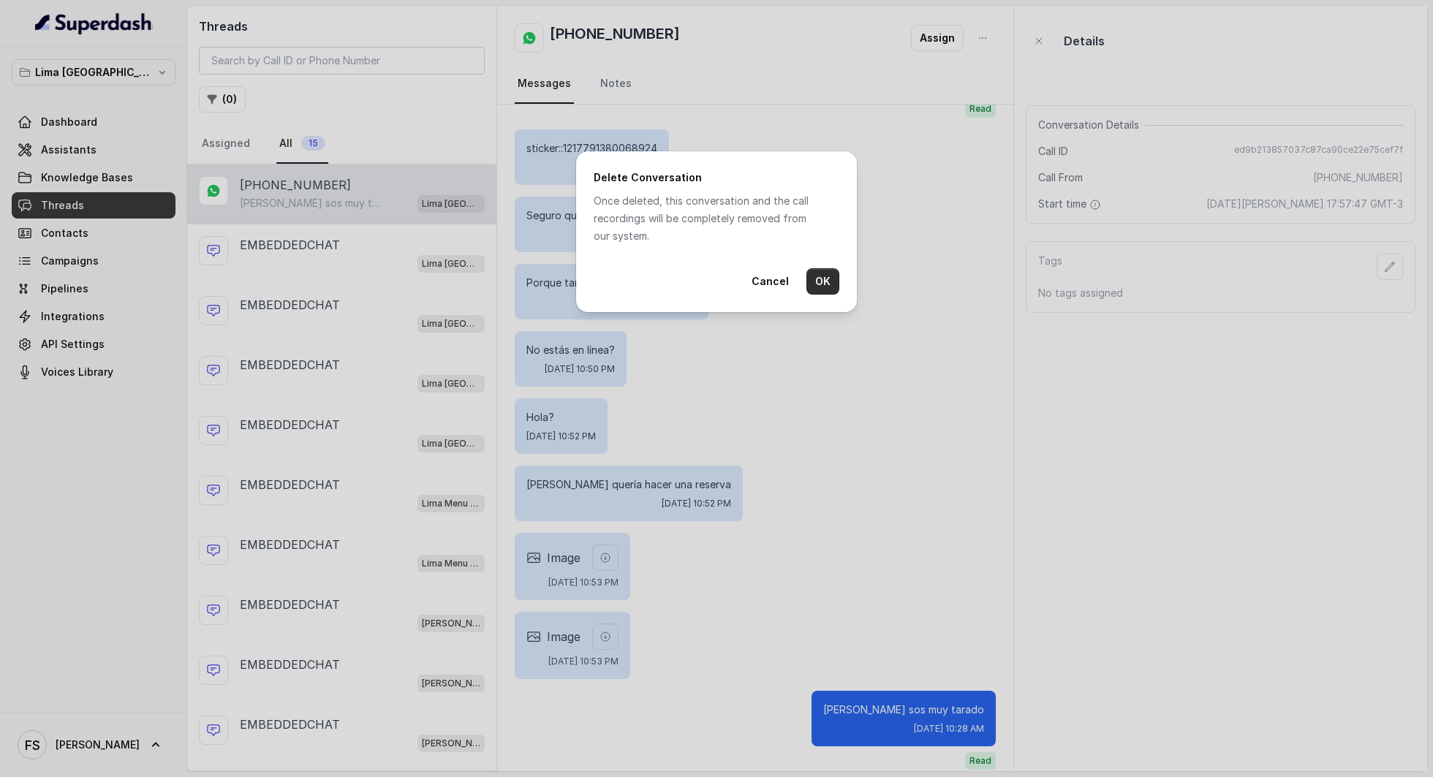
click at [829, 282] on button "OK" at bounding box center [823, 281] width 33 height 26
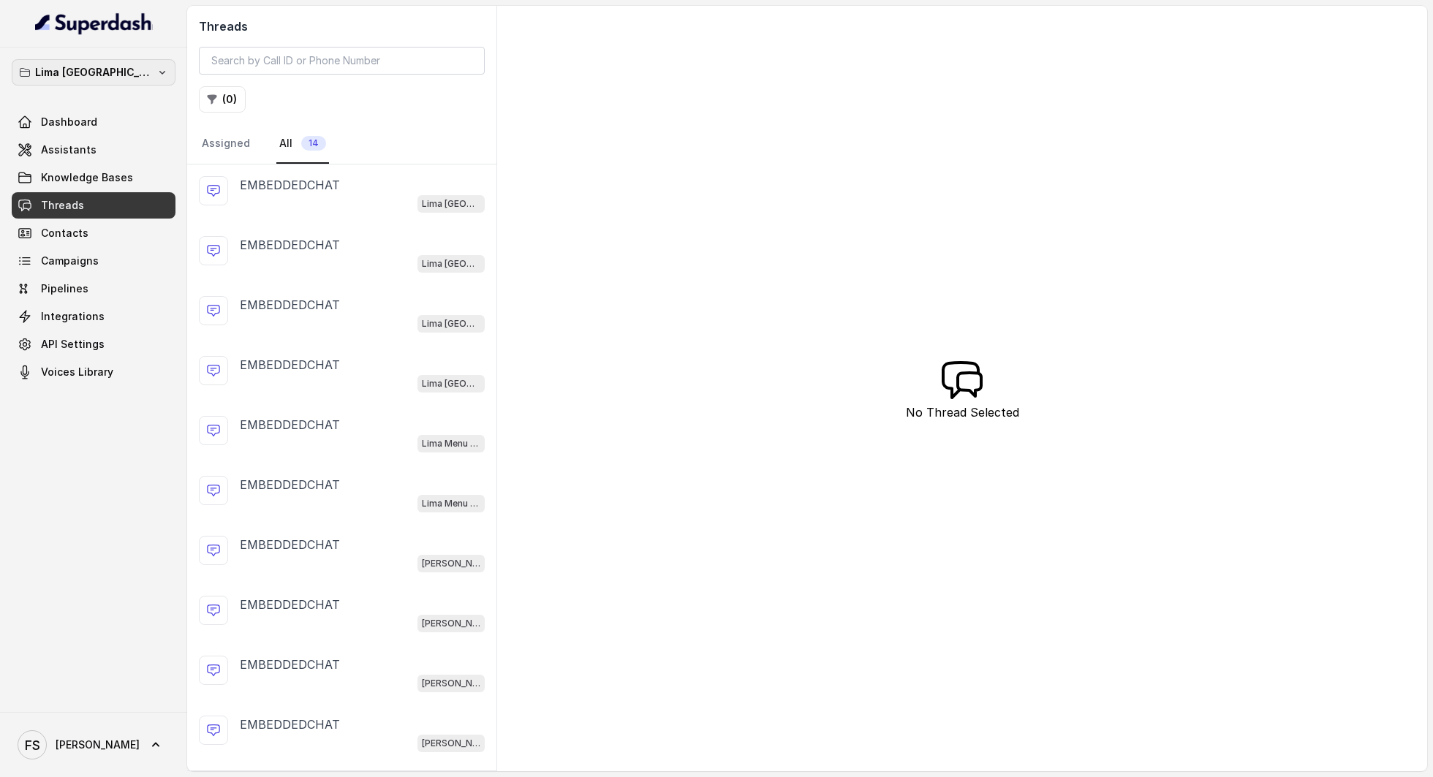
click at [94, 64] on p "Lima Argentina" at bounding box center [93, 73] width 117 height 18
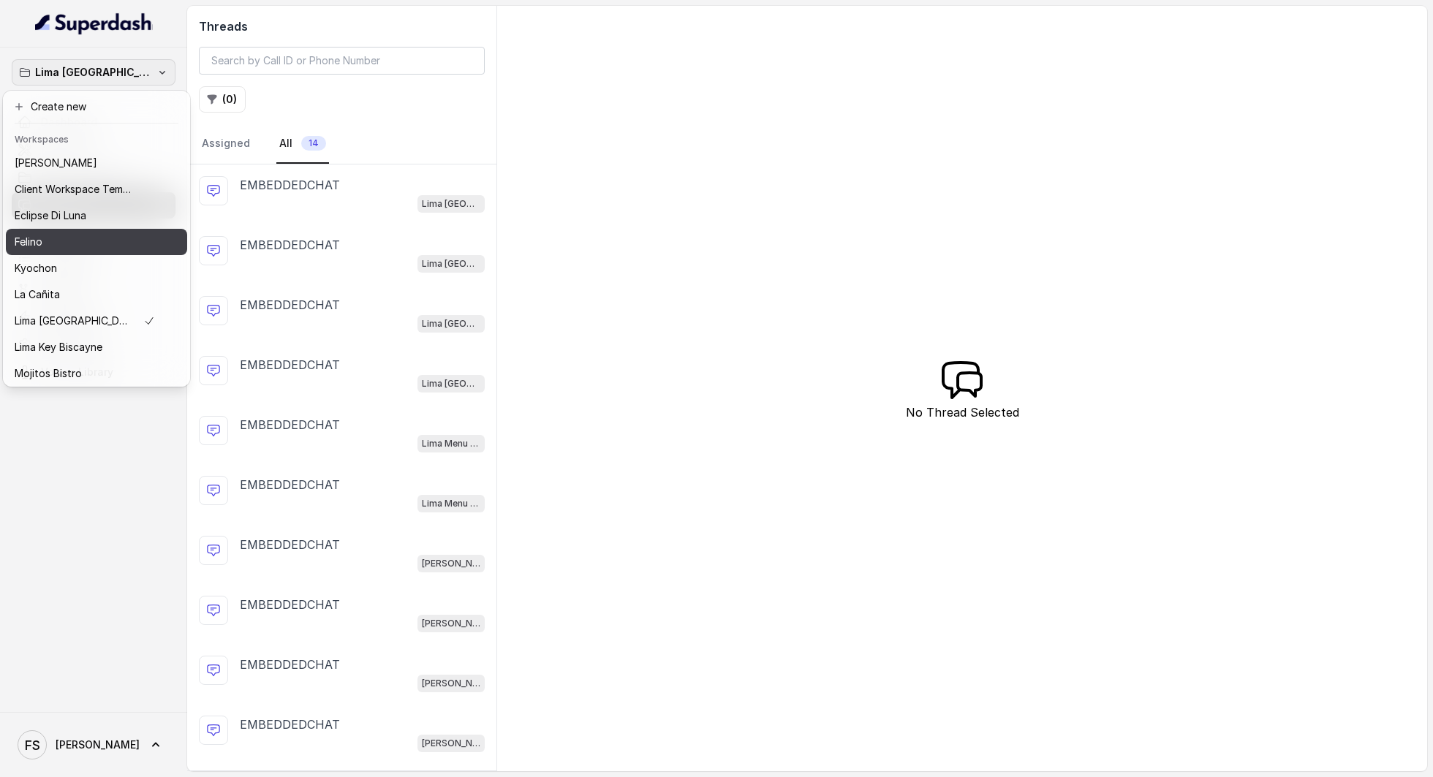
click at [95, 237] on div "Felino" at bounding box center [85, 242] width 140 height 18
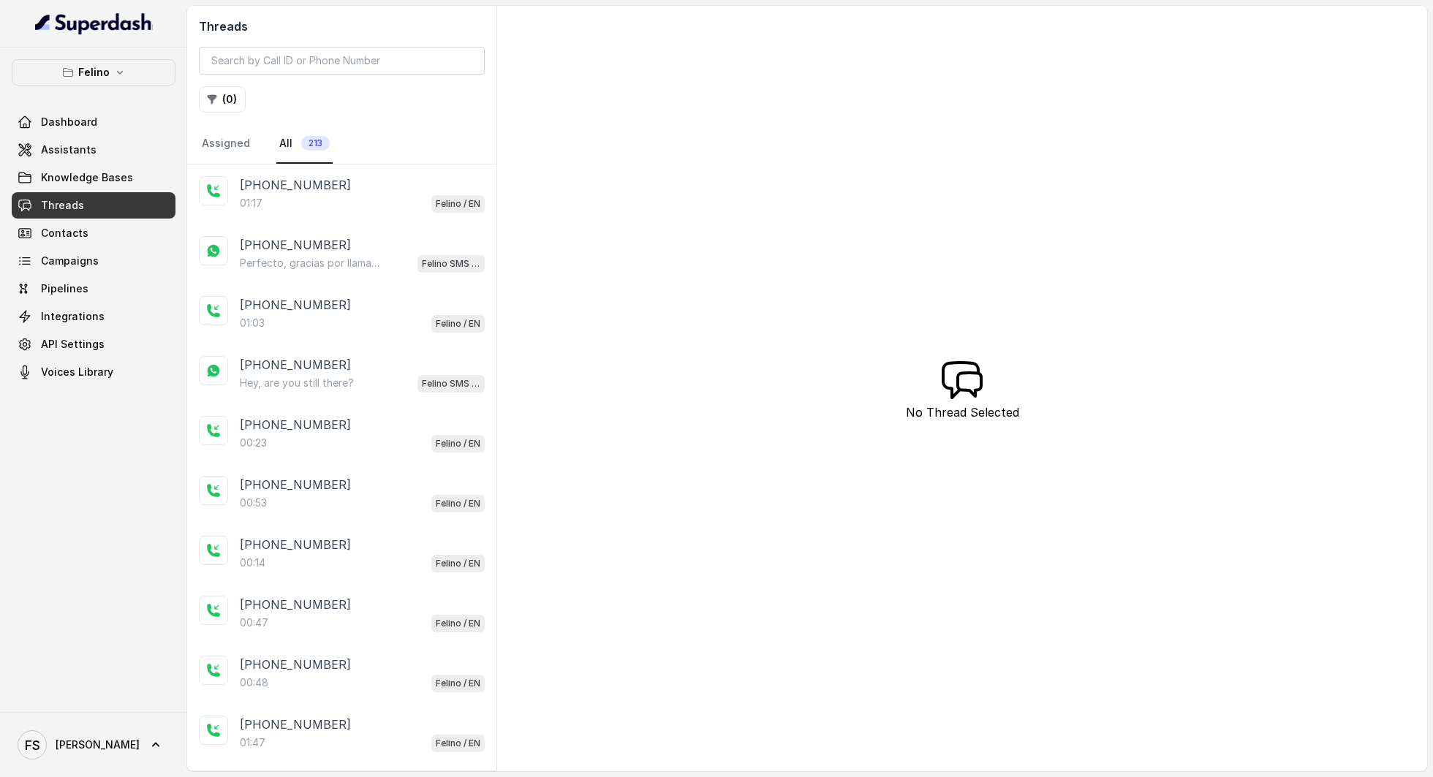
click at [94, 212] on link "Threads" at bounding box center [94, 205] width 164 height 26
click at [363, 195] on div "01:17 Felino / EN" at bounding box center [362, 203] width 245 height 19
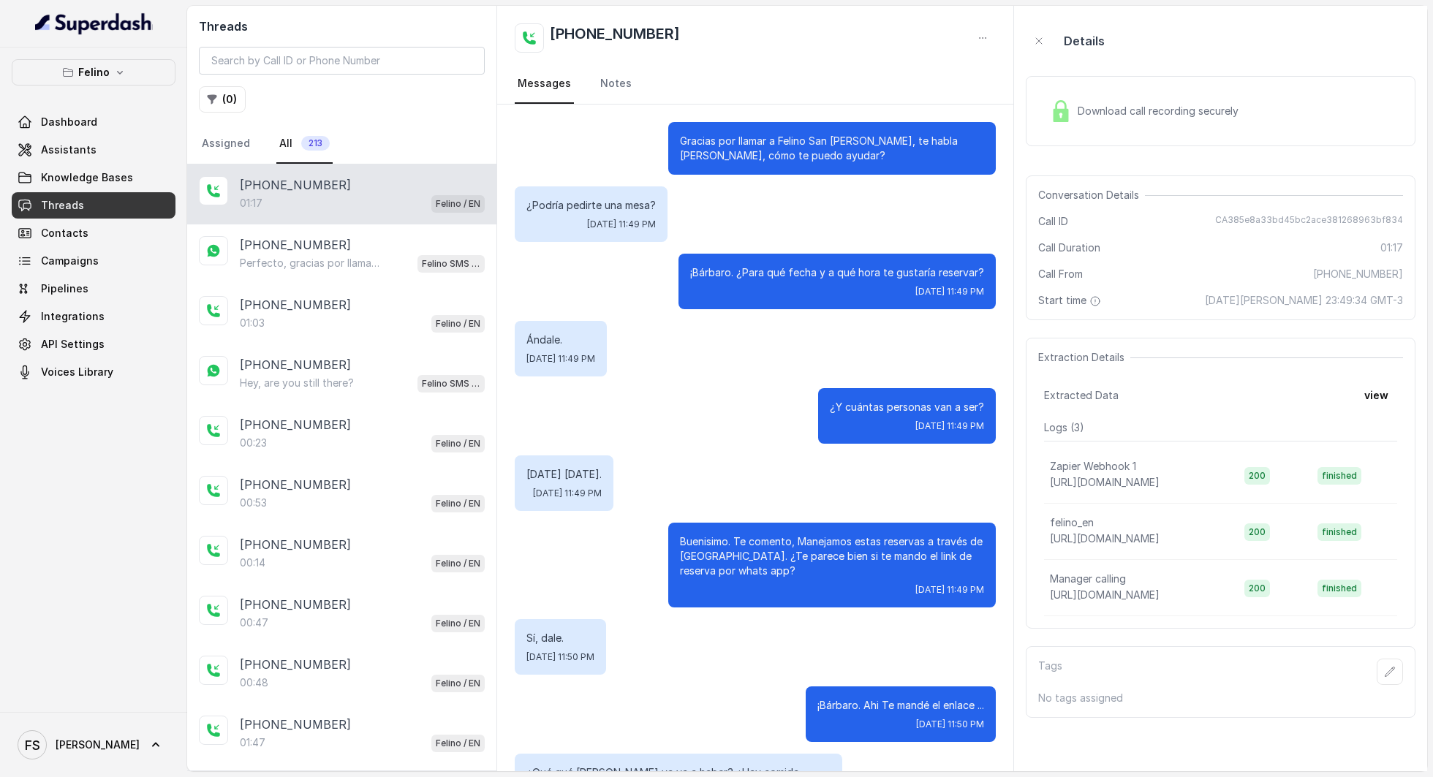
scroll to position [839, 0]
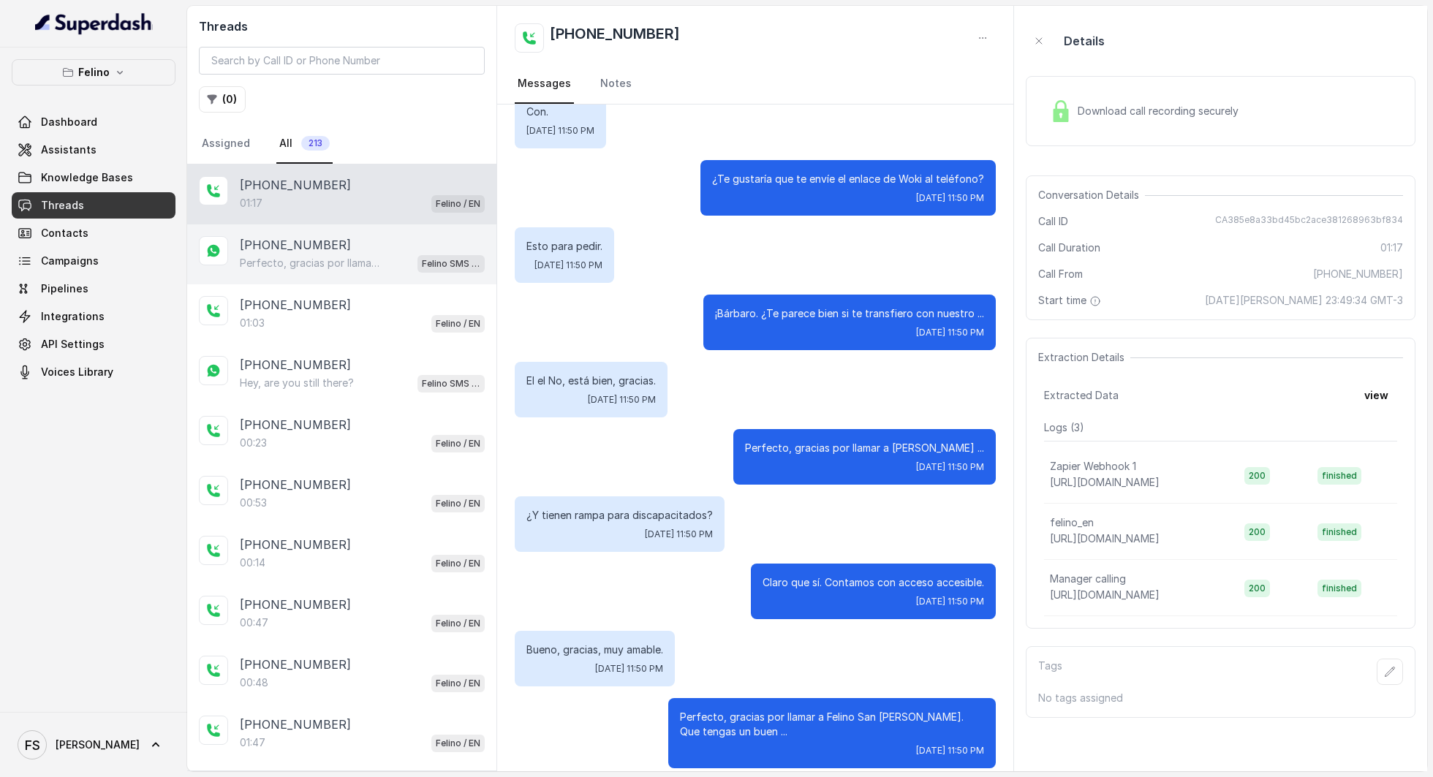
click at [357, 252] on div "+5491160336705" at bounding box center [362, 245] width 245 height 18
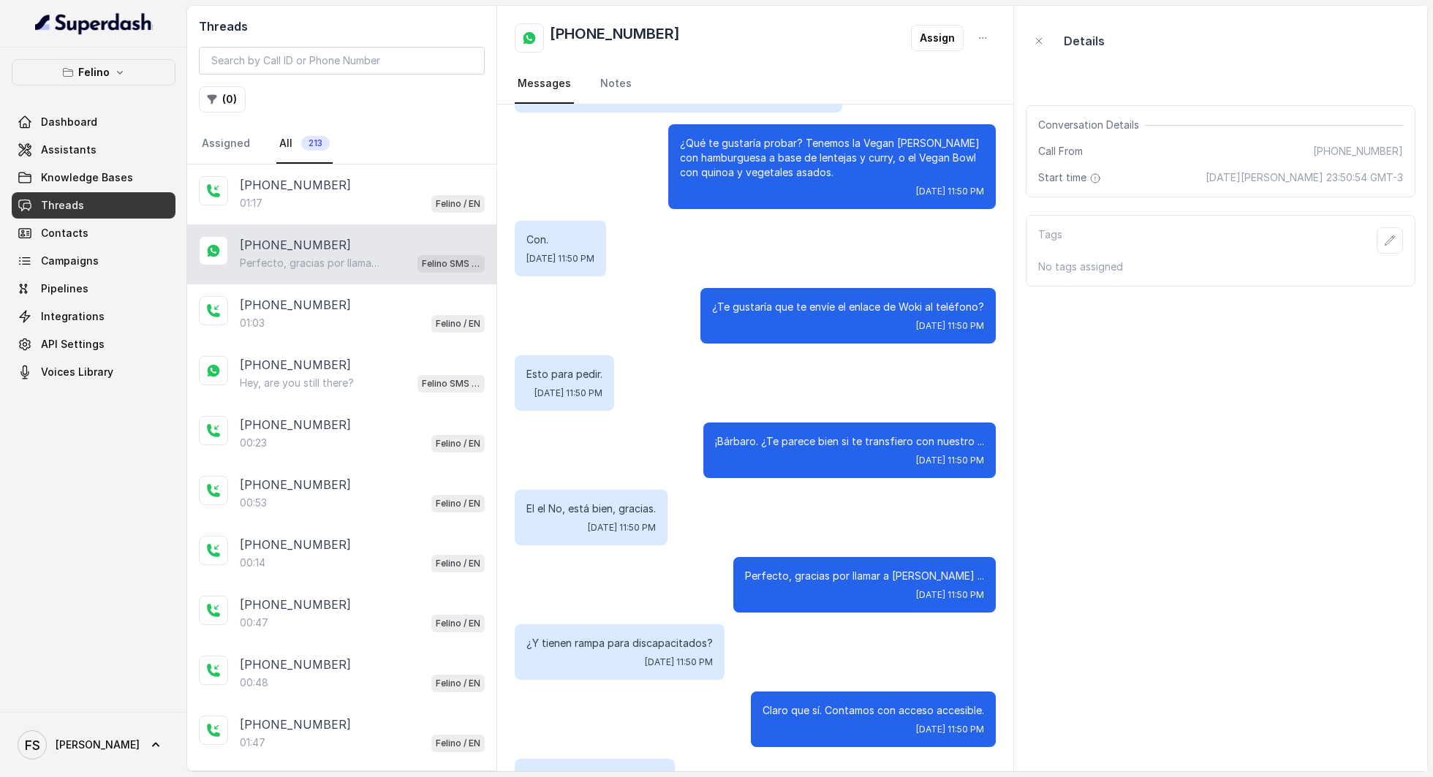
scroll to position [839, 0]
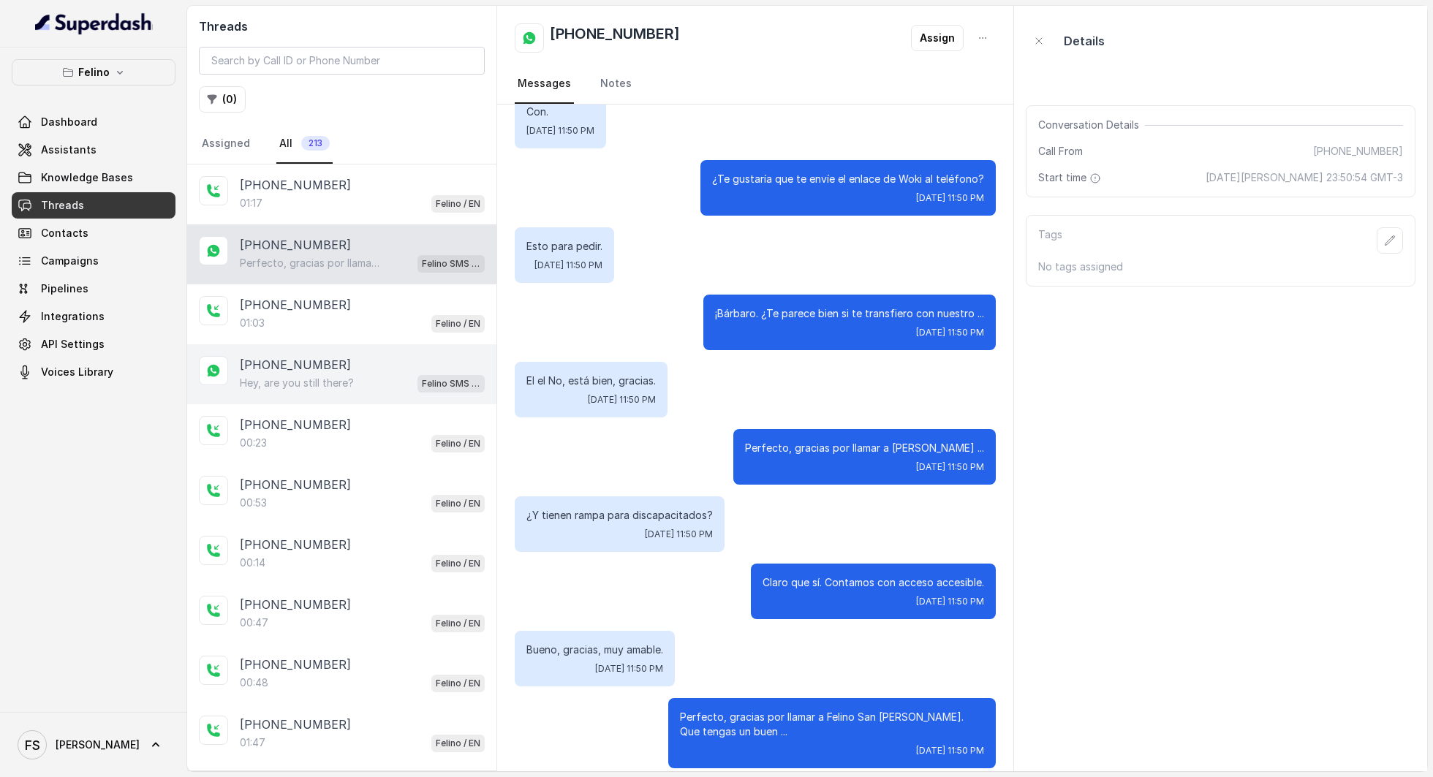
click at [295, 363] on p "+5491160336705" at bounding box center [295, 365] width 111 height 18
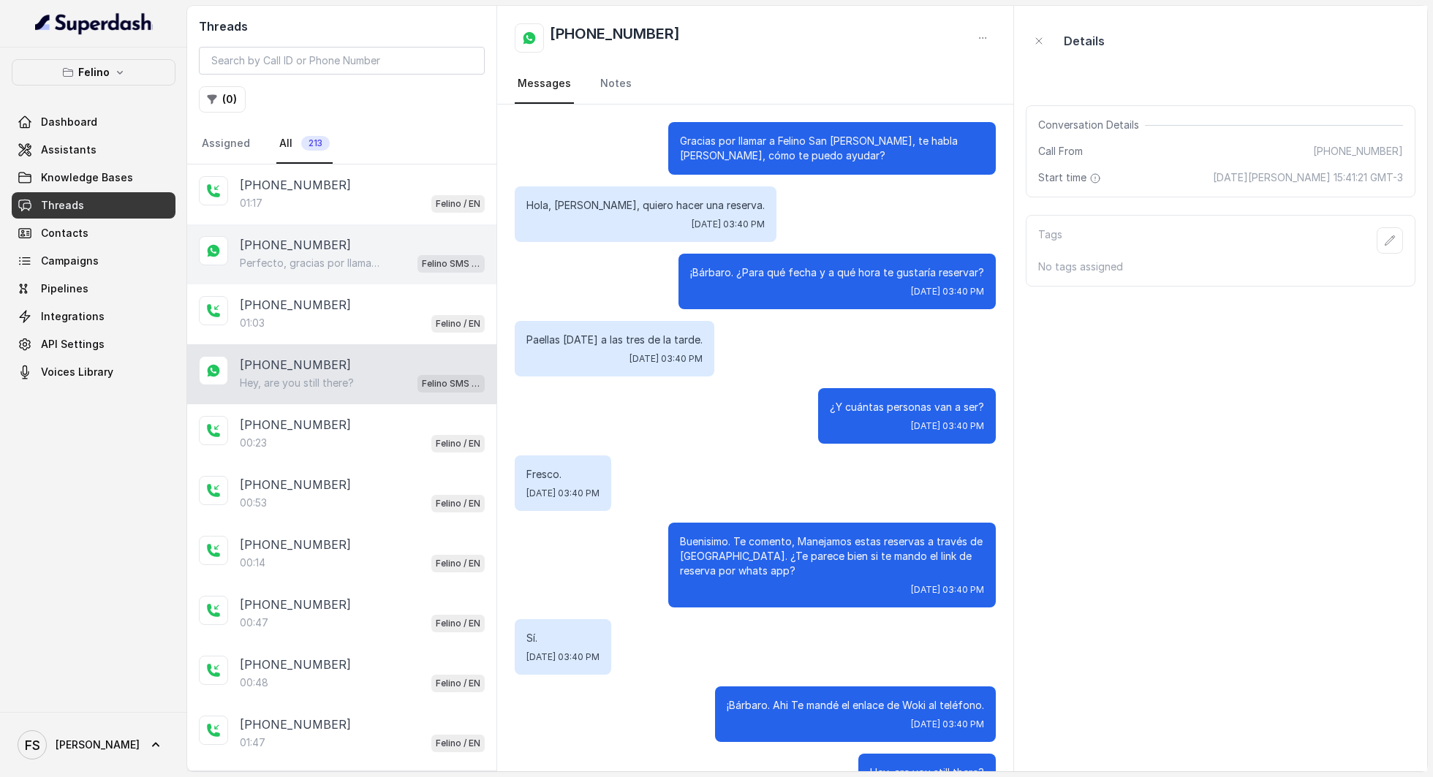
click at [344, 243] on div "+5491160336705" at bounding box center [362, 245] width 245 height 18
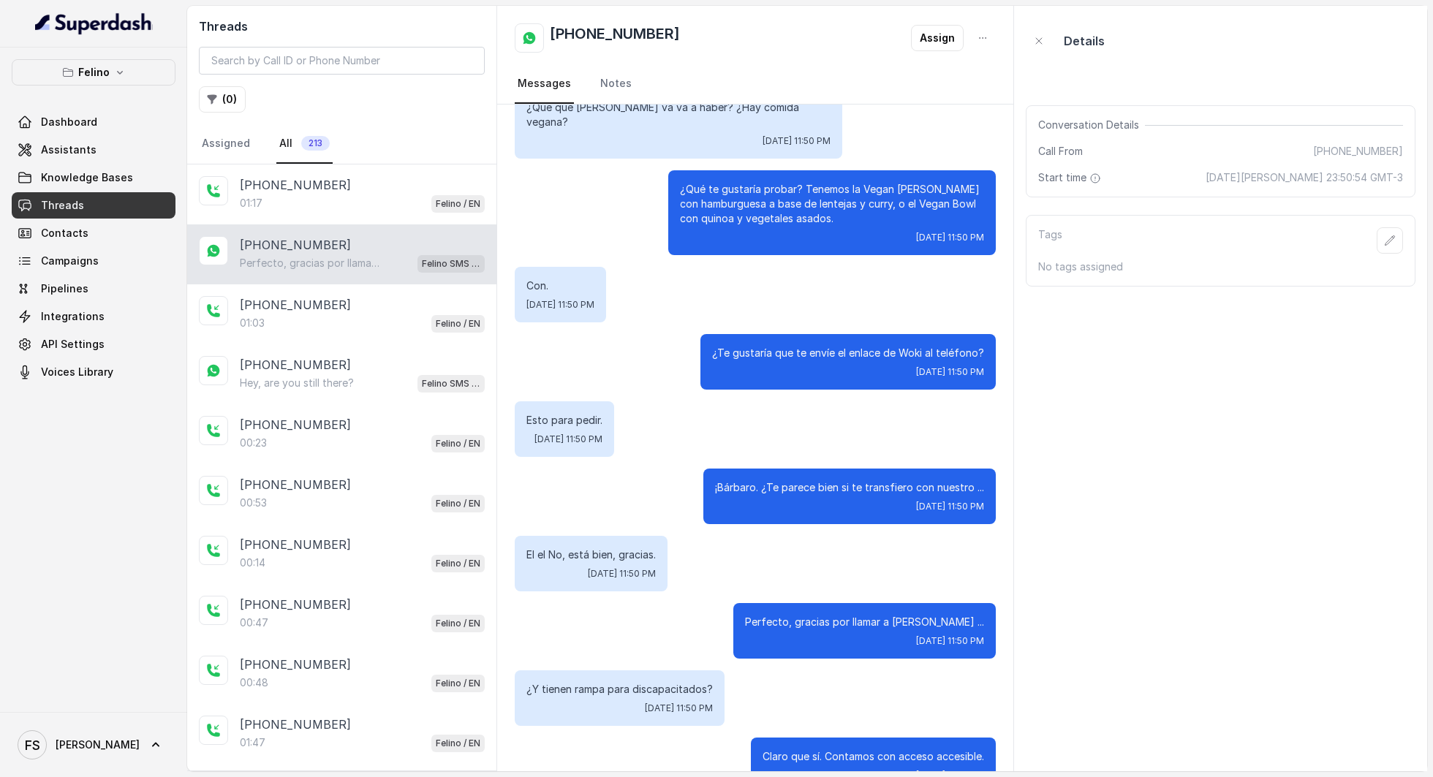
scroll to position [839, 0]
